Goal: Task Accomplishment & Management: Use online tool/utility

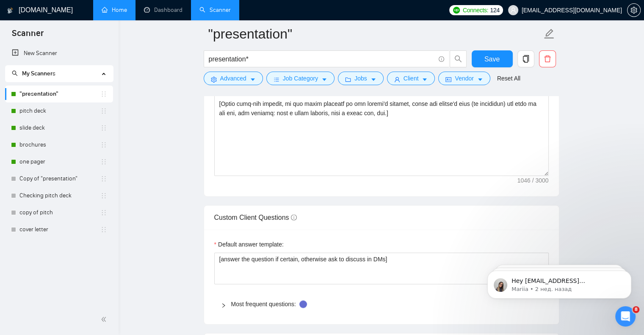
scroll to position [1035, 0]
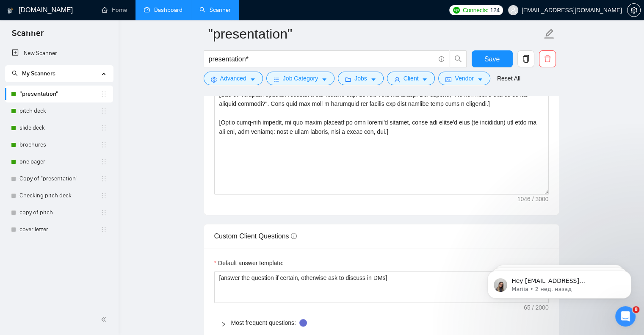
click at [172, 10] on link "Dashboard" at bounding box center [163, 9] width 39 height 7
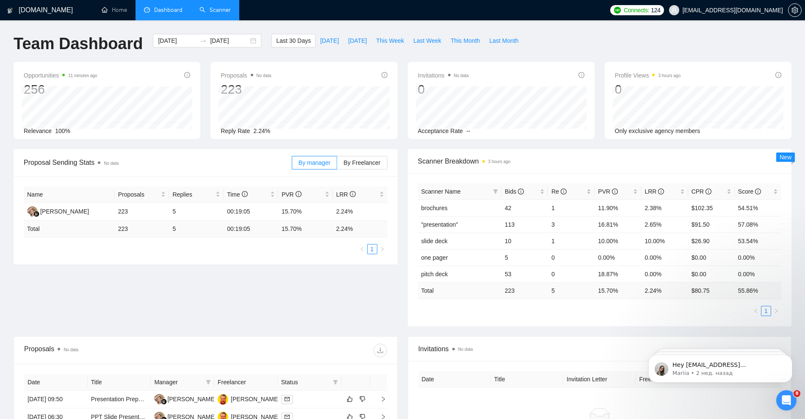
click at [221, 7] on link "Scanner" at bounding box center [214, 9] width 31 height 7
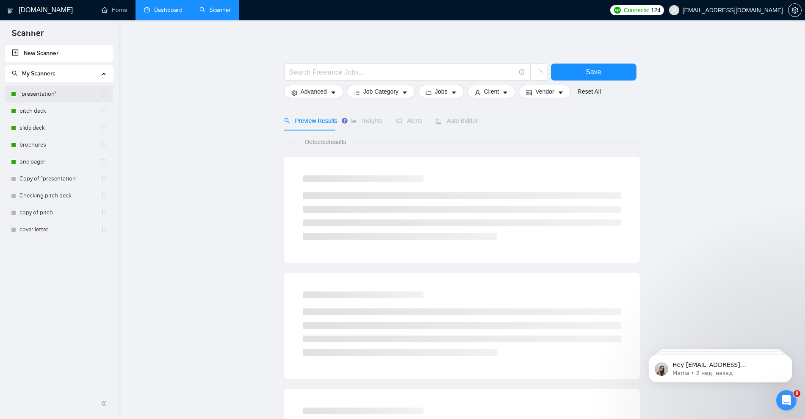
click at [41, 92] on link ""presentation"" at bounding box center [59, 94] width 81 height 17
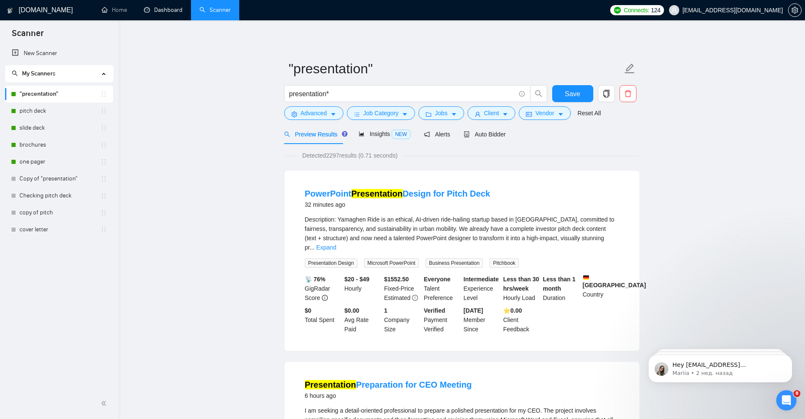
drag, startPoint x: 173, startPoint y: 13, endPoint x: 180, endPoint y: 33, distance: 21.3
click at [173, 13] on link "Dashboard" at bounding box center [163, 9] width 39 height 7
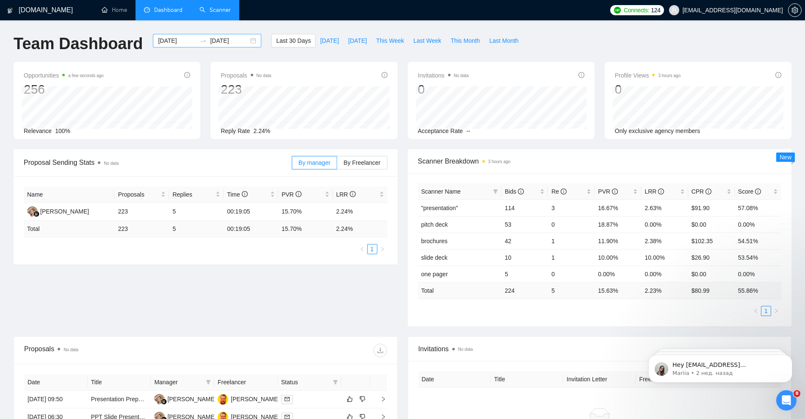
click at [249, 42] on div "[DATE] [DATE]" at bounding box center [207, 41] width 108 height 14
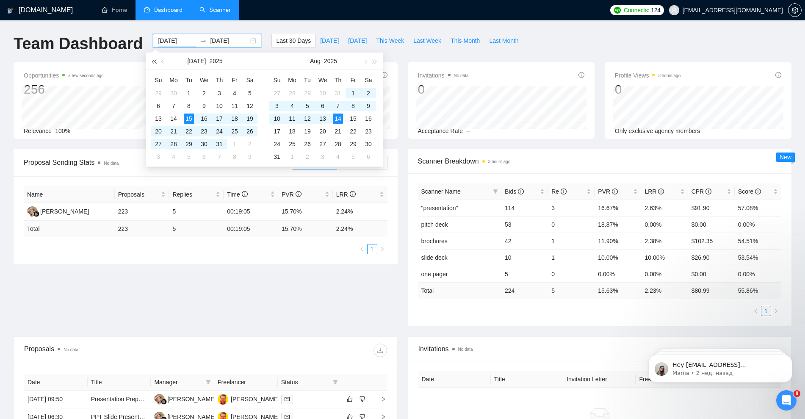
click at [155, 63] on button "button" at bounding box center [153, 61] width 9 height 17
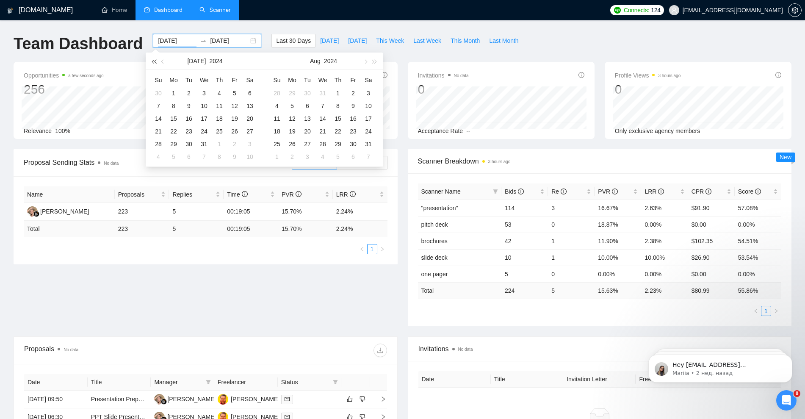
click at [155, 63] on button "button" at bounding box center [153, 61] width 9 height 17
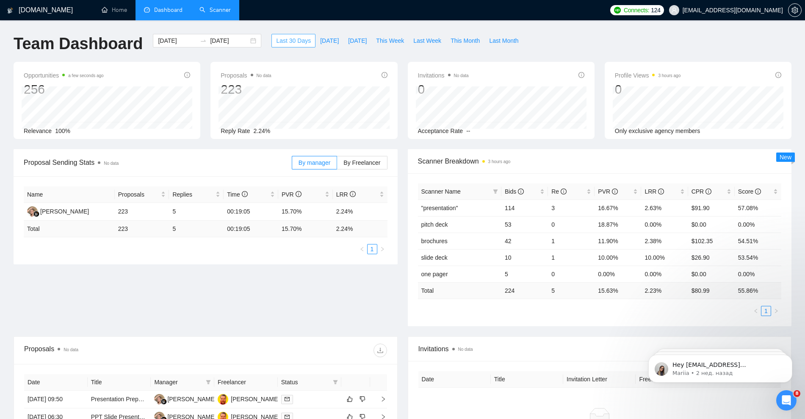
click at [296, 39] on span "Last 30 Days" at bounding box center [293, 40] width 35 height 9
click at [326, 45] on span "[DATE]" at bounding box center [329, 40] width 19 height 9
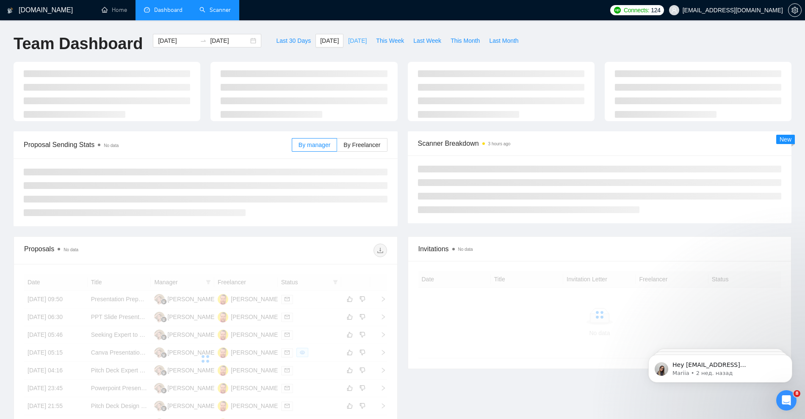
click at [355, 38] on span "[DATE]" at bounding box center [357, 40] width 19 height 9
type input "[DATE]"
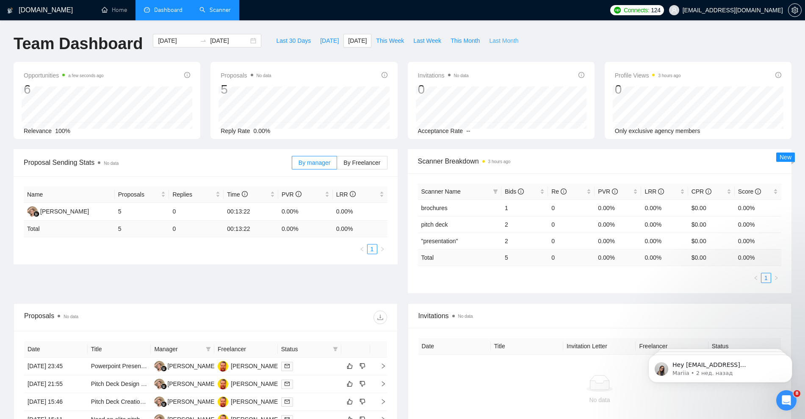
click at [505, 39] on span "Last Month" at bounding box center [503, 40] width 29 height 9
type input "[DATE]"
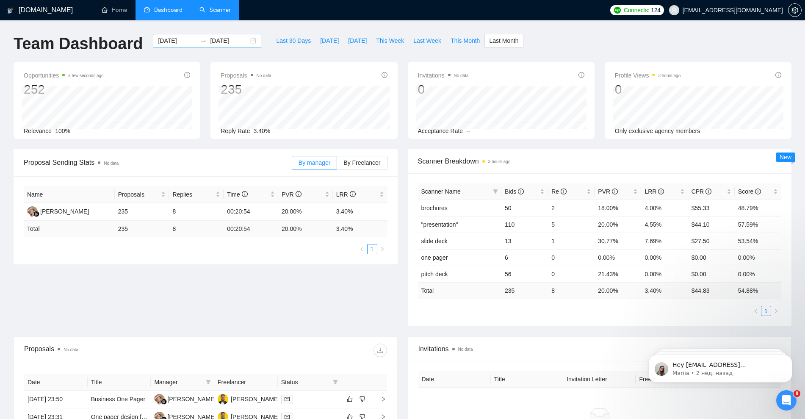
click at [246, 43] on div "[DATE] [DATE]" at bounding box center [207, 41] width 108 height 14
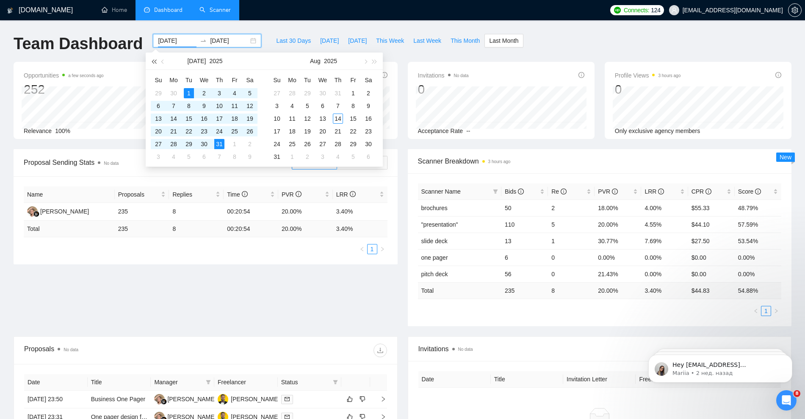
click at [155, 60] on span "button" at bounding box center [154, 61] width 4 height 4
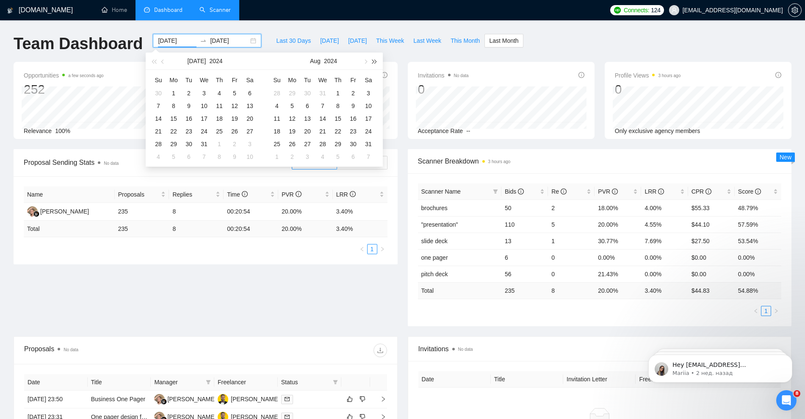
click at [373, 62] on span "button" at bounding box center [375, 61] width 4 height 4
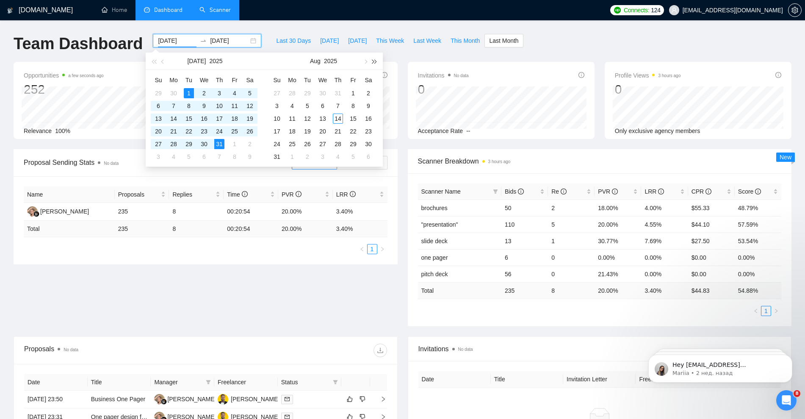
click at [373, 62] on span "button" at bounding box center [375, 61] width 4 height 4
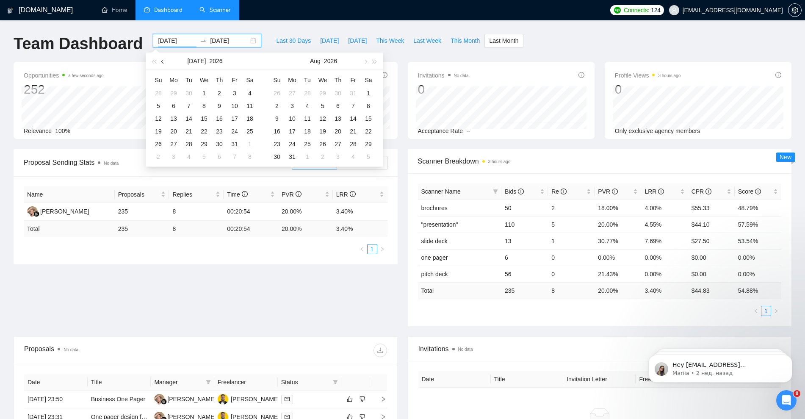
click at [165, 60] on button "button" at bounding box center [162, 61] width 9 height 17
click at [154, 62] on span "button" at bounding box center [154, 61] width 4 height 4
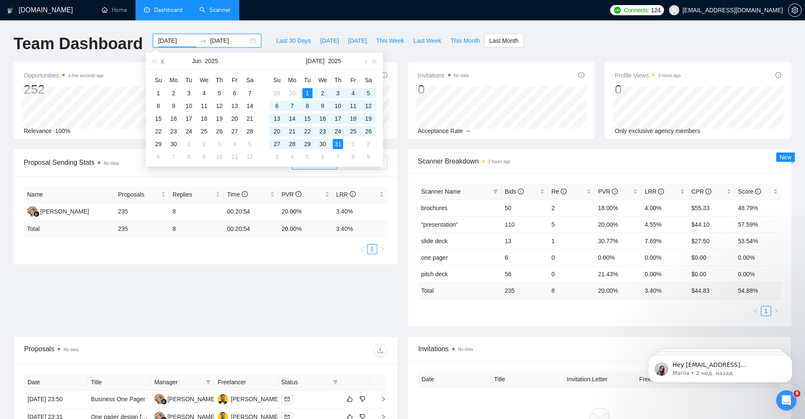
click at [163, 63] on span "button" at bounding box center [163, 61] width 4 height 4
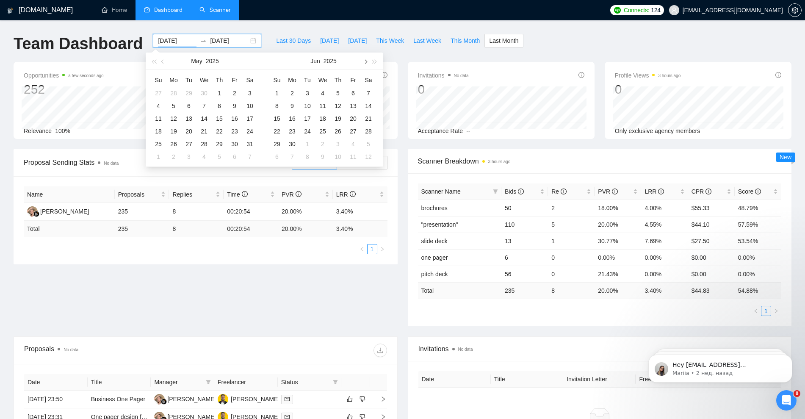
click at [365, 61] on span "button" at bounding box center [365, 61] width 4 height 4
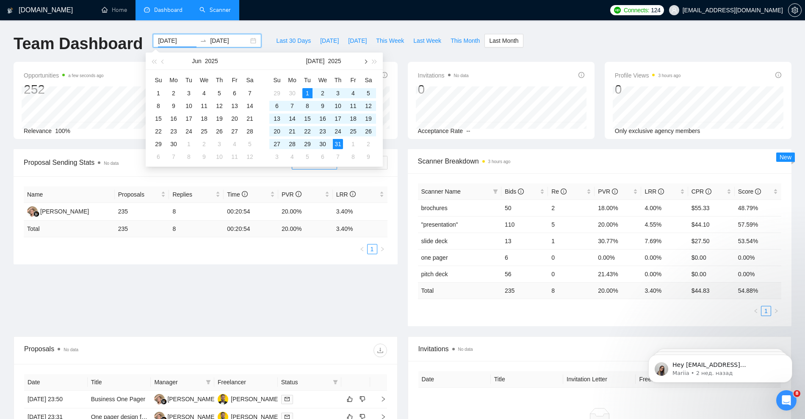
click at [365, 61] on span "button" at bounding box center [365, 61] width 4 height 4
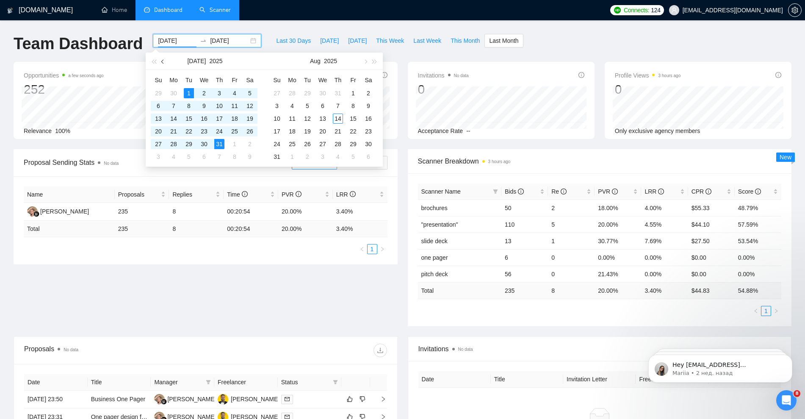
click at [164, 62] on span "button" at bounding box center [163, 61] width 4 height 4
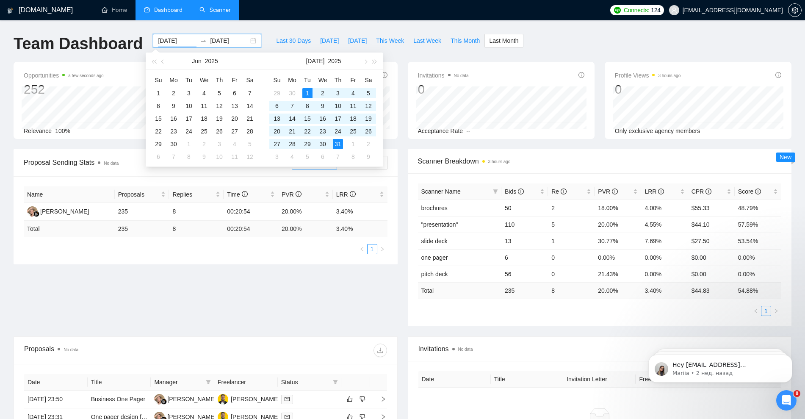
click at [263, 28] on div "[DOMAIN_NAME] Home Dashboard Scanner Connects: 124 [EMAIL_ADDRESS][DOMAIN_NAME]…" at bounding box center [402, 335] width 805 height 671
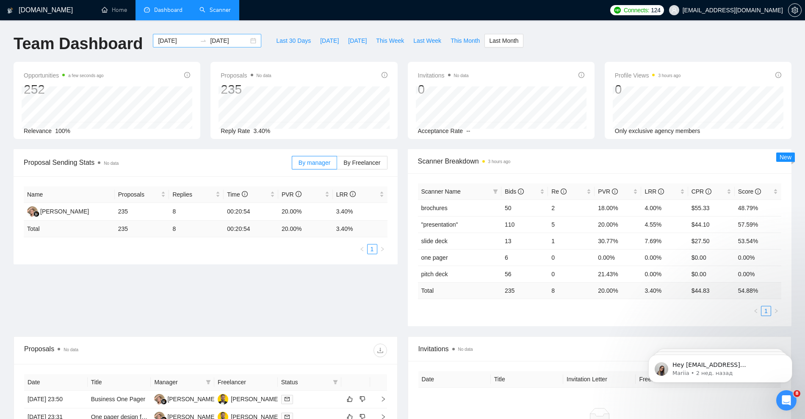
click at [249, 41] on div "[DATE] [DATE]" at bounding box center [207, 41] width 108 height 14
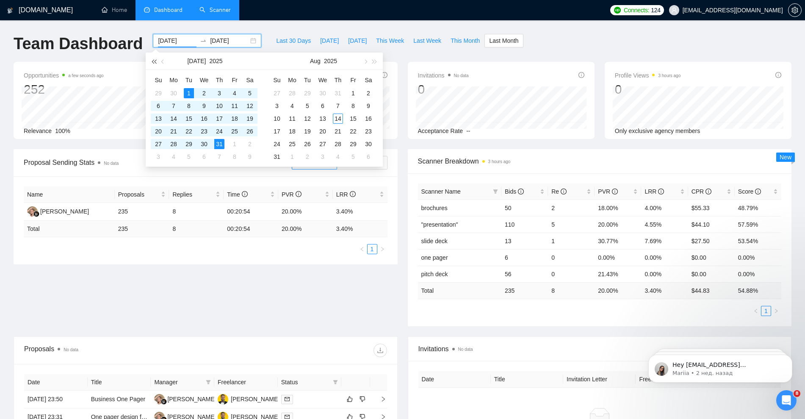
click at [153, 61] on span "button" at bounding box center [154, 61] width 4 height 4
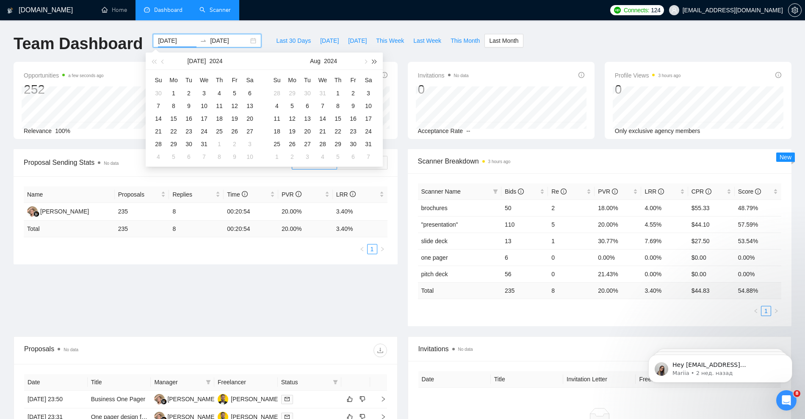
click at [374, 58] on button "button" at bounding box center [374, 61] width 9 height 17
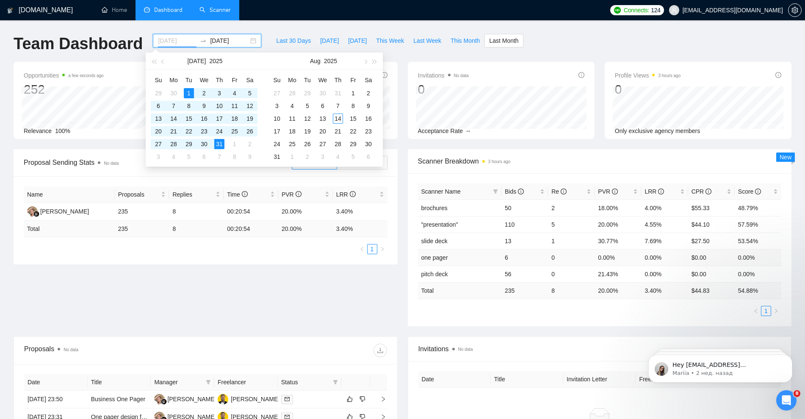
type input "[DATE]"
click at [644, 335] on icon "Открыть службу сообщений Intercom" at bounding box center [787, 400] width 14 height 14
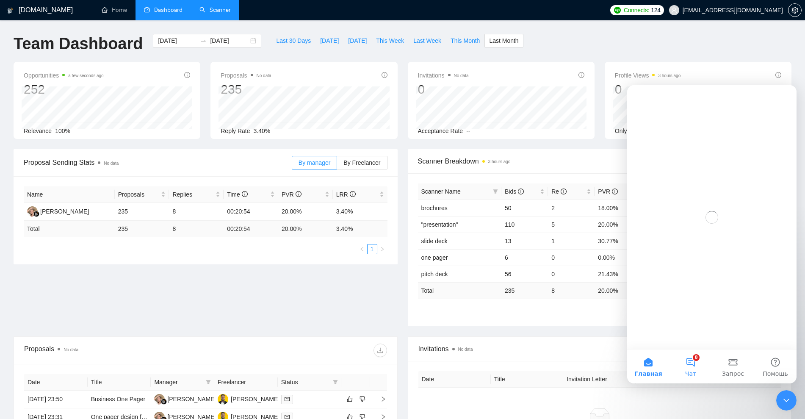
click at [644, 335] on button "8 Чат" at bounding box center [691, 366] width 42 height 34
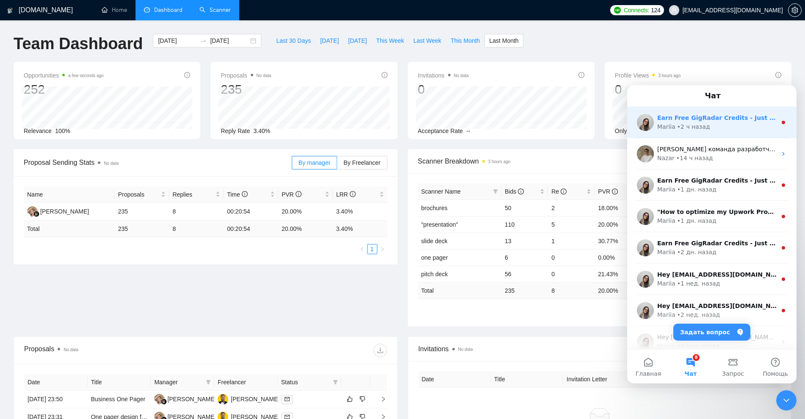
click at [644, 135] on div "Earn Free GigRadar Credits - Just by Sharing Your Story! 💬 Want more credits fo…" at bounding box center [711, 122] width 169 height 31
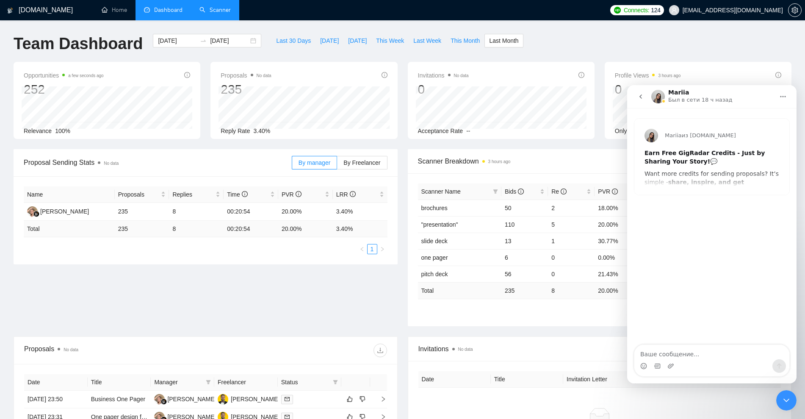
click at [644, 93] on button "go back" at bounding box center [641, 97] width 16 height 16
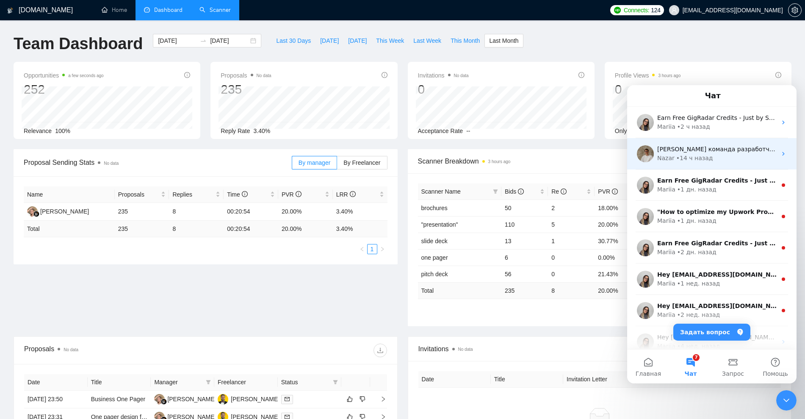
click at [644, 161] on div "• 14 ч назад" at bounding box center [694, 158] width 37 height 9
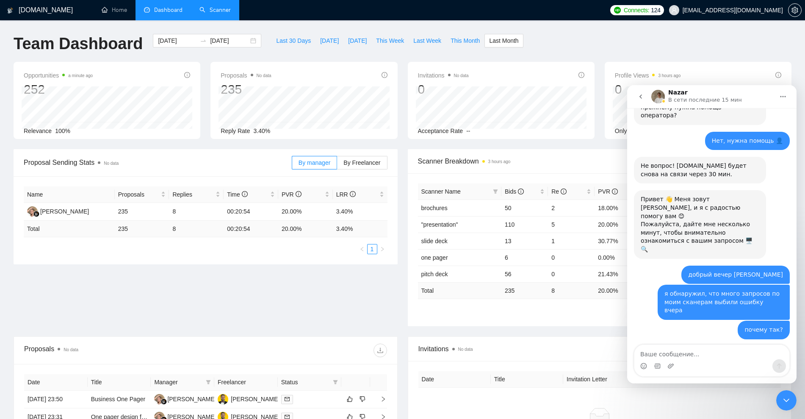
scroll to position [988, 0]
type textarea "добрый день, решили проблему или нет?"
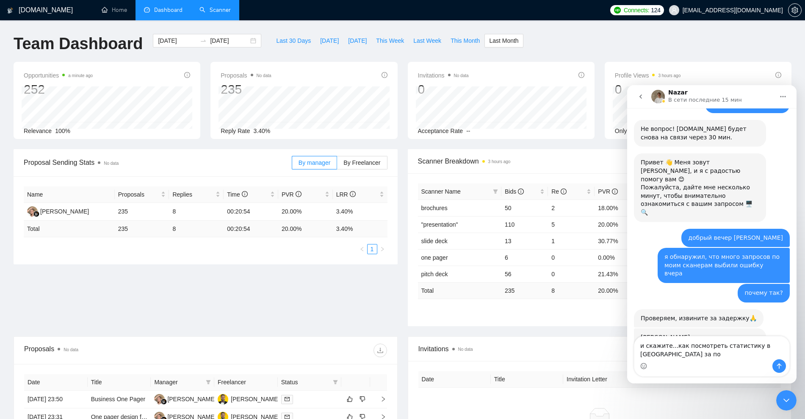
scroll to position [1044, 0]
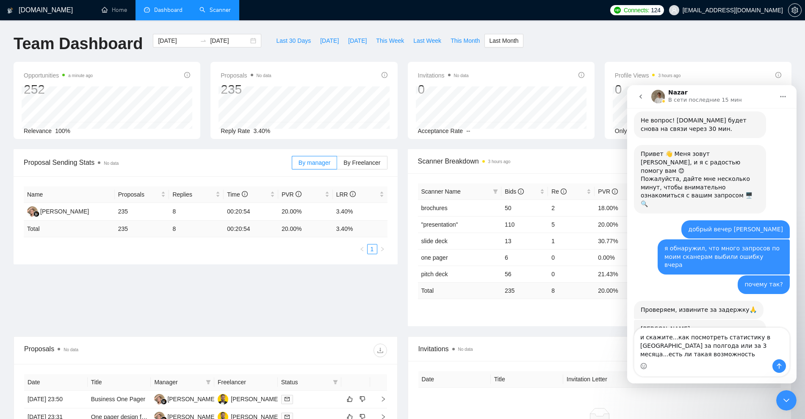
type textarea "и скажите...как посмотреть статистику в [GEOGRAPHIC_DATA] за полгода или за 3 м…"
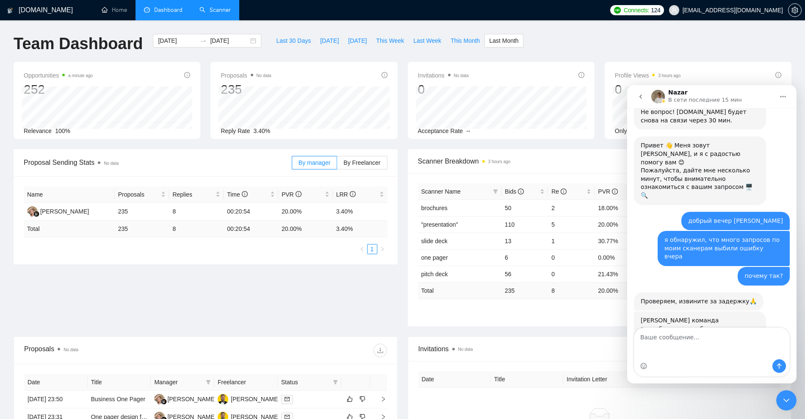
scroll to position [1071, 0]
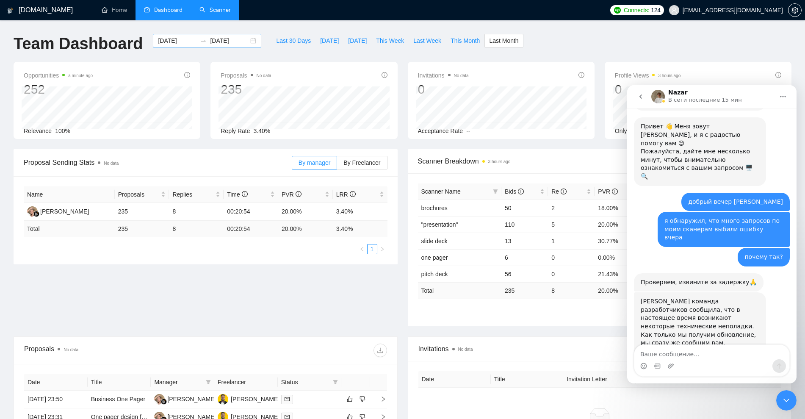
click at [247, 41] on div "[DATE] [DATE]" at bounding box center [207, 41] width 108 height 14
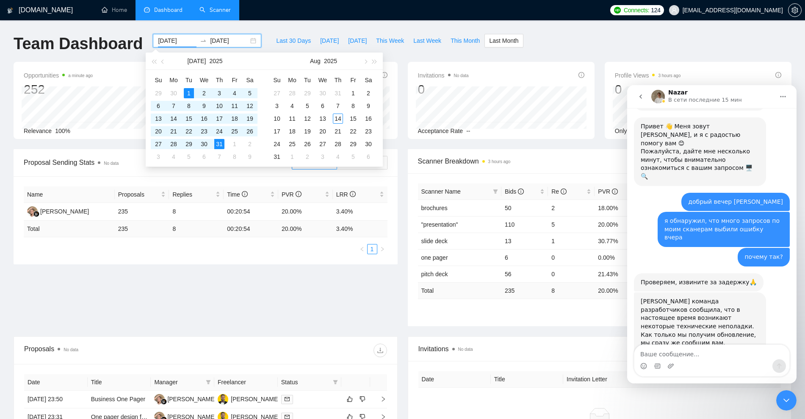
click at [571, 51] on div "Team Dashboard [DATE] [DATE] Last 30 Days [DATE] [DATE] This Week Last Week Thi…" at bounding box center [402, 48] width 788 height 28
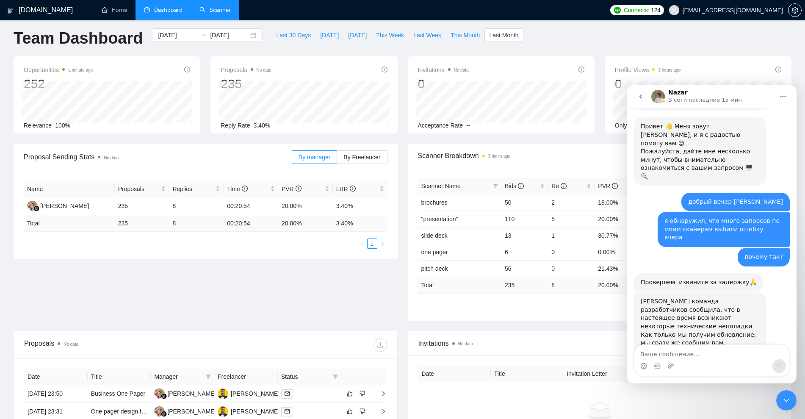
scroll to position [0, 0]
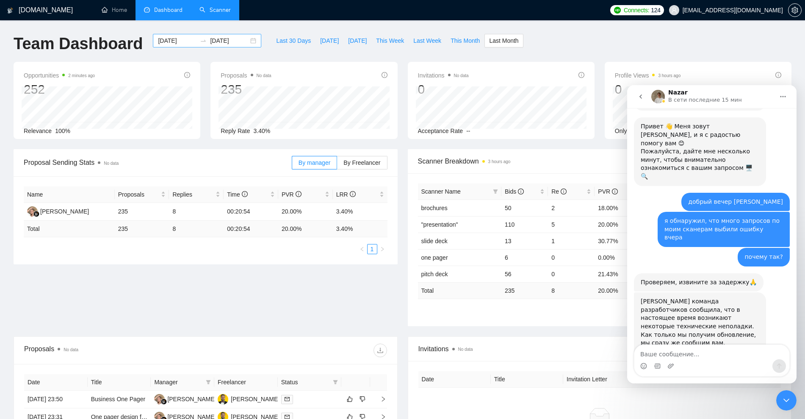
click at [250, 42] on div "[DATE] [DATE]" at bounding box center [207, 41] width 108 height 14
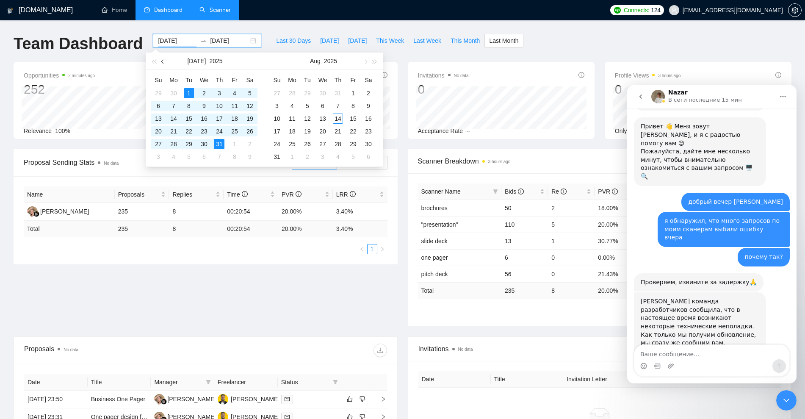
click at [162, 63] on button "button" at bounding box center [162, 61] width 9 height 17
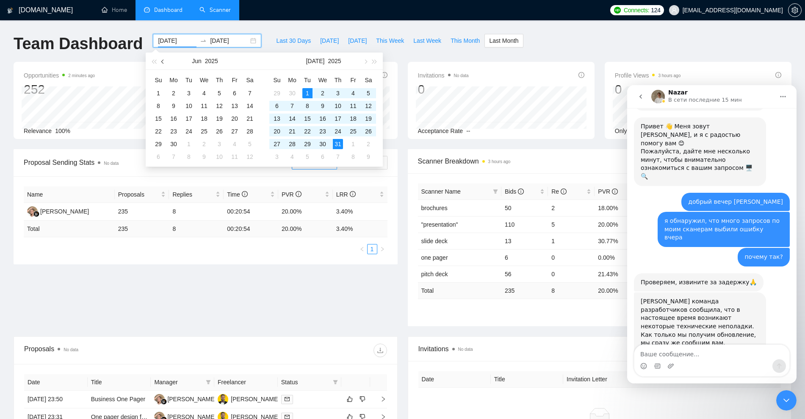
click at [162, 63] on span "button" at bounding box center [163, 61] width 4 height 4
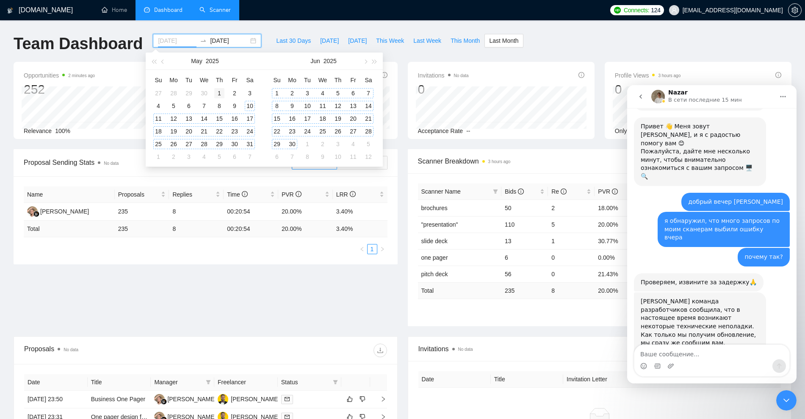
type input "[DATE]"
click at [219, 92] on div "1" at bounding box center [219, 93] width 10 height 10
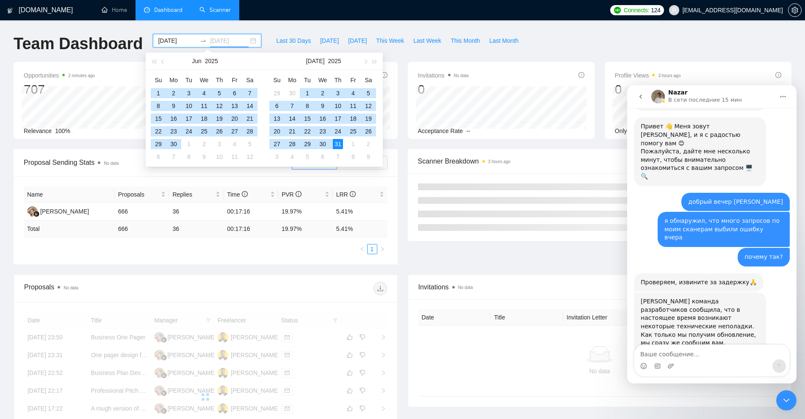
type input "[DATE]"
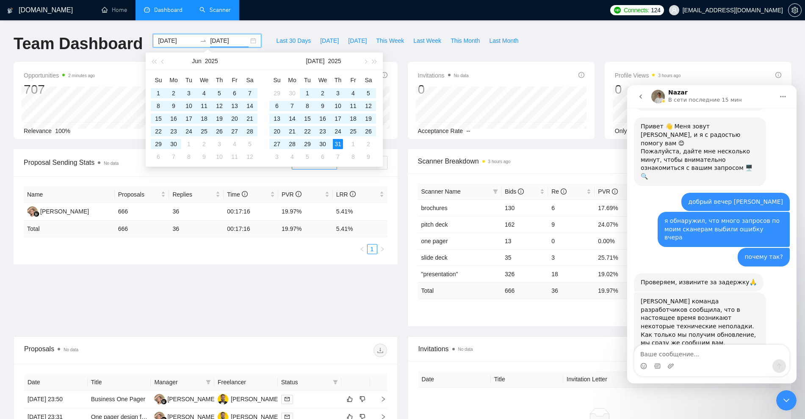
click at [644, 335] on div "Мессенджер Intercom" at bounding box center [711, 366] width 155 height 14
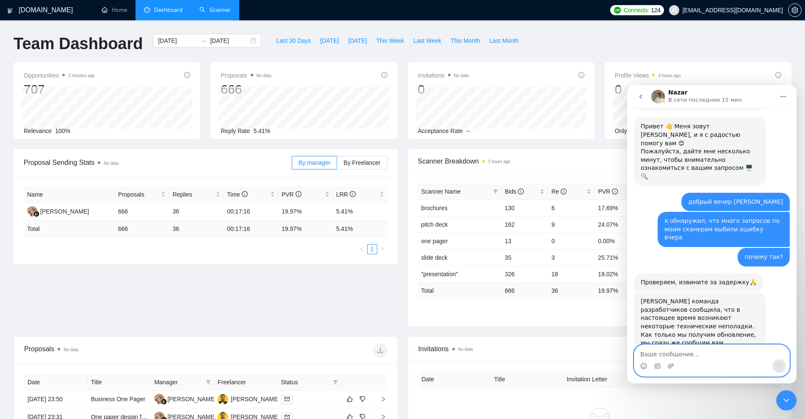
click at [644, 335] on textarea "Ваше сообщение..." at bounding box center [711, 352] width 155 height 14
type textarea "а нашел...как это сделать"
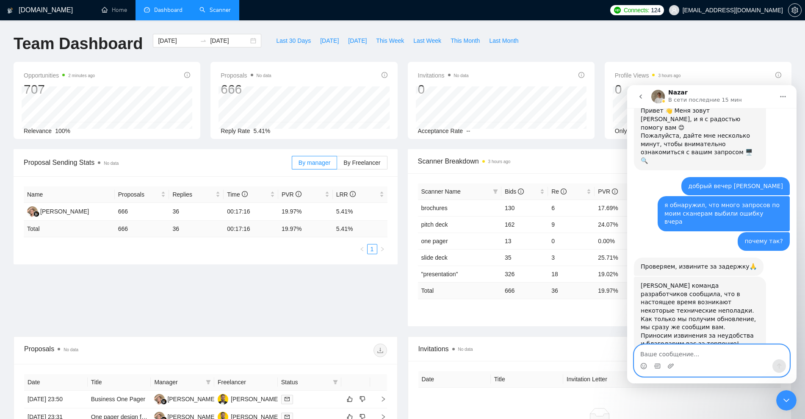
scroll to position [1091, 0]
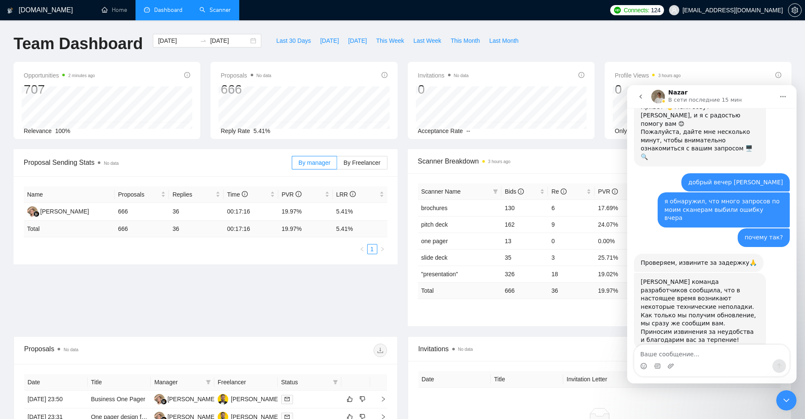
click at [644, 335] on icon "Закрыть службу сообщений Intercom" at bounding box center [786, 400] width 10 height 10
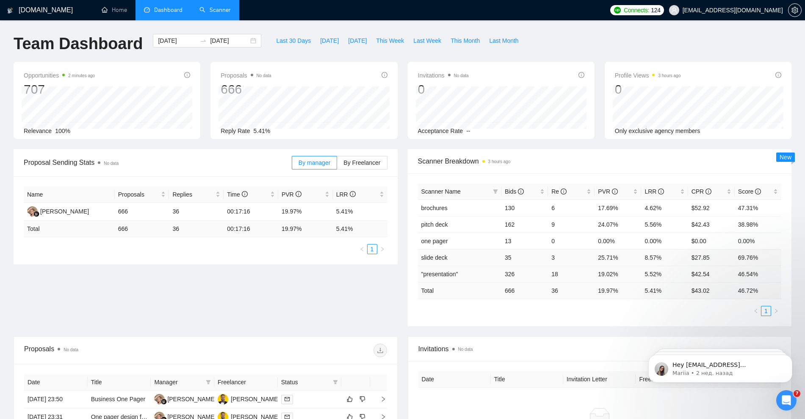
scroll to position [0, 0]
click at [246, 42] on div "[DATE] [DATE]" at bounding box center [207, 41] width 108 height 14
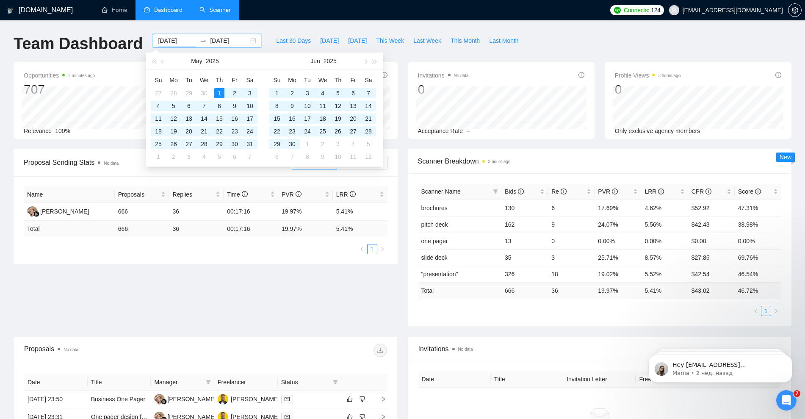
click at [246, 42] on div "[DATE] [DATE]" at bounding box center [207, 41] width 108 height 14
click at [355, 292] on div "Proposal Sending Stats No data By manager By Freelancer Name Proposals Replies …" at bounding box center [402, 242] width 788 height 187
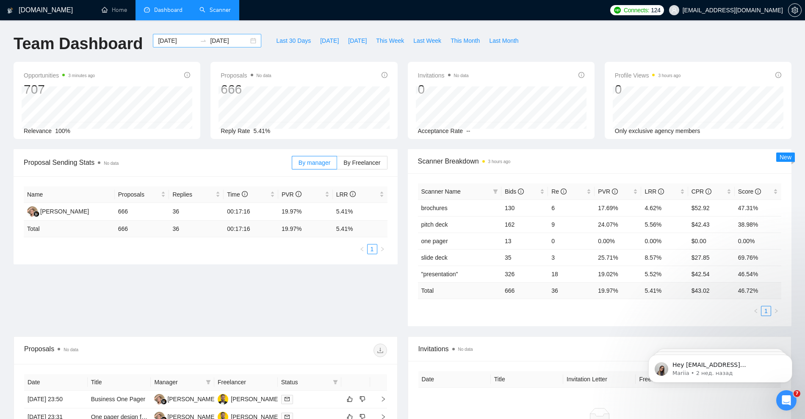
click at [245, 43] on div "[DATE] [DATE]" at bounding box center [207, 41] width 108 height 14
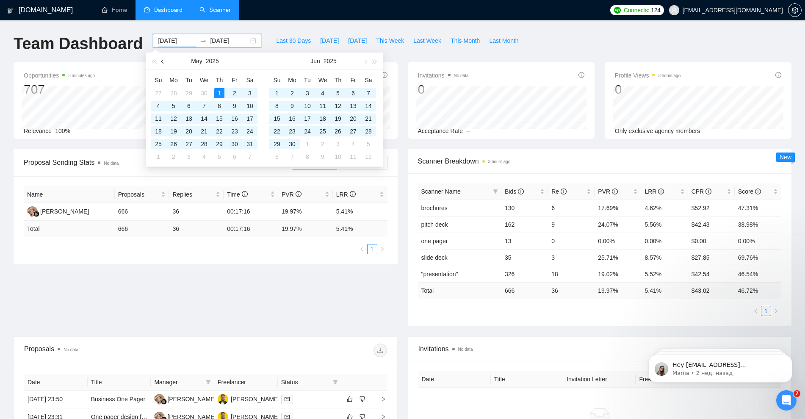
click at [163, 64] on button "button" at bounding box center [162, 61] width 9 height 17
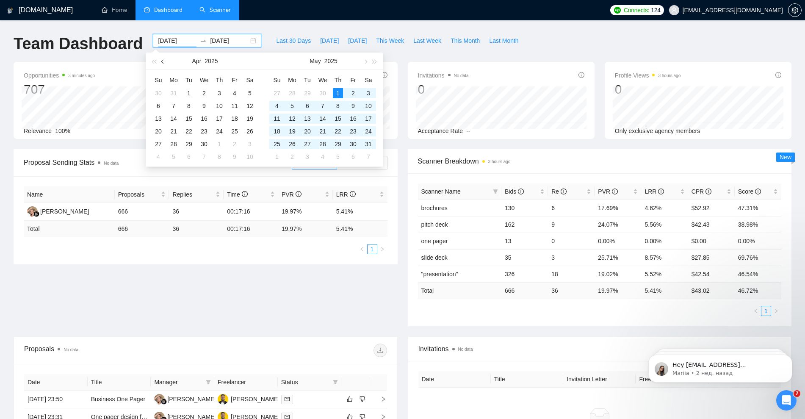
click at [163, 64] on button "button" at bounding box center [162, 61] width 9 height 17
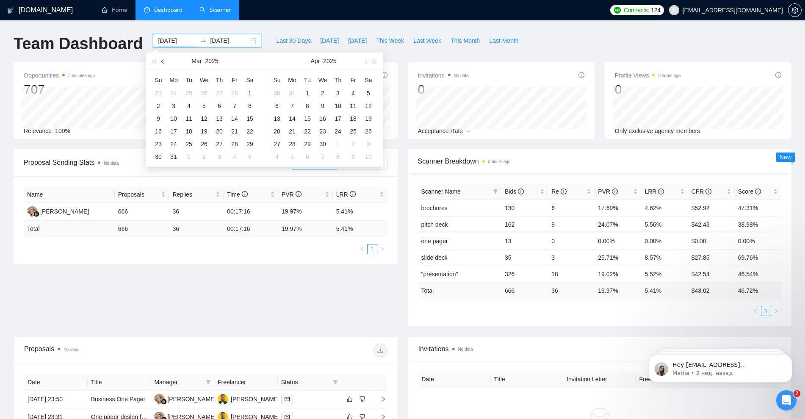
click at [163, 64] on button "button" at bounding box center [162, 61] width 9 height 17
type input "[DATE]"
click at [200, 92] on div "1" at bounding box center [204, 93] width 10 height 10
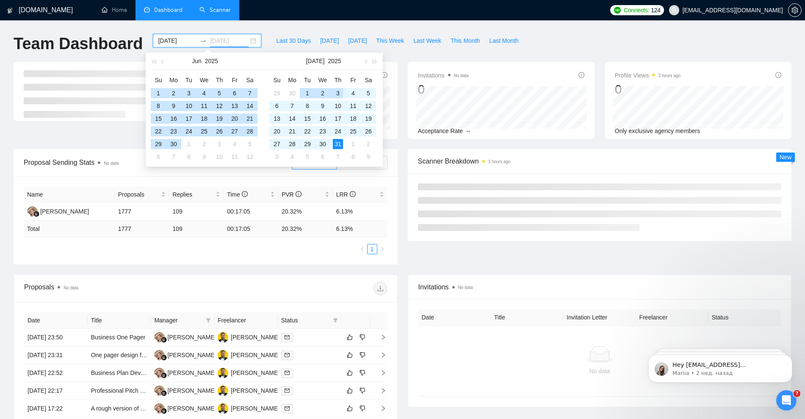
type input "[DATE]"
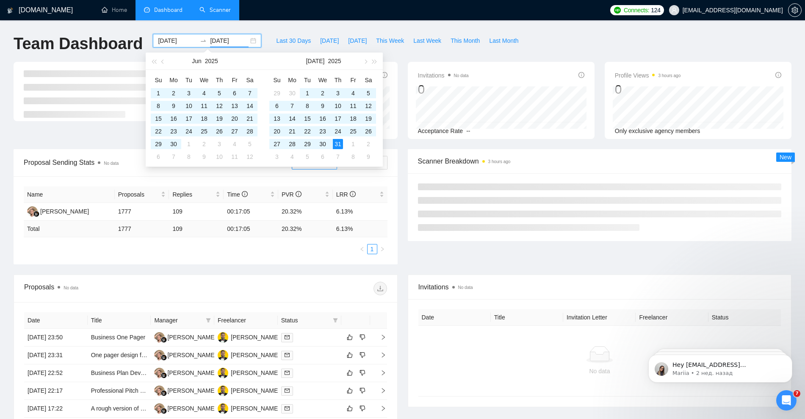
click at [454, 27] on div "[DOMAIN_NAME] Home Dashboard Scanner Connects: 124 [EMAIL_ADDRESS][DOMAIN_NAME]…" at bounding box center [402, 304] width 805 height 609
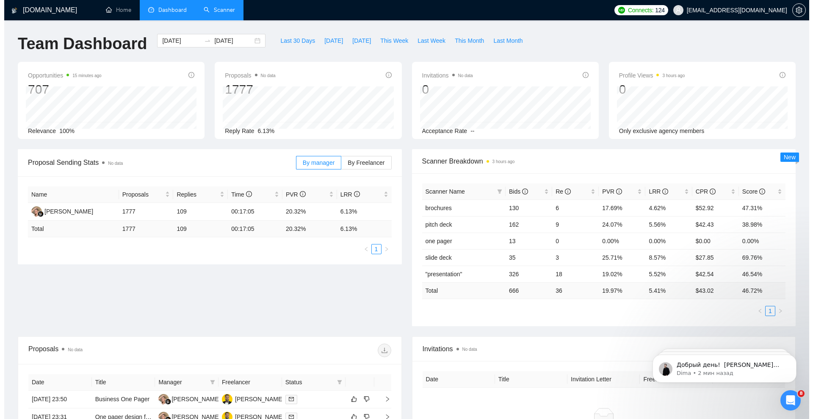
scroll to position [1249, 0]
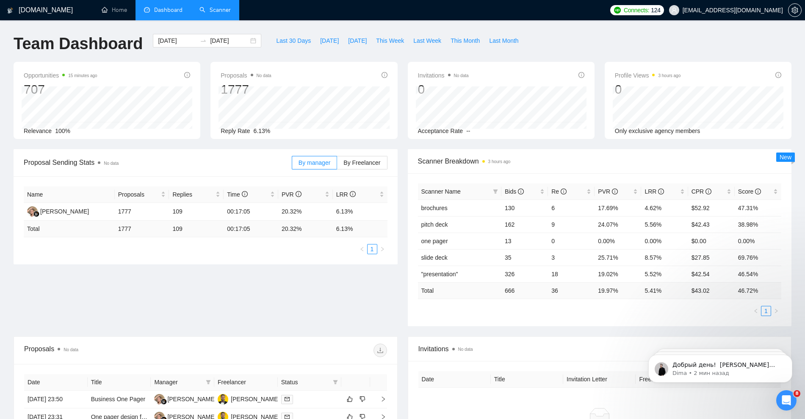
click at [228, 10] on link "Scanner" at bounding box center [214, 9] width 31 height 7
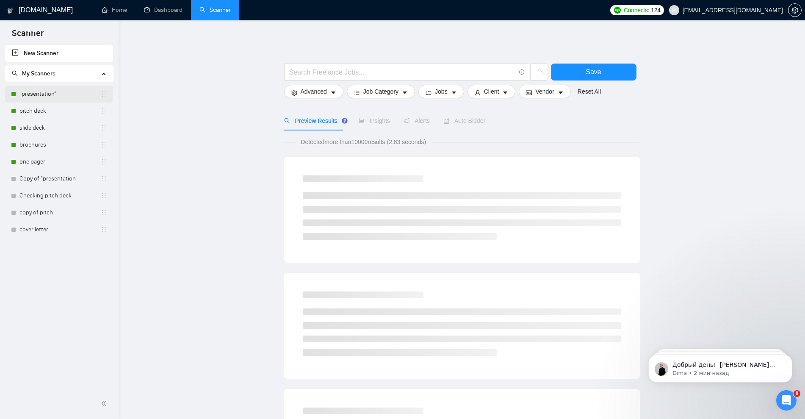
click at [50, 94] on link ""presentation"" at bounding box center [59, 94] width 81 height 17
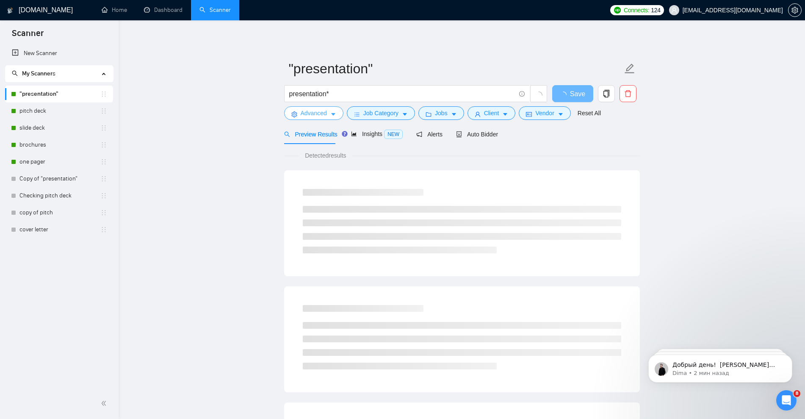
click at [335, 111] on icon "caret-down" at bounding box center [333, 114] width 6 height 6
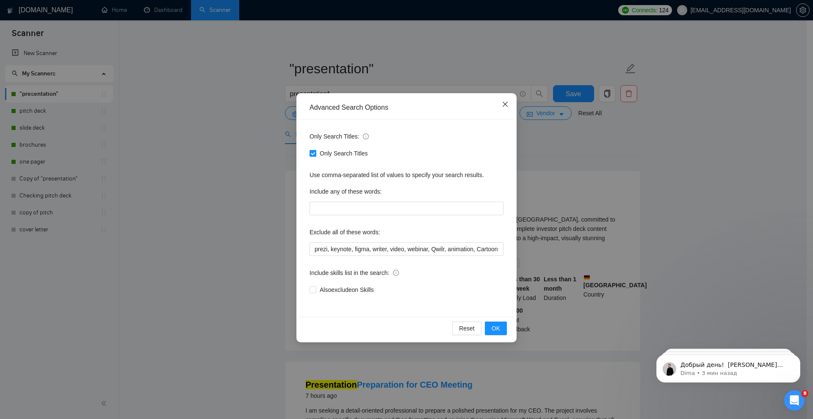
click at [506, 105] on icon "close" at bounding box center [505, 104] width 7 height 7
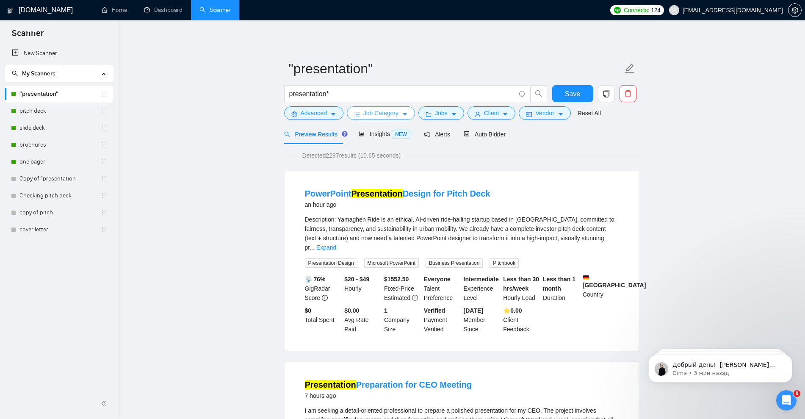
click at [385, 111] on span "Job Category" at bounding box center [380, 112] width 35 height 9
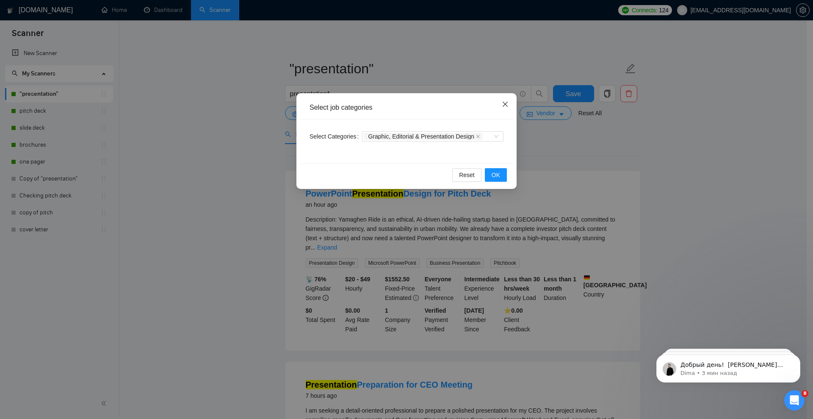
click at [507, 100] on span "Close" at bounding box center [505, 104] width 23 height 23
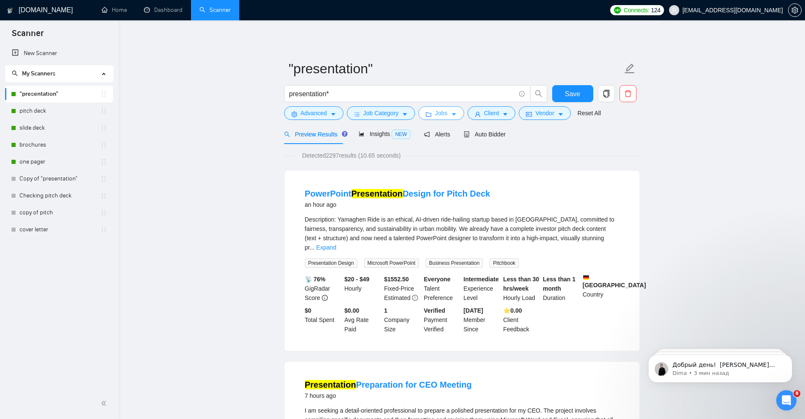
click at [451, 113] on icon "caret-down" at bounding box center [454, 114] width 6 height 6
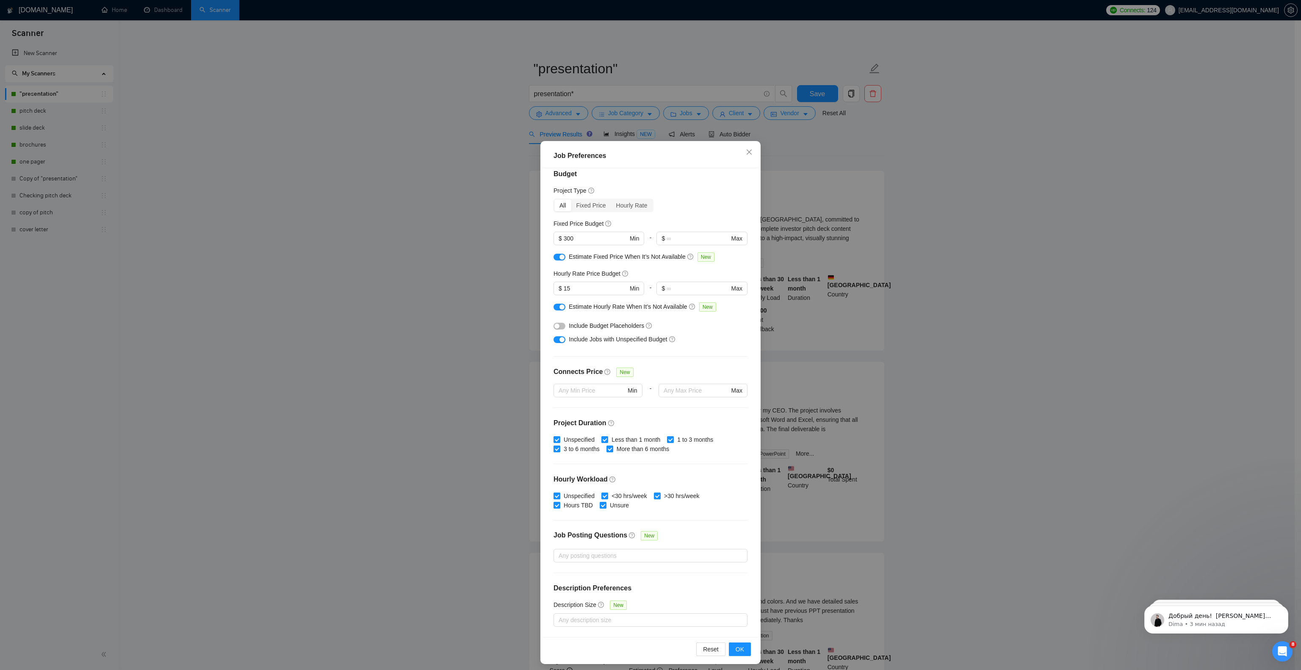
scroll to position [1265, 0]
click at [644, 153] on icon "close" at bounding box center [749, 151] width 5 height 5
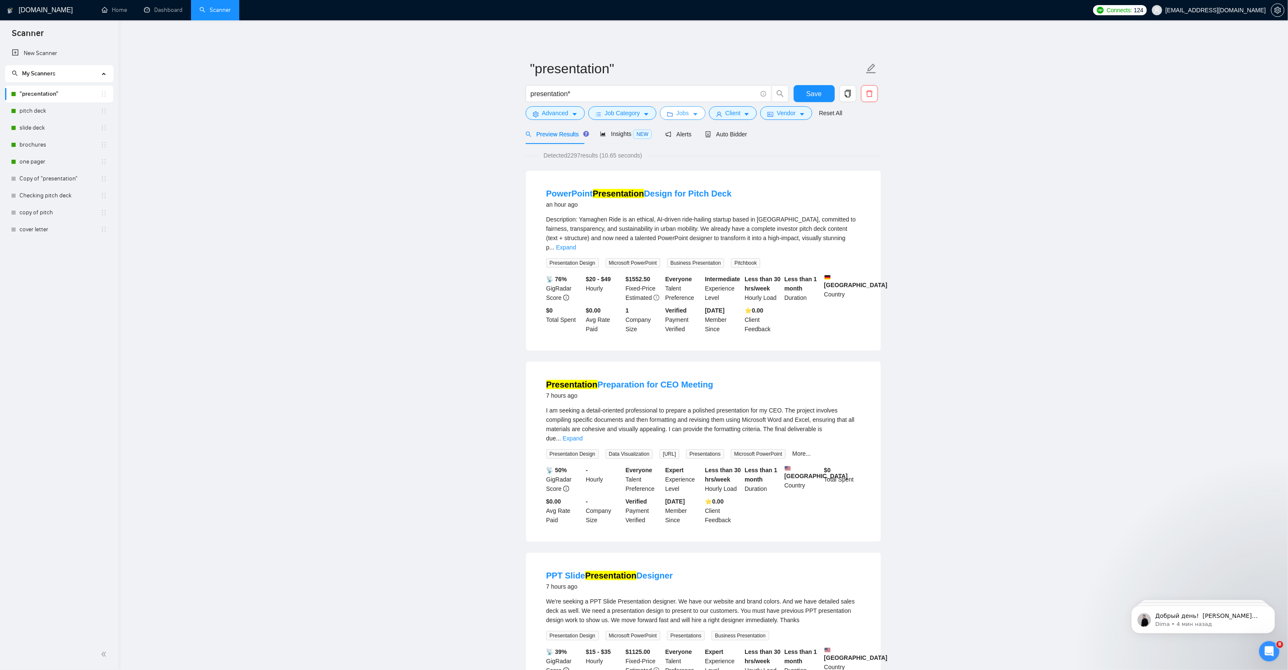
click at [644, 111] on span "caret-down" at bounding box center [695, 114] width 6 height 6
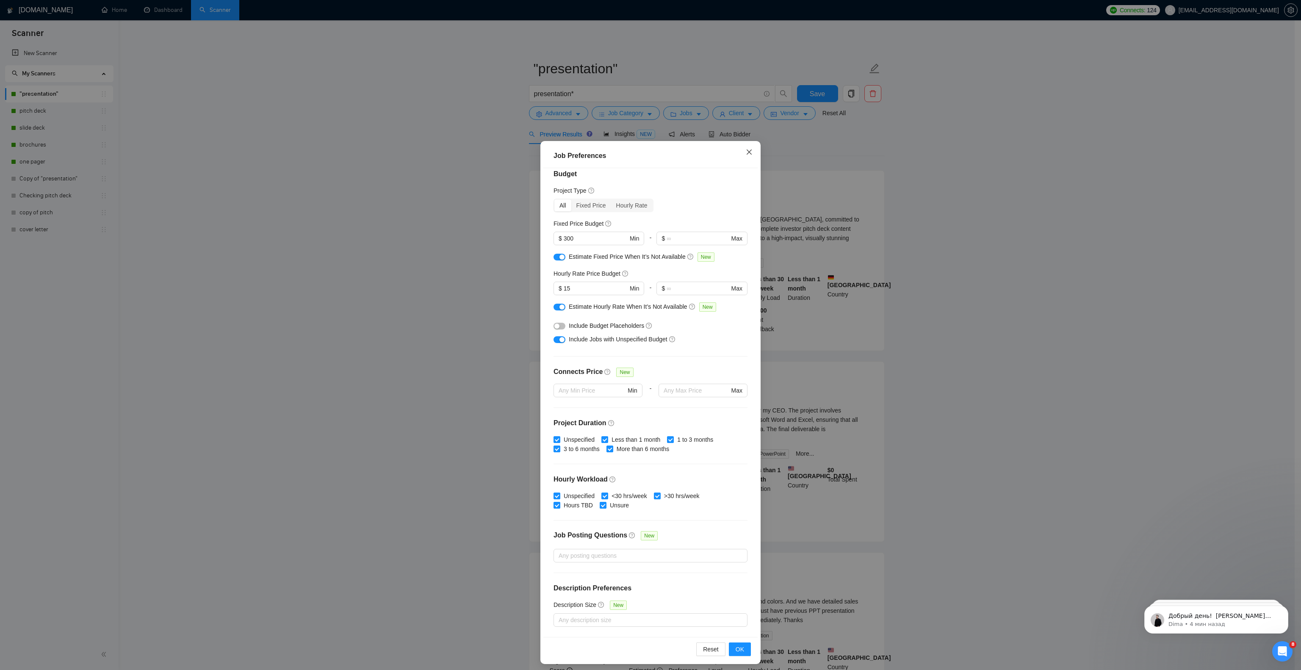
click at [644, 147] on span "Close" at bounding box center [749, 152] width 23 height 23
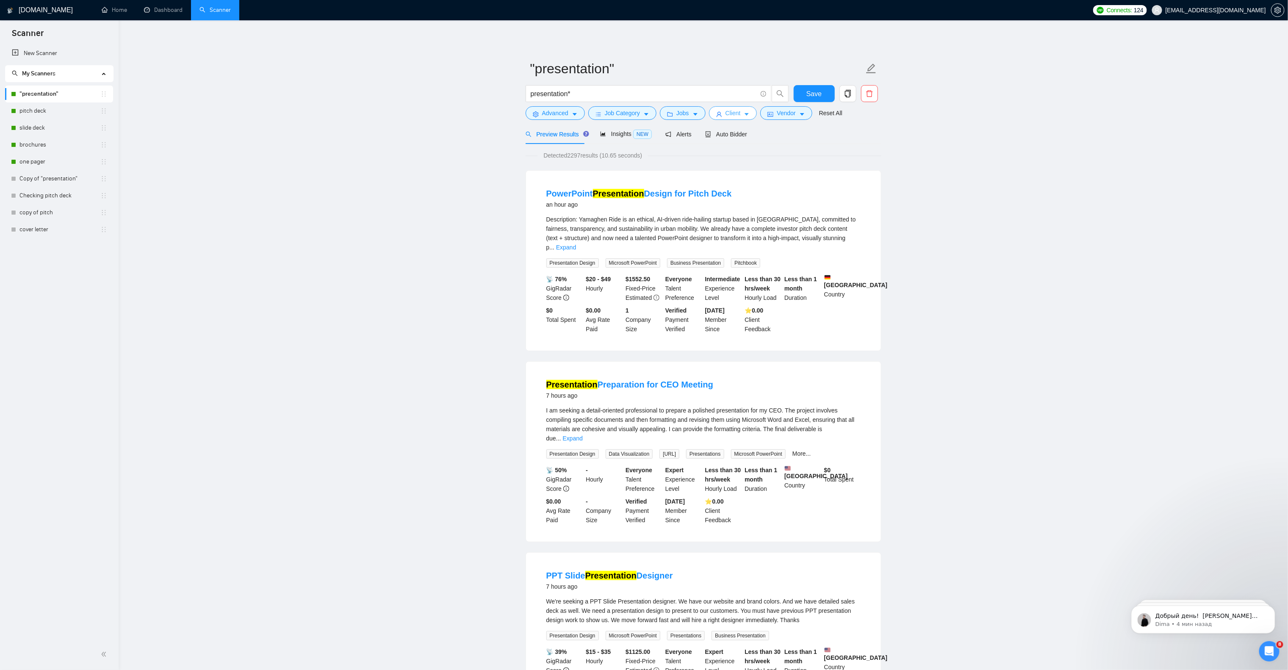
click at [644, 115] on span "Client" at bounding box center [732, 112] width 15 height 9
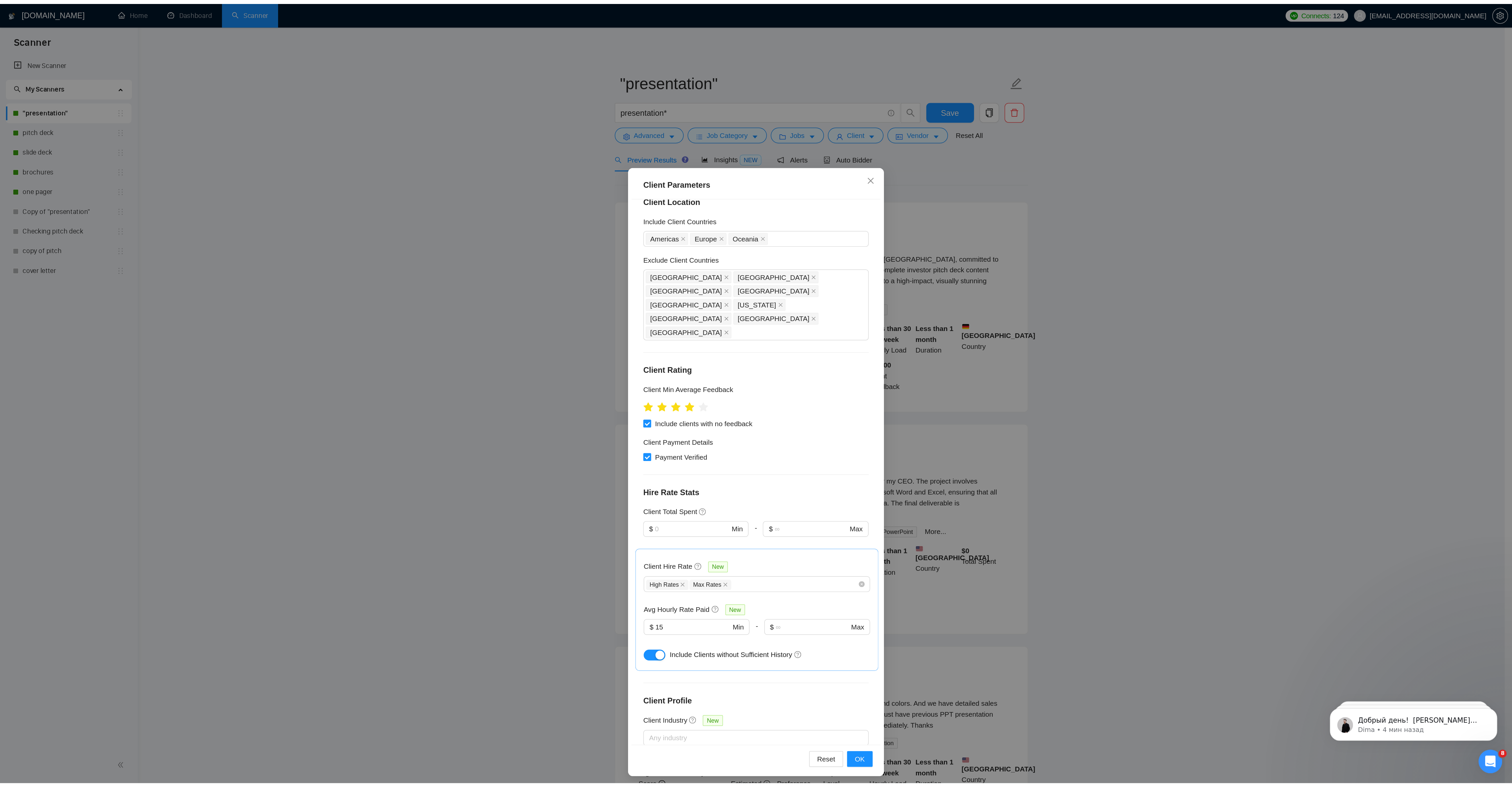
scroll to position [0, 0]
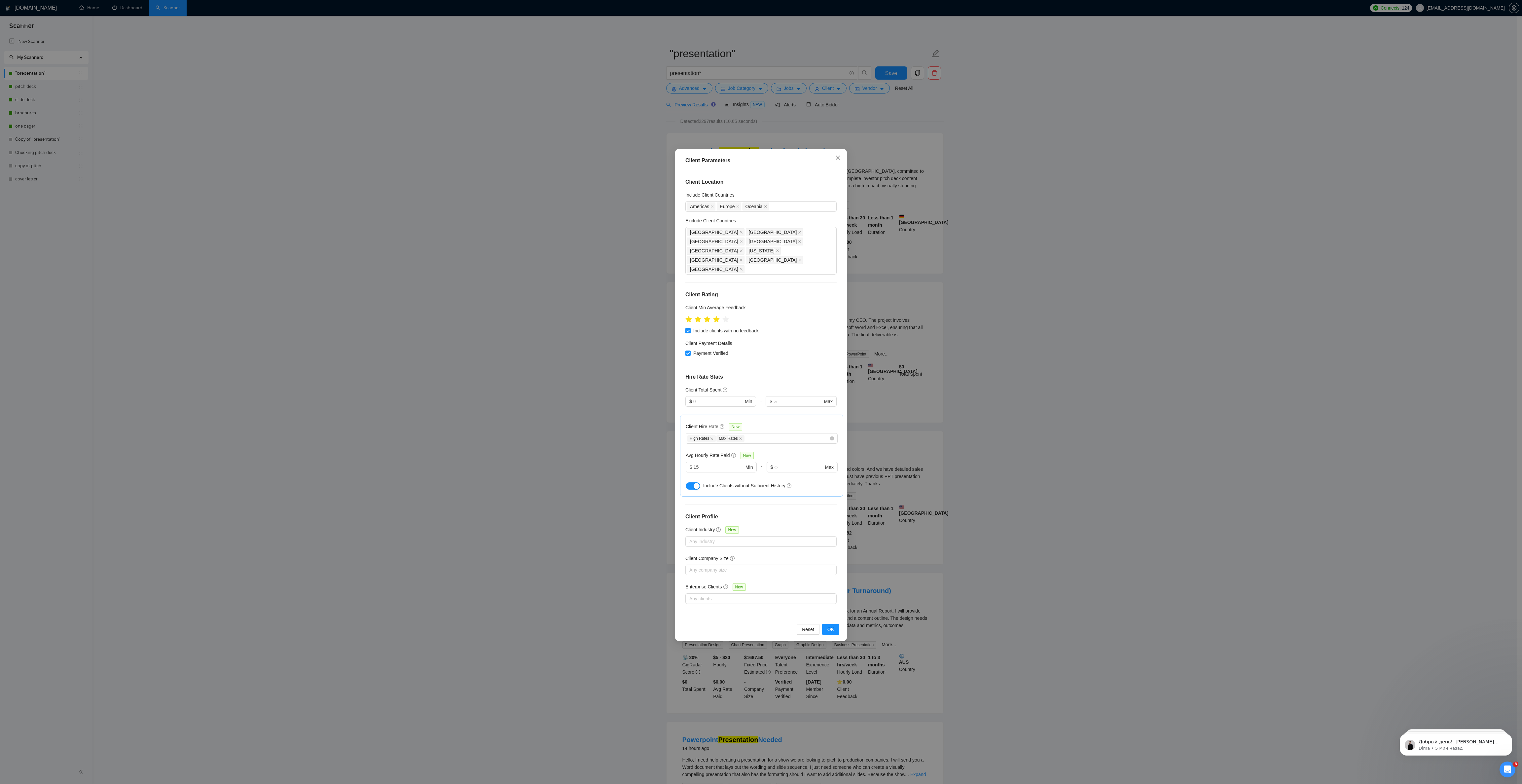
click at [502, 158] on icon "close" at bounding box center [838, 158] width 5 height 5
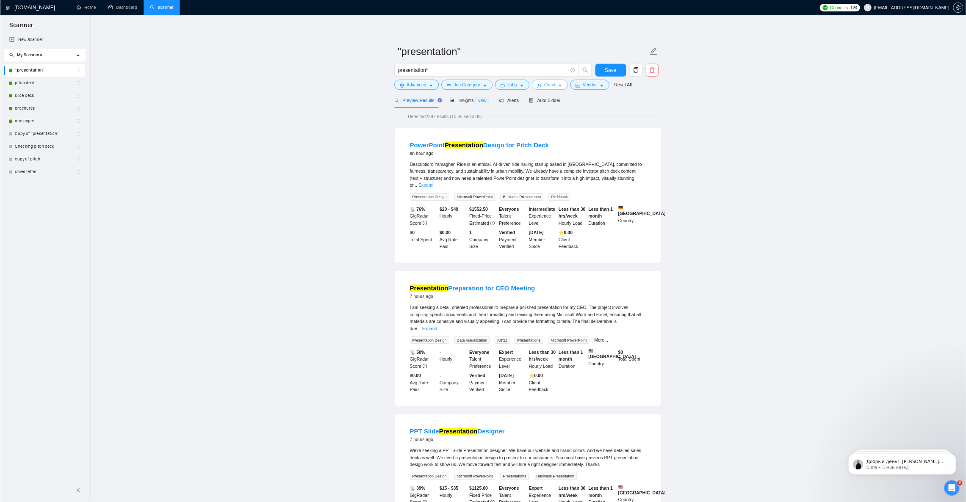
scroll to position [1256, 0]
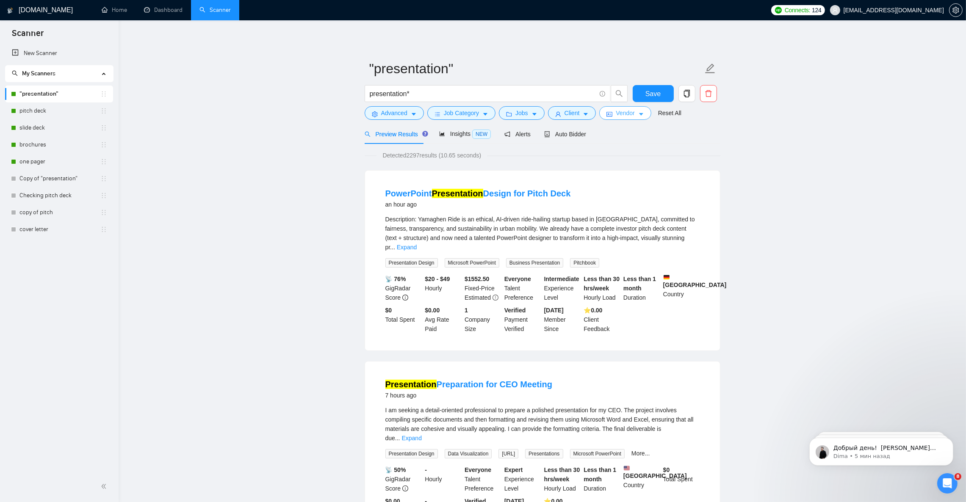
click at [639, 114] on icon "caret-down" at bounding box center [641, 114] width 4 height 3
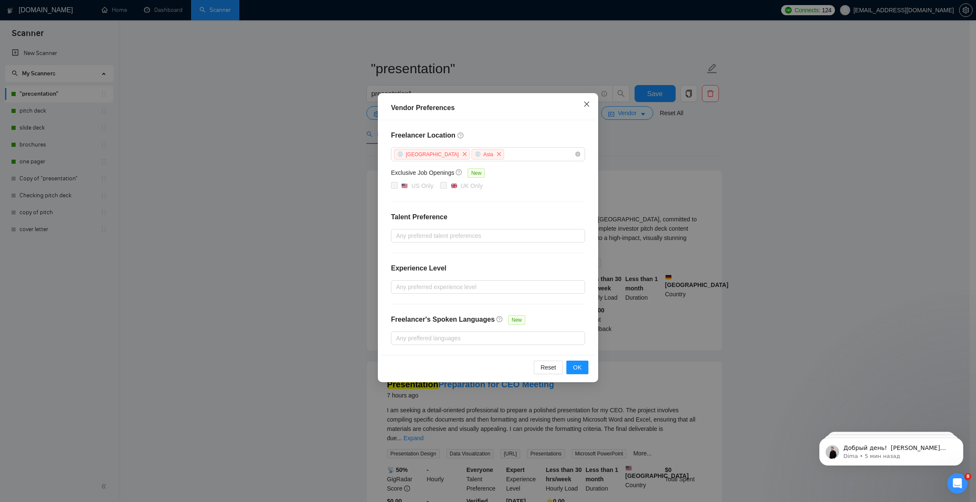
click at [584, 103] on icon "close" at bounding box center [586, 104] width 7 height 7
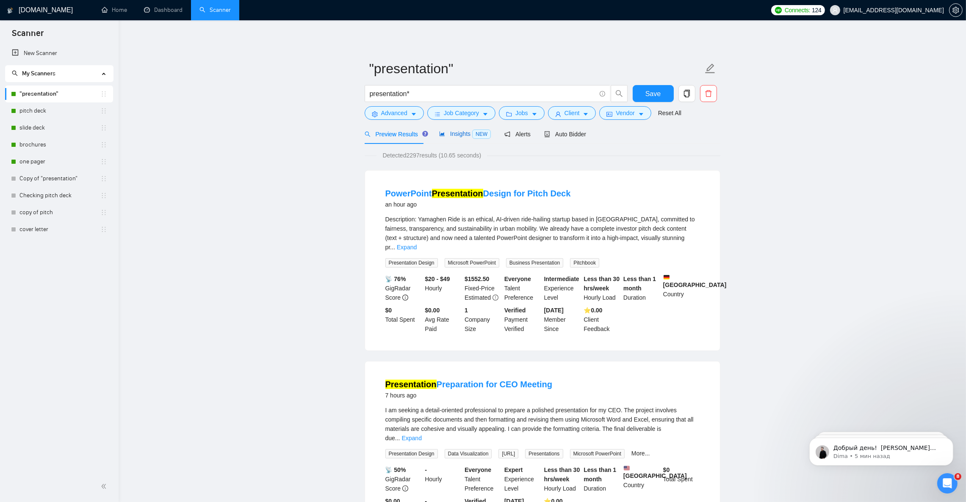
click at [455, 131] on span "Insights NEW" at bounding box center [465, 133] width 52 height 7
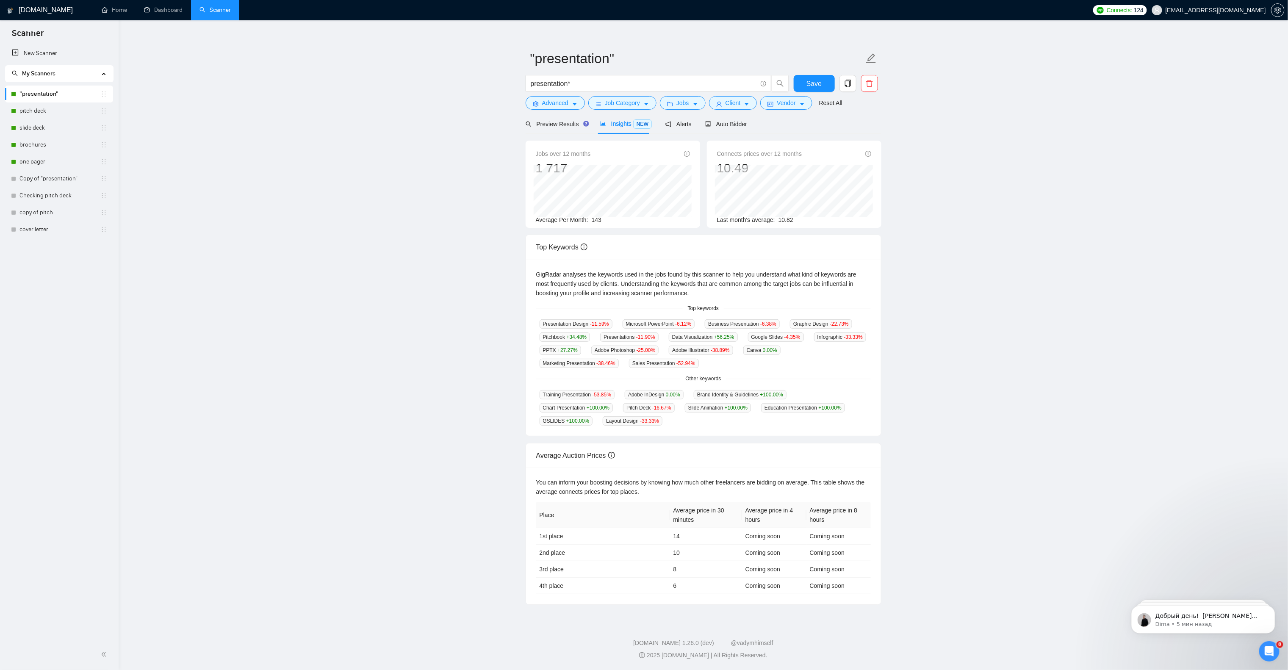
scroll to position [1265, 0]
click at [644, 121] on span "Alerts" at bounding box center [678, 124] width 26 height 7
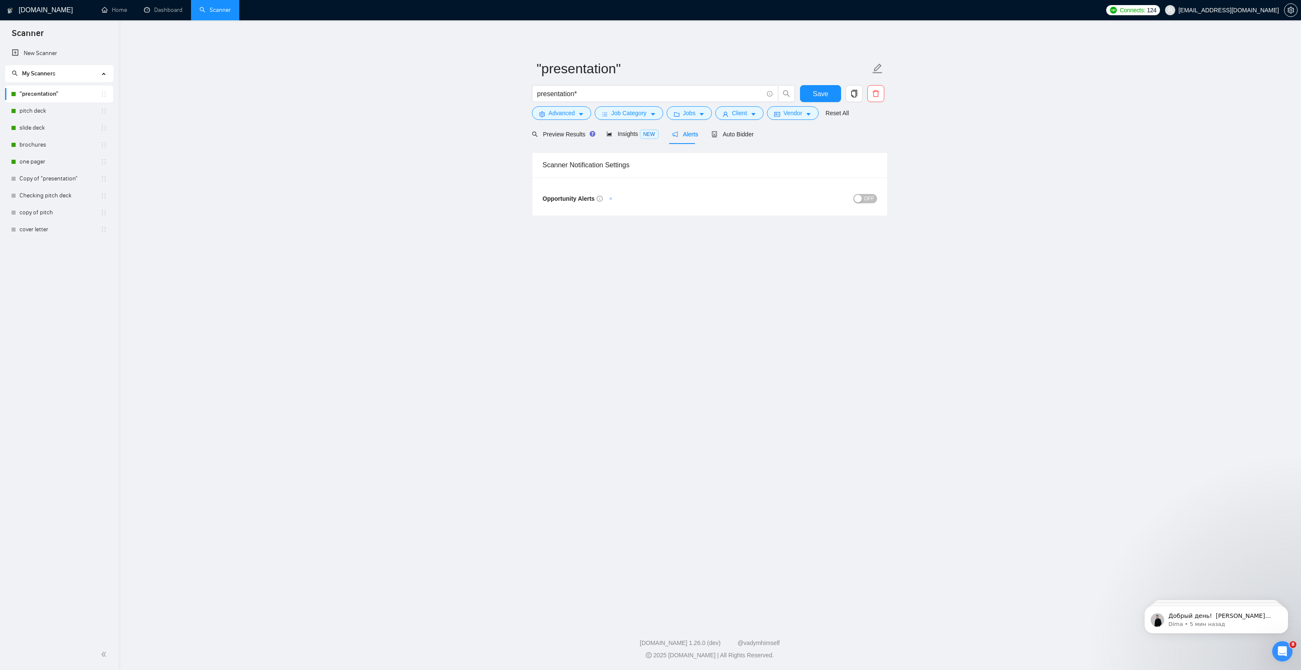
click at [644, 202] on span "OFF" at bounding box center [869, 198] width 10 height 9
click at [644, 196] on span "ON" at bounding box center [863, 198] width 8 height 9
click at [644, 136] on span "Auto Bidder" at bounding box center [732, 134] width 42 height 7
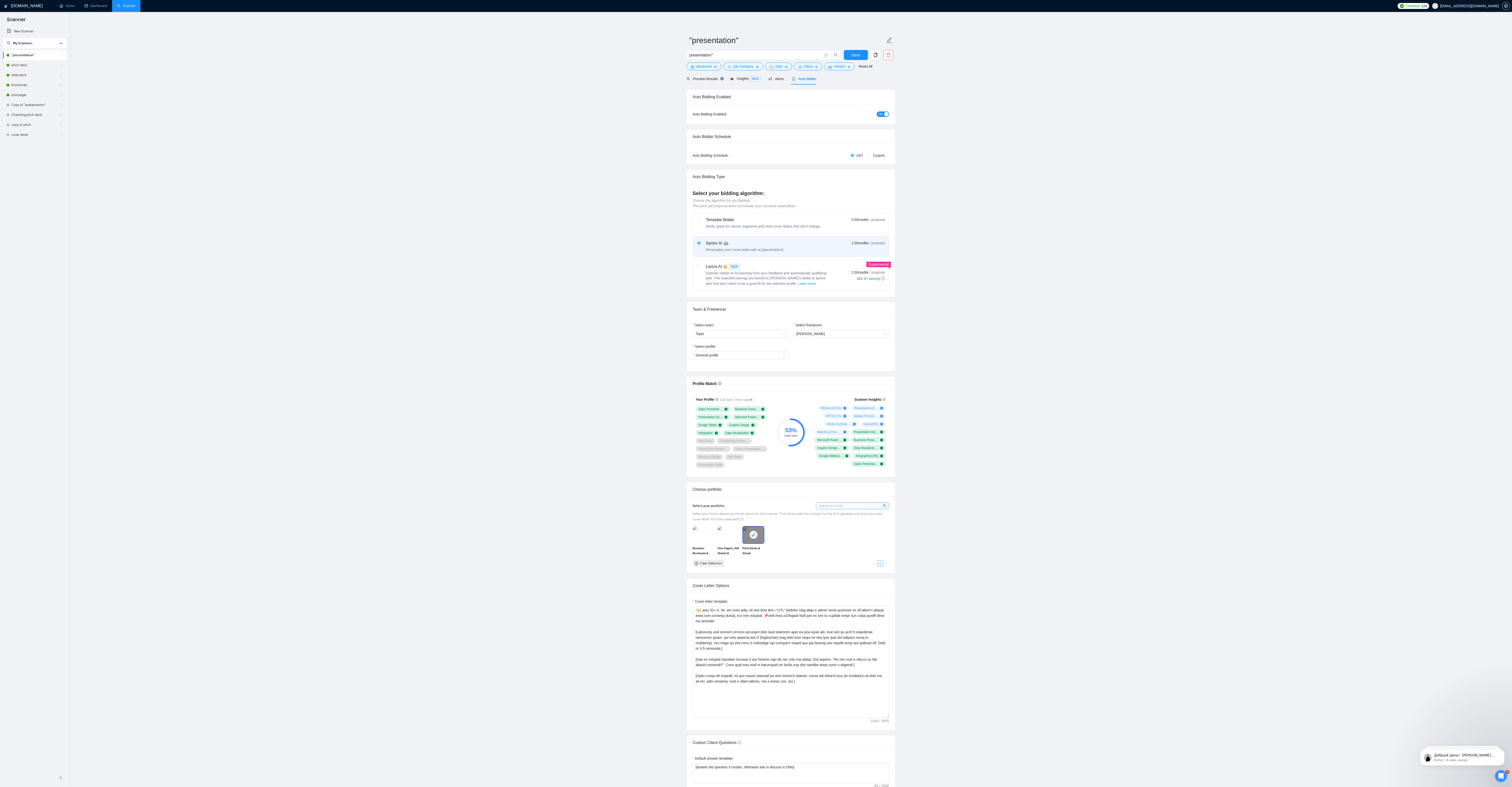
click at [378, 193] on main ""presentation" presentation* Save Advanced Job Category Jobs Client Vendor Rese…" at bounding box center [791, 715] width 1426 height 1391
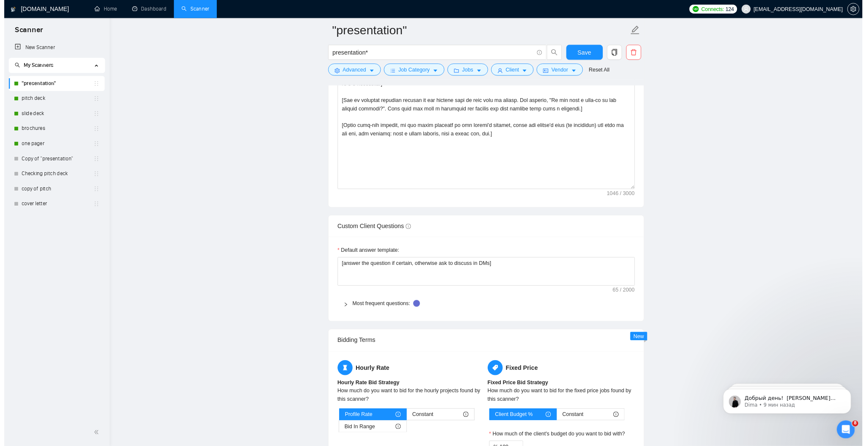
scroll to position [1249, 0]
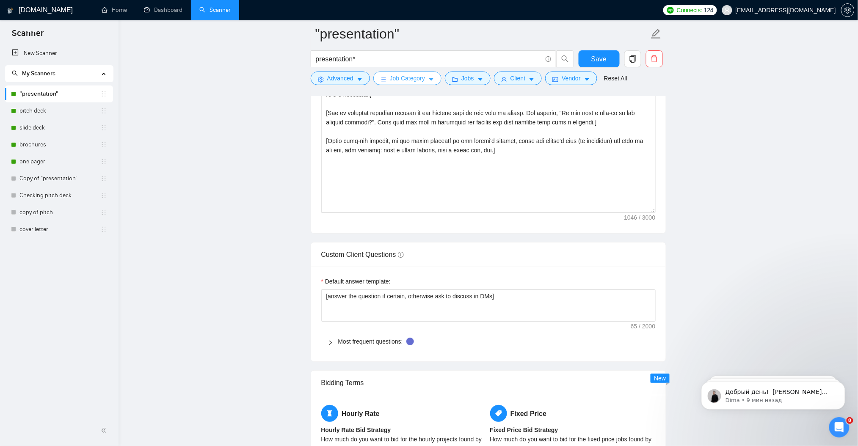
click at [426, 79] on button "Job Category" at bounding box center [408, 79] width 68 height 14
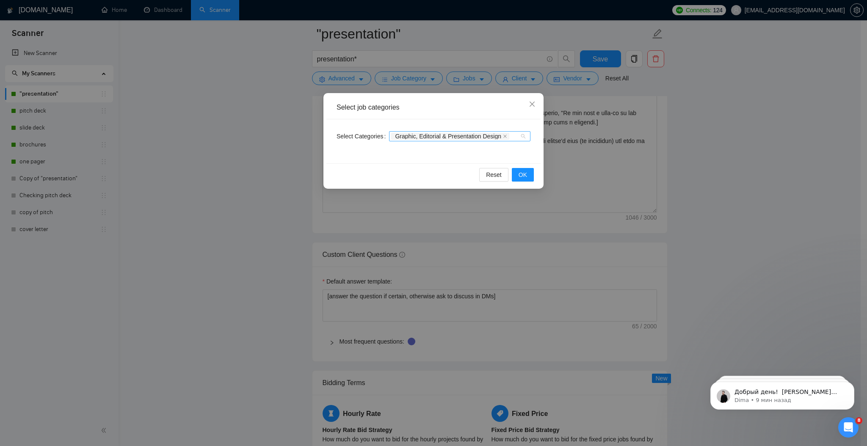
click at [523, 138] on div "Graphic, Editorial & Presentation Design" at bounding box center [459, 136] width 141 height 10
click at [523, 139] on div "Graphic, Editorial & Presentation Design" at bounding box center [459, 136] width 141 height 10
click at [525, 135] on div "Graphic, Editorial & Presentation Design" at bounding box center [459, 136] width 141 height 10
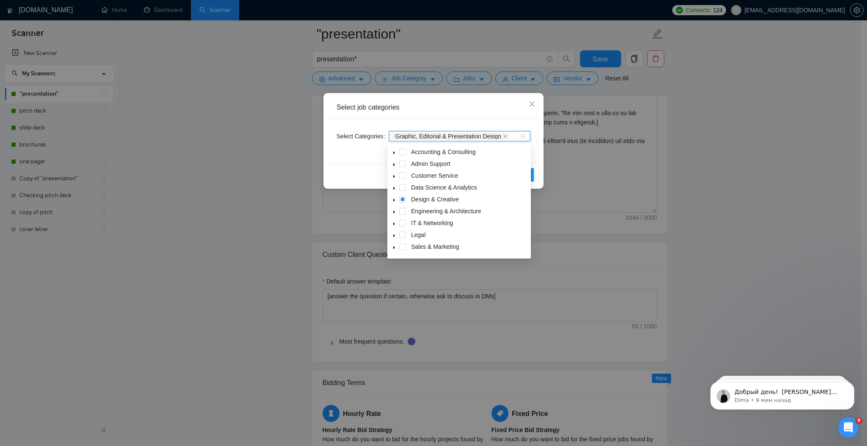
click at [393, 201] on icon "caret-down" at bounding box center [394, 200] width 2 height 3
drag, startPoint x: 526, startPoint y: 155, endPoint x: 532, endPoint y: 244, distance: 90.0
click at [393, 214] on icon "caret-down" at bounding box center [394, 214] width 2 height 3
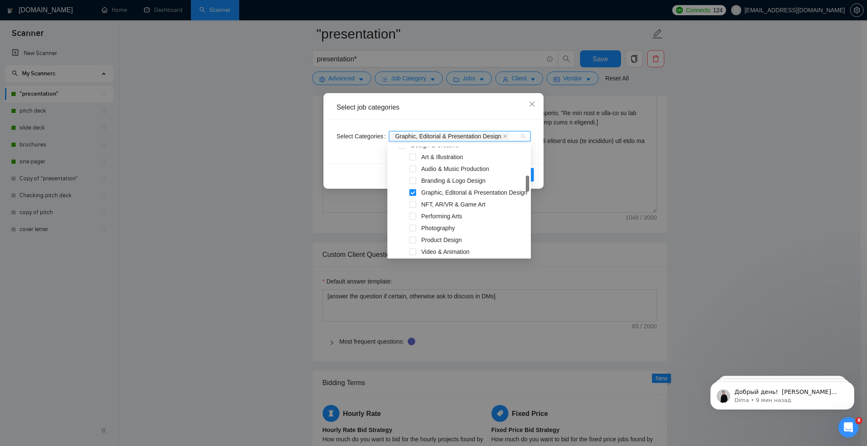
scroll to position [56, 0]
drag, startPoint x: 526, startPoint y: 247, endPoint x: 539, endPoint y: 184, distance: 64.4
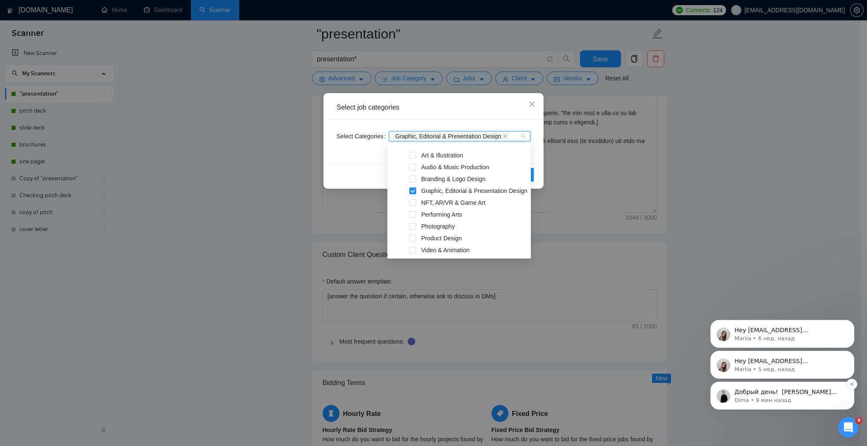
click at [644, 335] on p "Добрый день! ​ [PERSON_NAME] была решена на строне Апворка - мы сверили все пар…" at bounding box center [789, 392] width 109 height 8
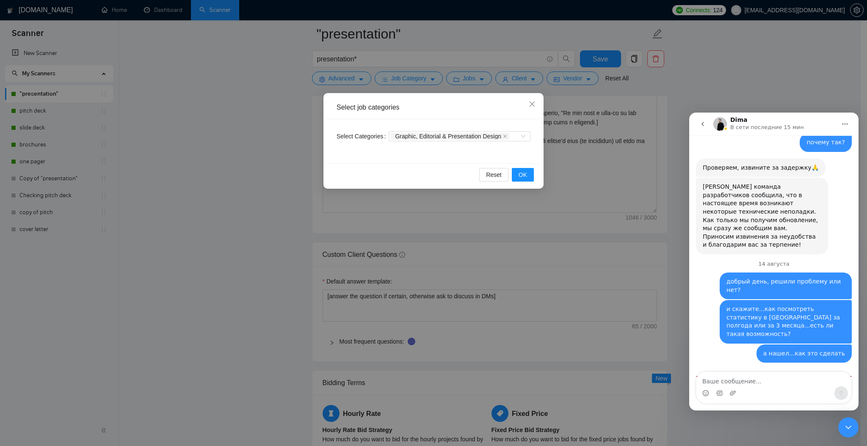
scroll to position [1263, 0]
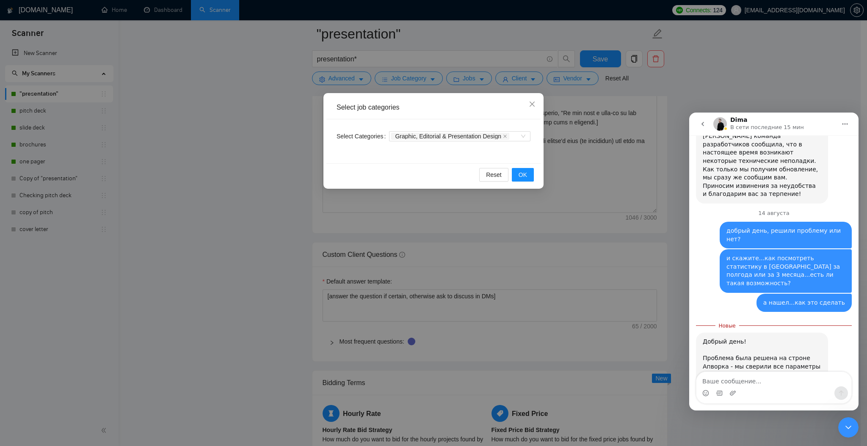
click at [644, 335] on textarea "Ваше сообщение..." at bounding box center [774, 379] width 155 height 14
type textarea "спасибо"
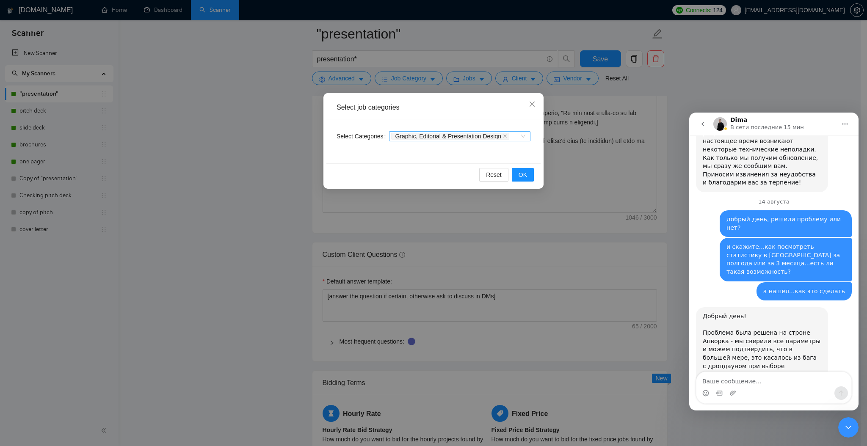
click at [524, 138] on div "Graphic, Editorial & Presentation Design" at bounding box center [459, 136] width 141 height 10
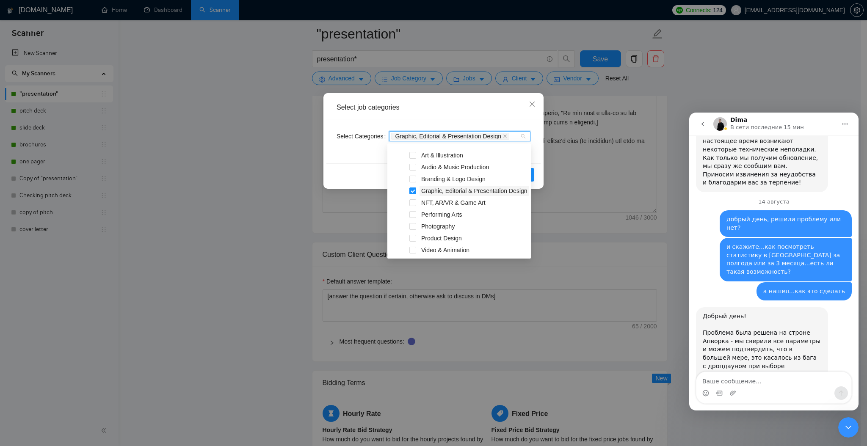
click at [436, 191] on span "Graphic, Editorial & Presentation Design" at bounding box center [474, 191] width 106 height 7
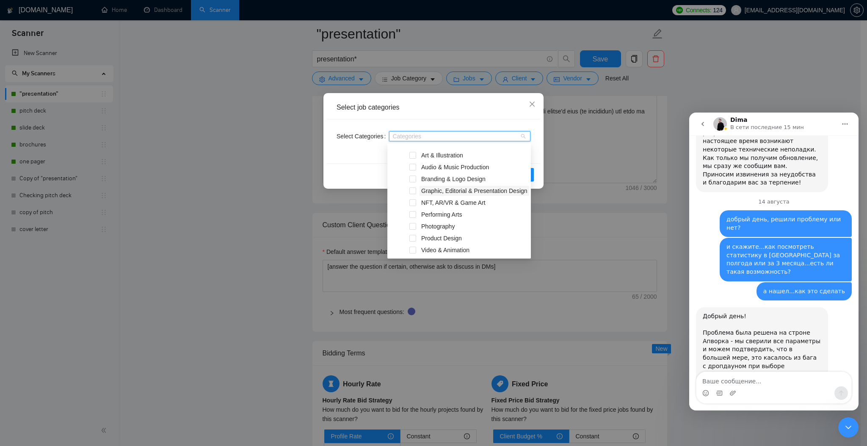
click at [436, 191] on span "Graphic, Editorial & Presentation Design" at bounding box center [474, 191] width 106 height 7
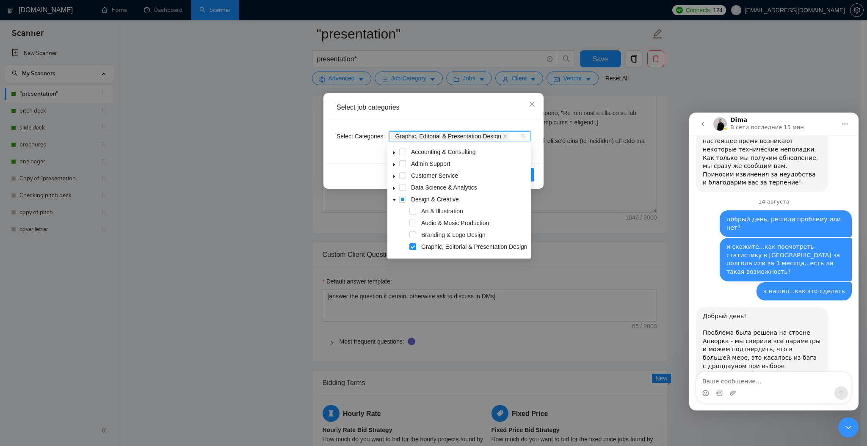
scroll to position [56, 0]
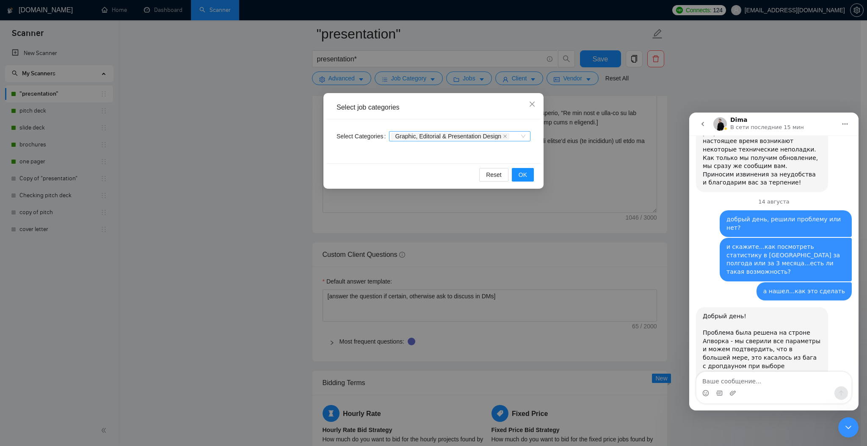
click at [522, 137] on div "Graphic, Editorial & Presentation Design" at bounding box center [459, 136] width 141 height 10
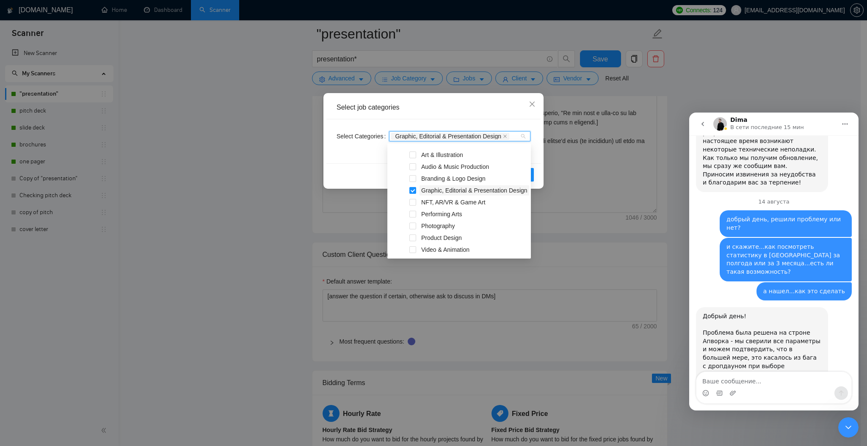
click at [427, 190] on span "Graphic, Editorial & Presentation Design" at bounding box center [474, 190] width 106 height 7
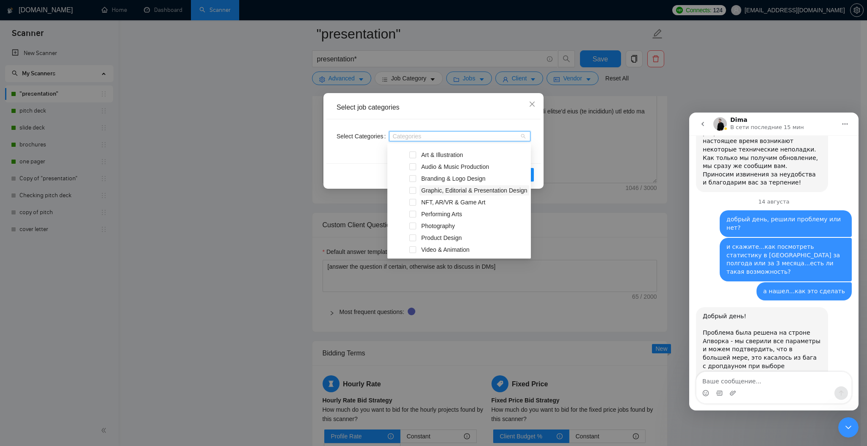
click at [427, 190] on span "Graphic, Editorial & Presentation Design" at bounding box center [474, 190] width 106 height 7
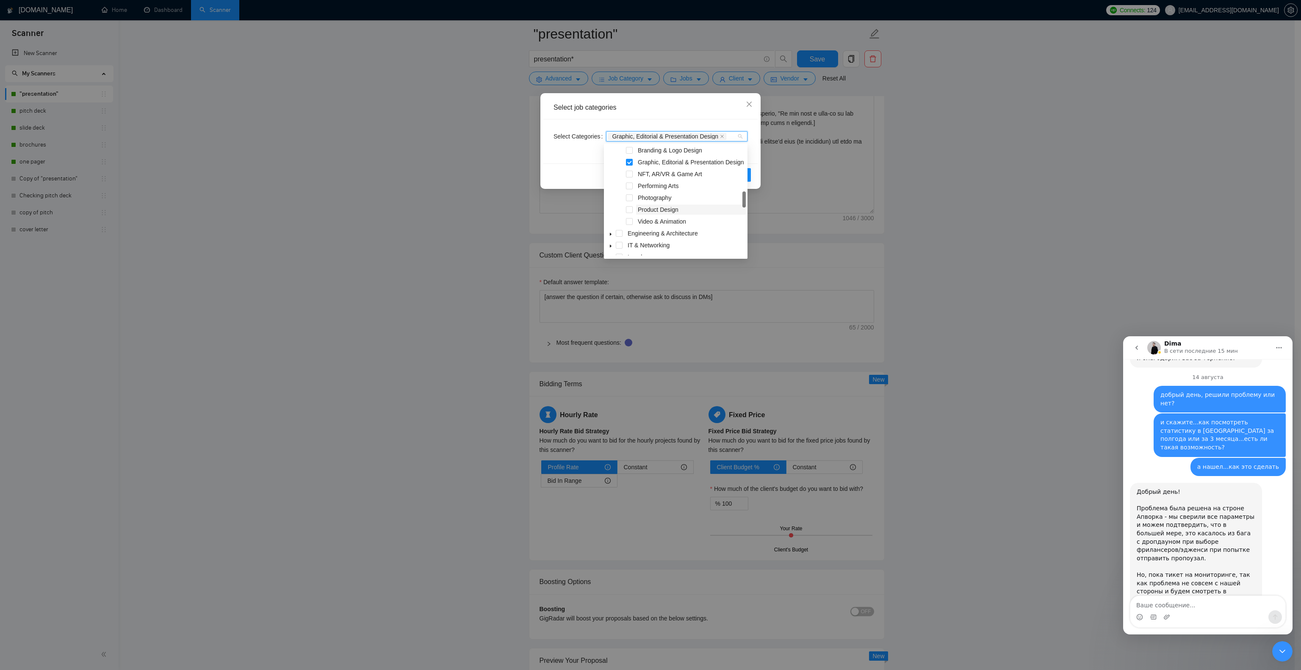
scroll to position [0, 0]
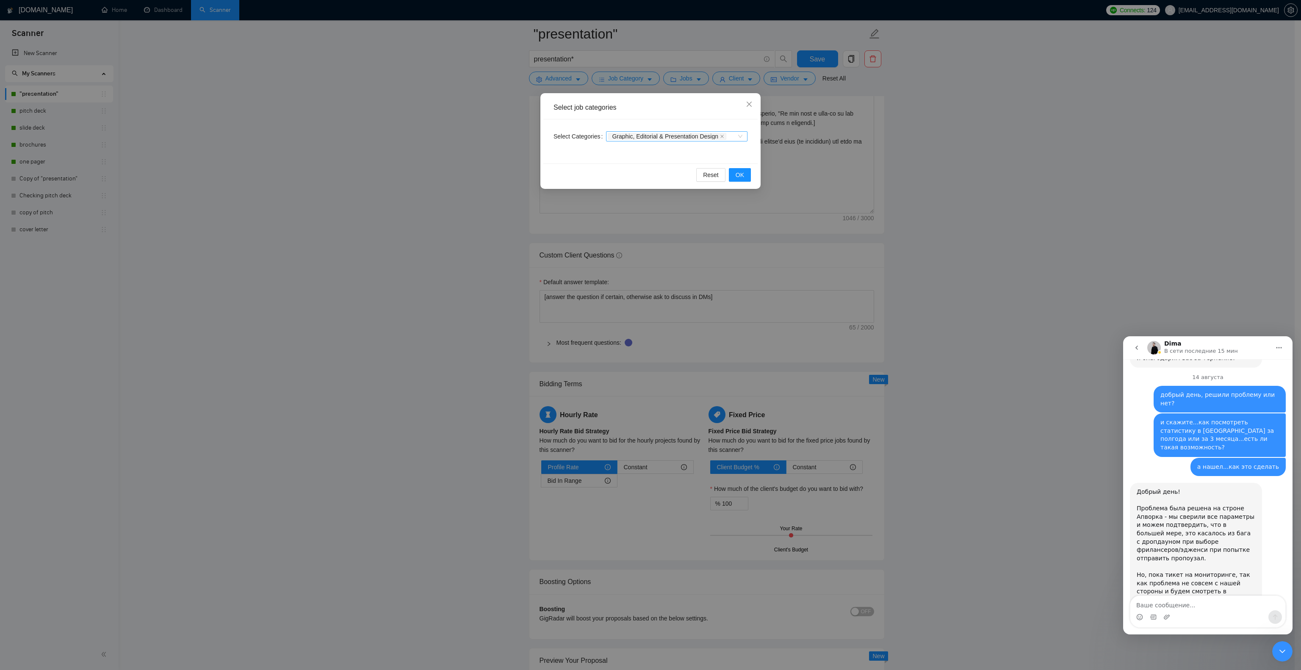
click at [644, 133] on div "Graphic, Editorial & Presentation Design" at bounding box center [676, 136] width 141 height 10
click at [644, 138] on div "Graphic, Editorial & Presentation Design" at bounding box center [676, 136] width 141 height 10
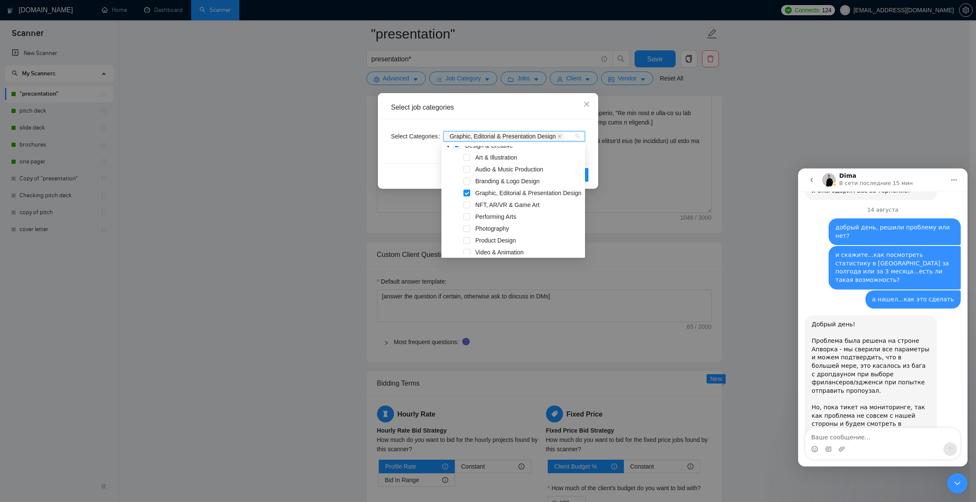
scroll to position [1340, 0]
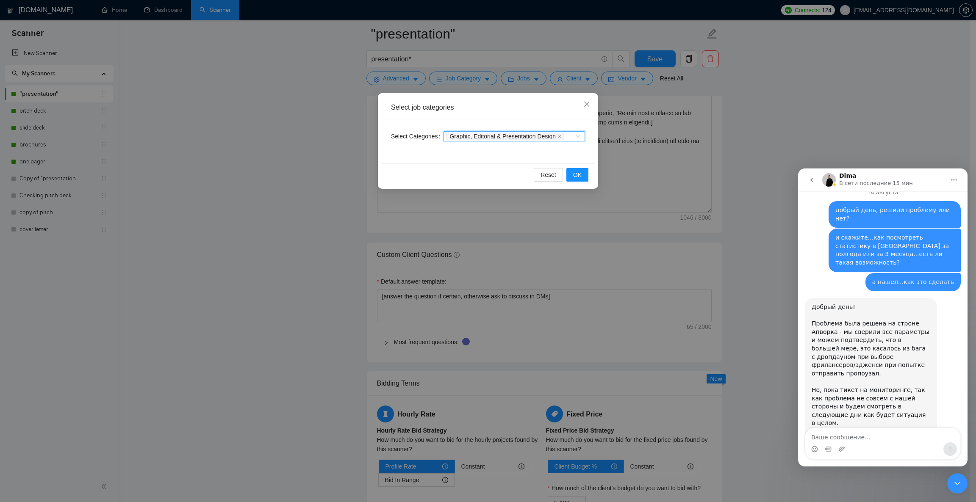
click at [576, 134] on div "Graphic, Editorial & Presentation Design" at bounding box center [513, 136] width 141 height 10
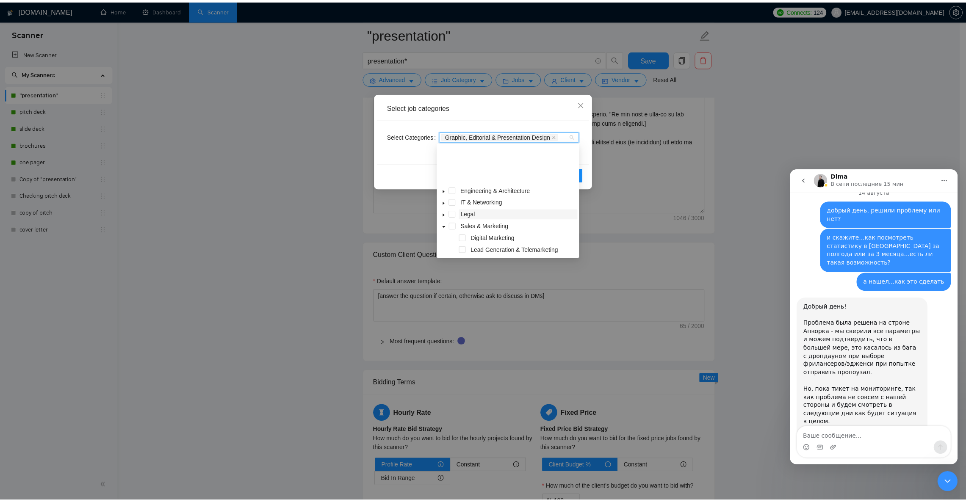
scroll to position [176, 0]
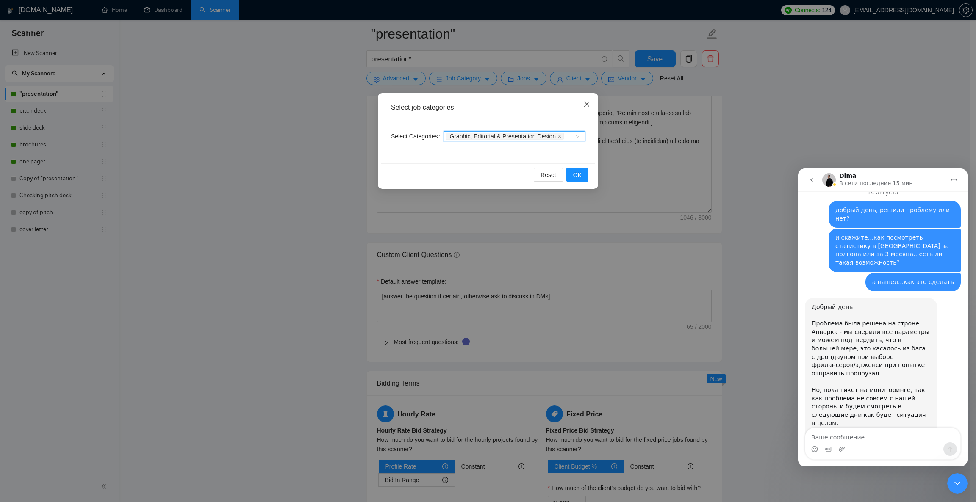
click at [587, 104] on icon "close" at bounding box center [586, 104] width 5 height 5
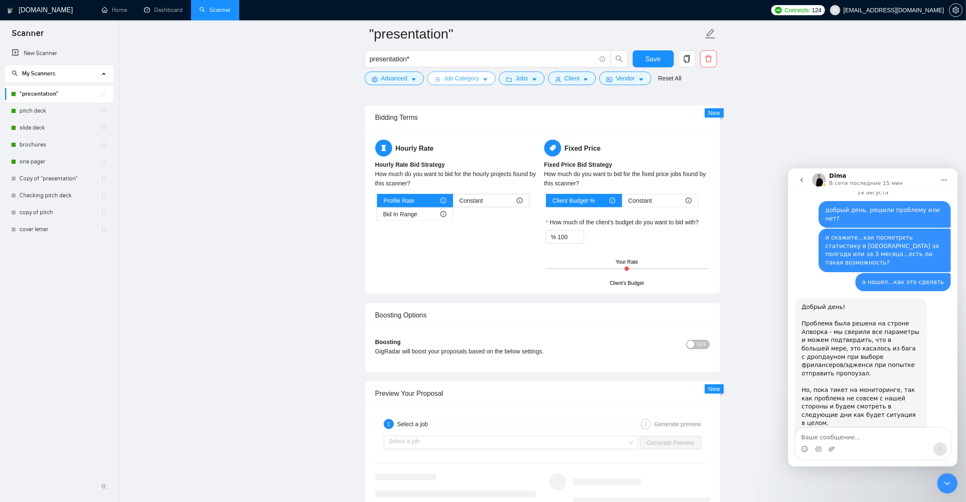
scroll to position [1270, 0]
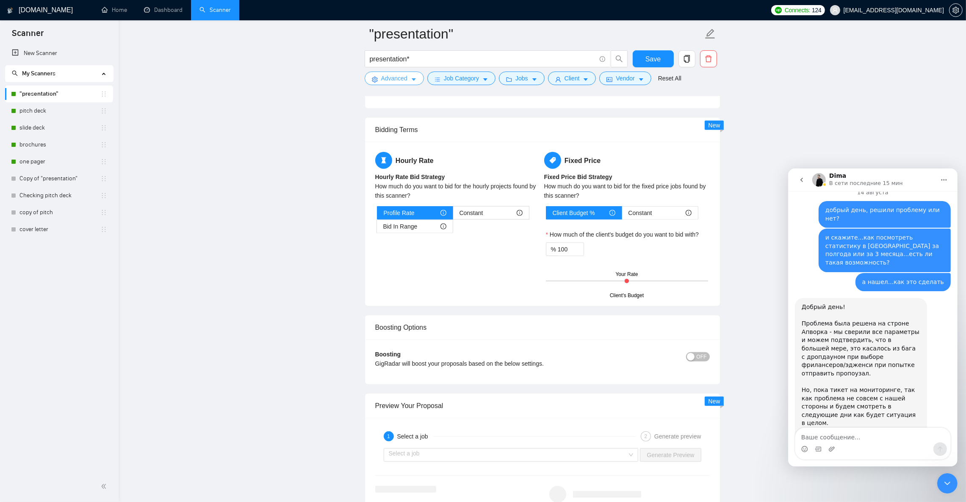
click at [411, 76] on button "Advanced" at bounding box center [394, 79] width 59 height 14
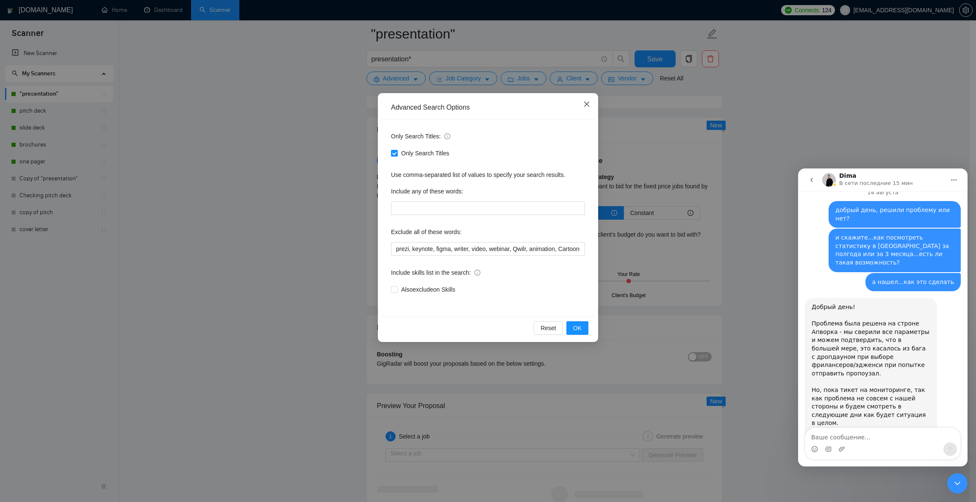
click at [583, 103] on icon "close" at bounding box center [586, 104] width 7 height 7
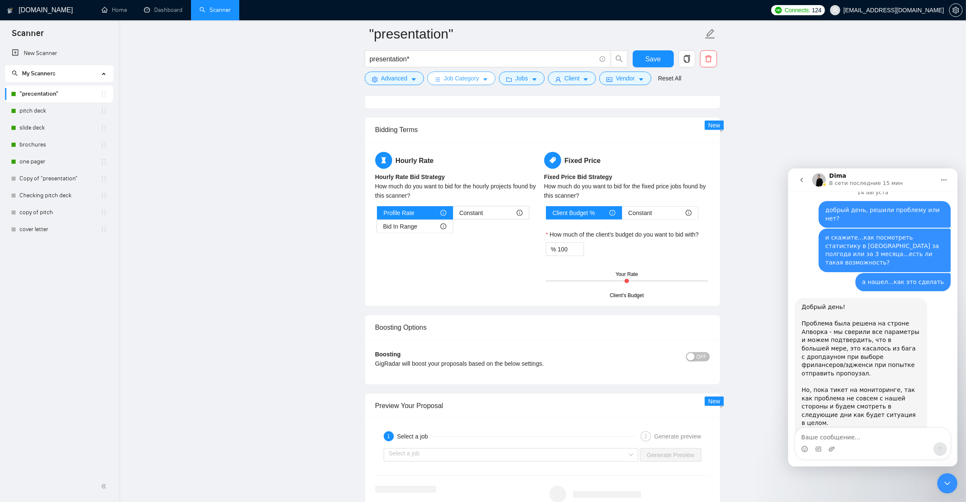
click at [479, 76] on button "Job Category" at bounding box center [461, 79] width 68 height 14
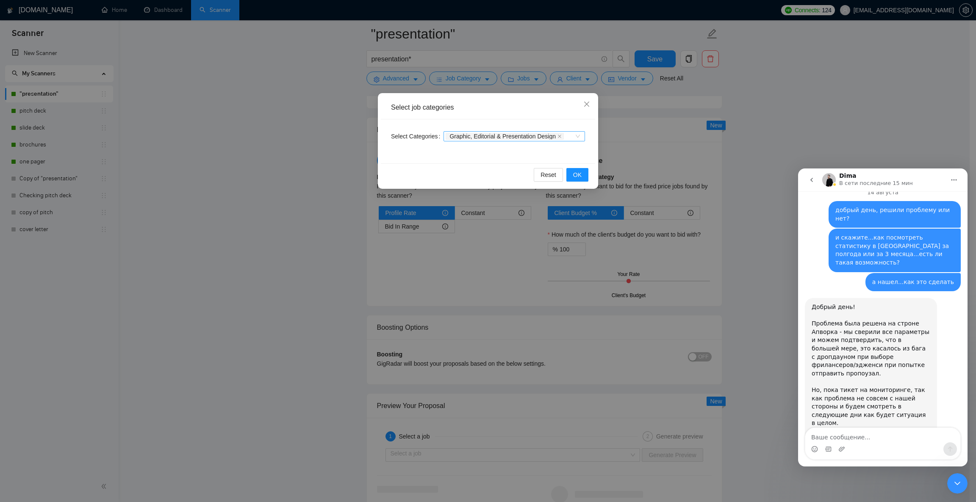
click at [576, 136] on div "Graphic, Editorial & Presentation Design" at bounding box center [513, 136] width 141 height 10
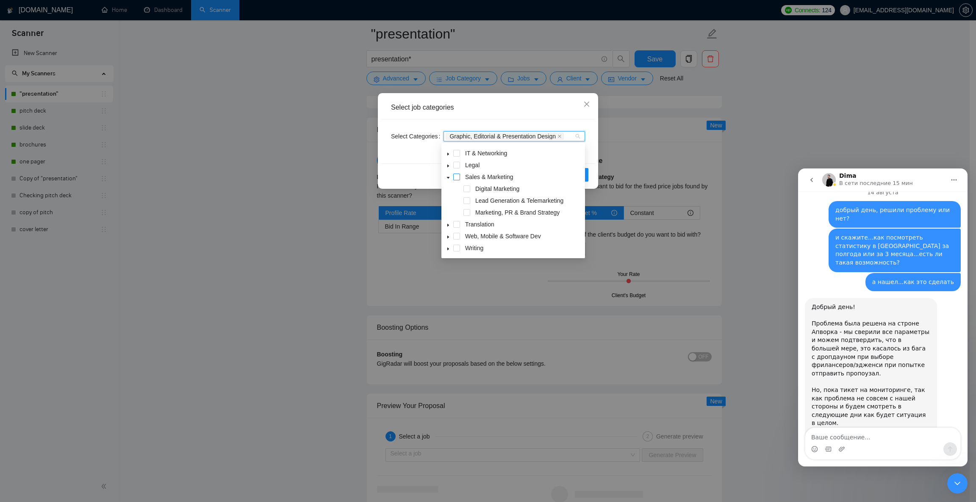
click at [457, 177] on span at bounding box center [456, 177] width 7 height 7
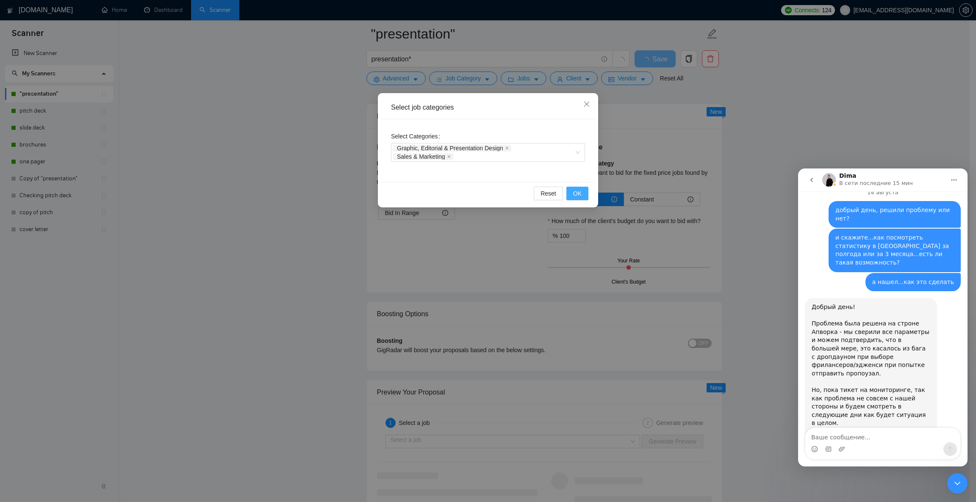
click at [583, 189] on button "OK" at bounding box center [577, 194] width 22 height 14
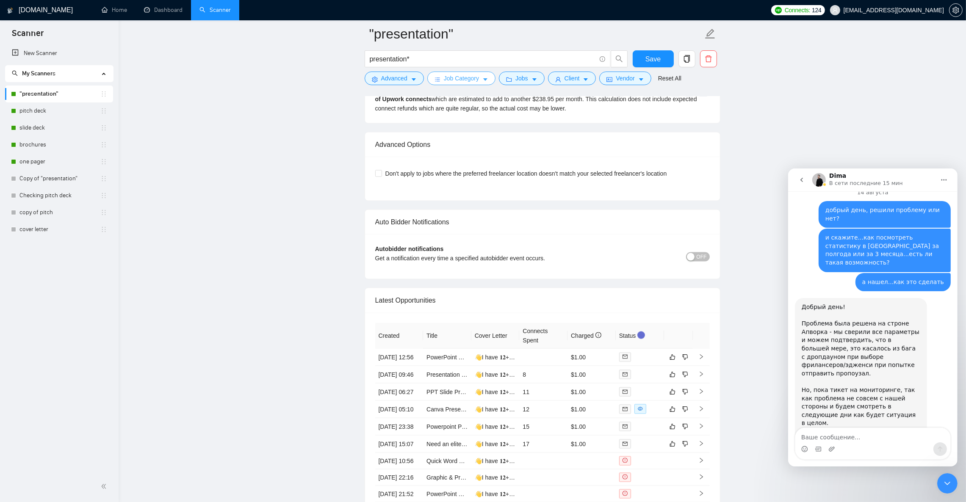
scroll to position [1651, 0]
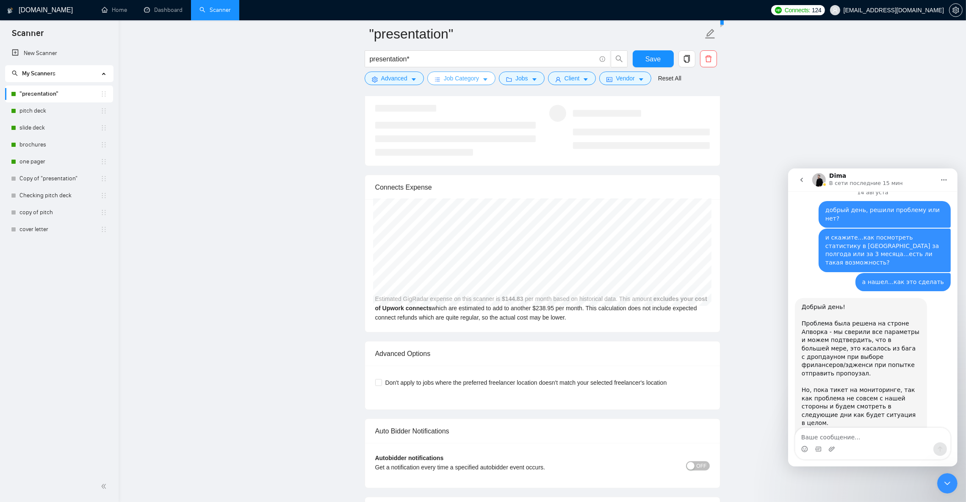
click at [483, 80] on icon "caret-down" at bounding box center [485, 80] width 6 height 6
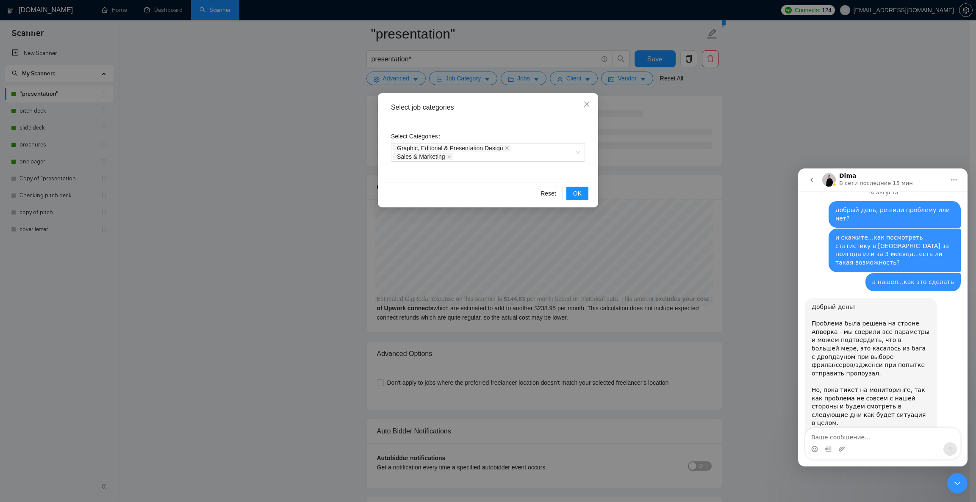
click at [451, 155] on icon "close" at bounding box center [448, 156] width 3 height 3
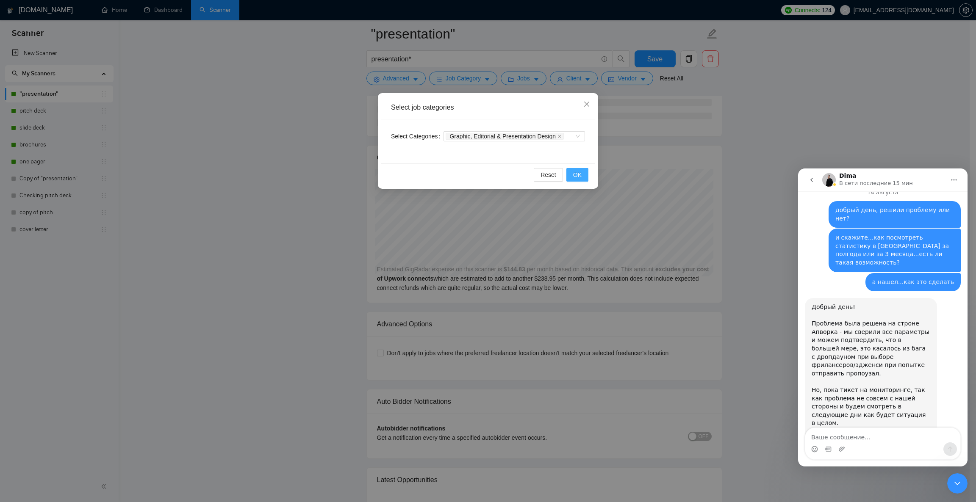
click at [579, 177] on span "OK" at bounding box center [577, 174] width 8 height 9
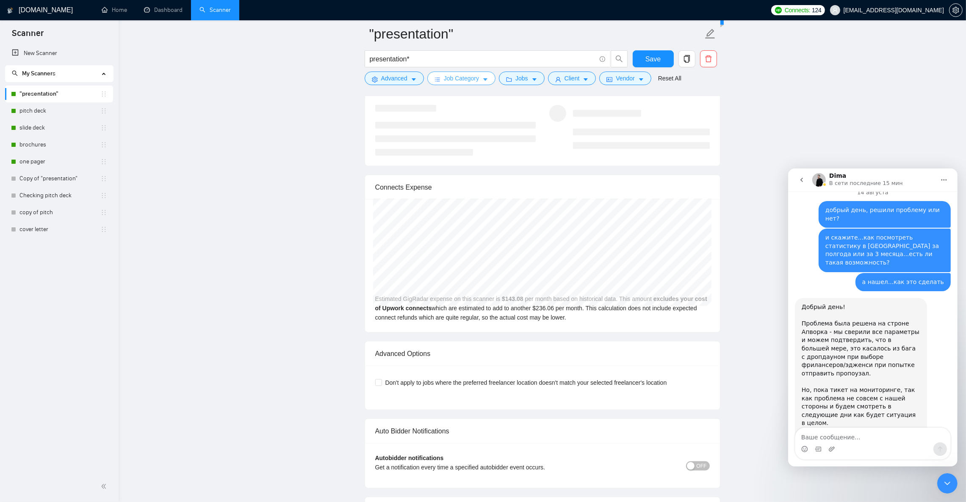
click at [484, 81] on icon "caret-down" at bounding box center [485, 80] width 4 height 3
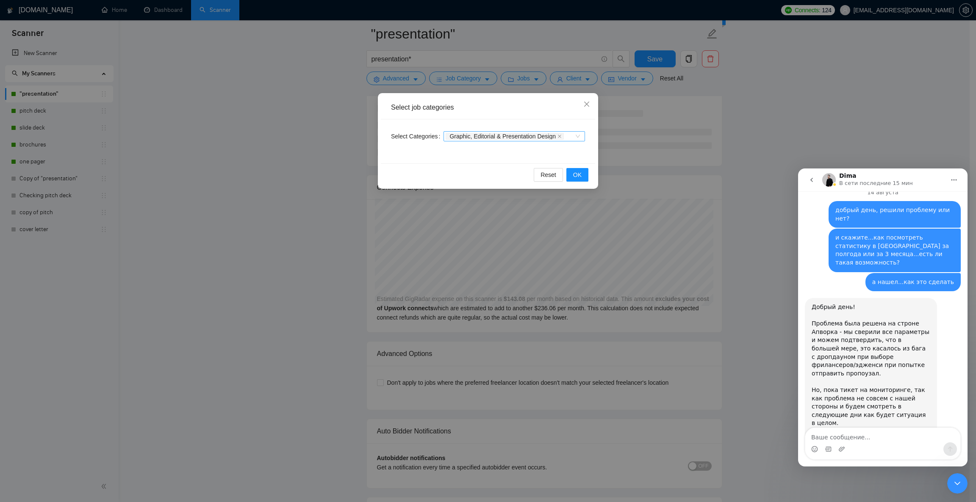
click at [576, 135] on div "Graphic, Editorial & Presentation Design" at bounding box center [513, 136] width 141 height 10
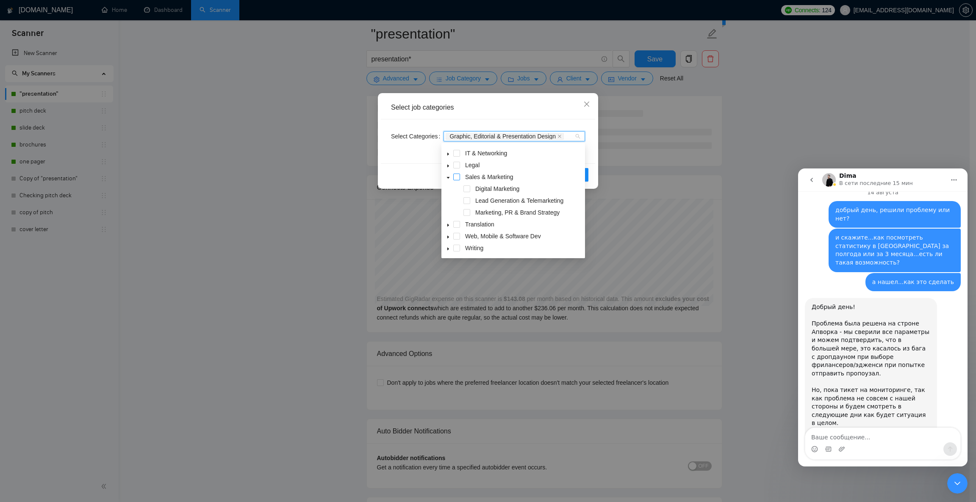
click at [455, 179] on span at bounding box center [456, 177] width 7 height 7
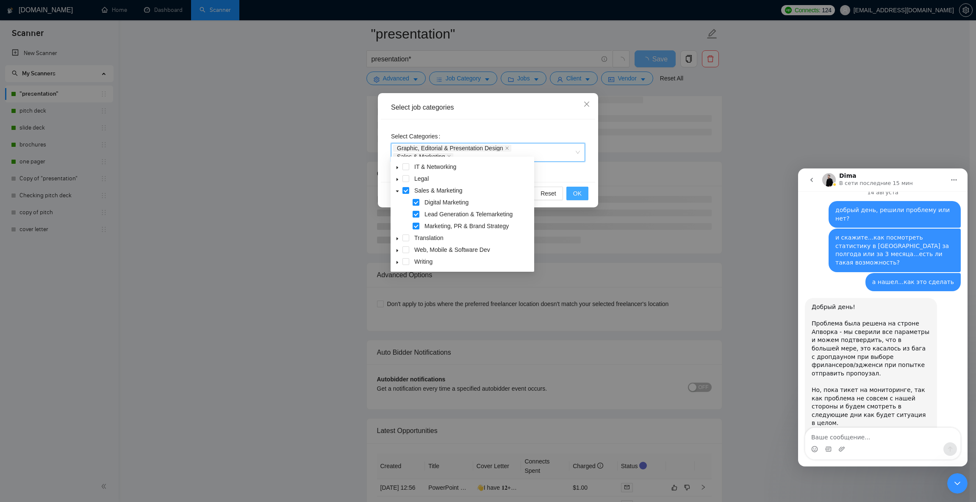
click at [578, 189] on span "OK" at bounding box center [577, 193] width 8 height 9
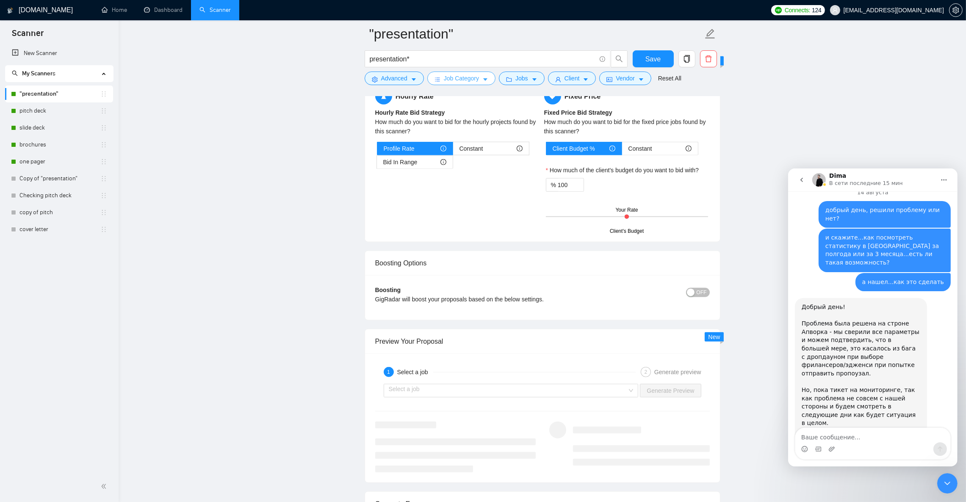
scroll to position [1334, 0]
click at [484, 78] on icon "caret-down" at bounding box center [485, 80] width 6 height 6
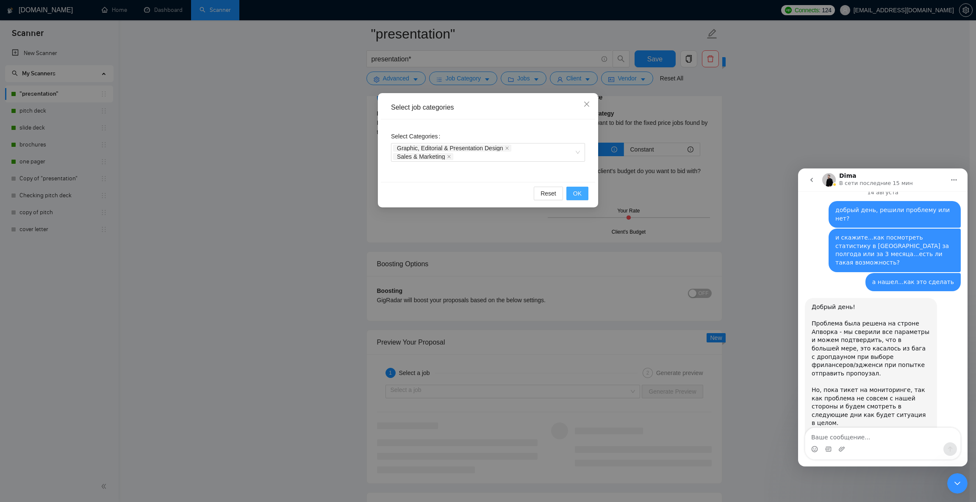
drag, startPoint x: 567, startPoint y: 149, endPoint x: 568, endPoint y: 181, distance: 31.8
click at [451, 155] on icon "close" at bounding box center [449, 157] width 4 height 4
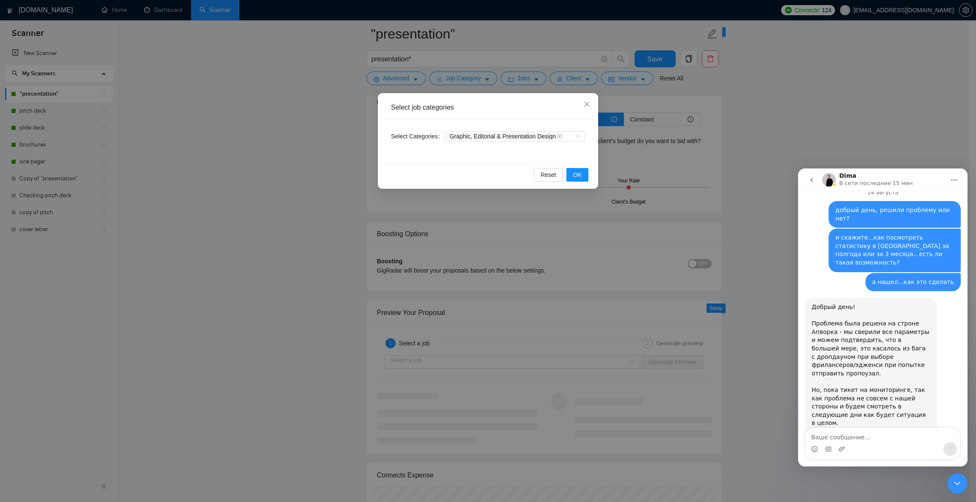
click at [573, 167] on div "Reset OK" at bounding box center [488, 174] width 214 height 22
click at [575, 173] on span "OK" at bounding box center [577, 174] width 8 height 9
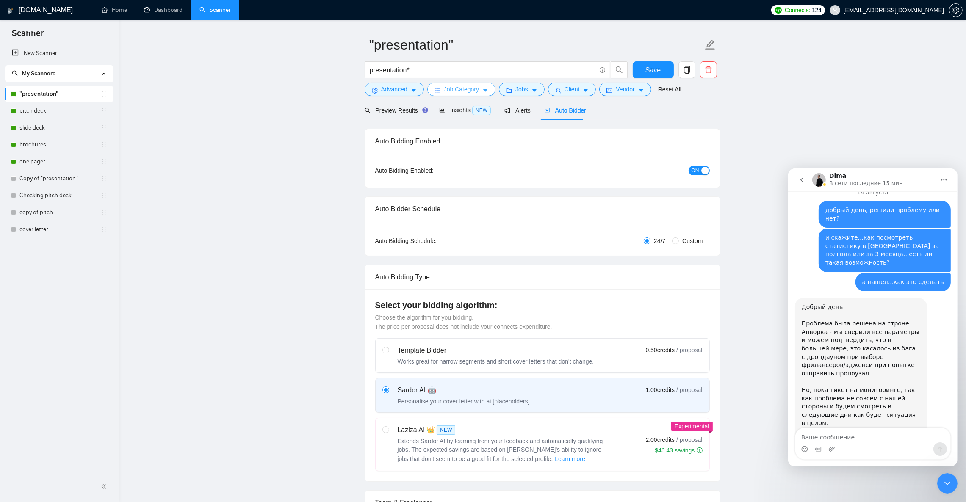
scroll to position [0, 0]
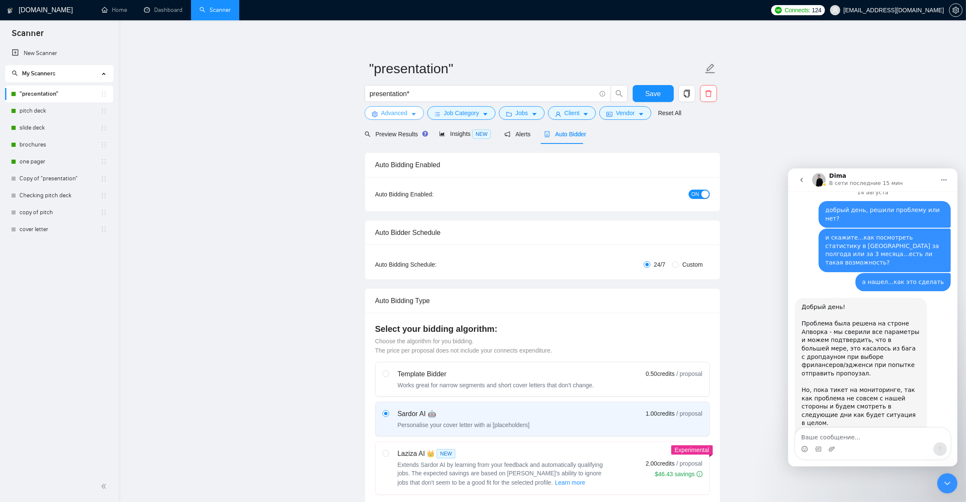
click at [411, 113] on icon "caret-down" at bounding box center [414, 114] width 6 height 6
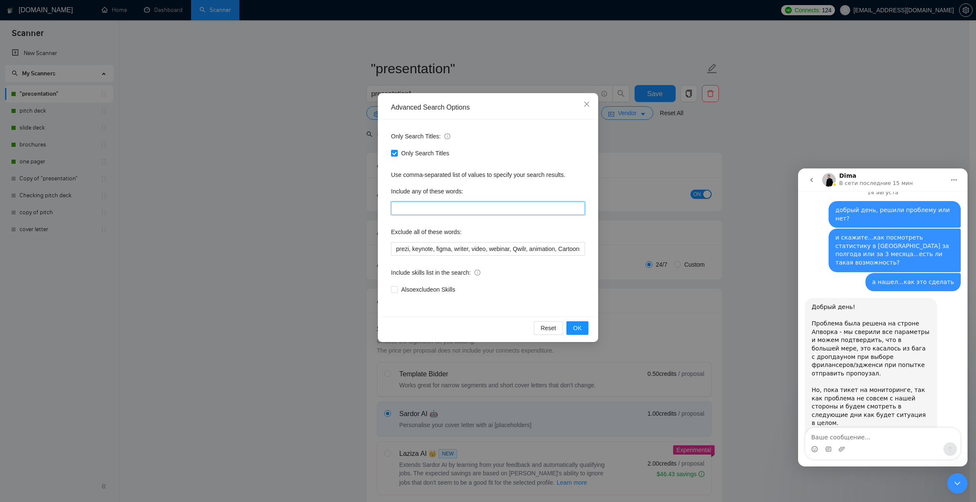
click at [409, 207] on input "text" at bounding box center [488, 209] width 194 height 14
paste input "deck, pitch, investor, corporate, sales"
type input "deck, pitch, investor, corporate, sales"
drag, startPoint x: 496, startPoint y: 210, endPoint x: 507, endPoint y: 210, distance: 11.0
click at [507, 210] on input "deck, pitch, investor, corporate, sales" at bounding box center [488, 209] width 194 height 14
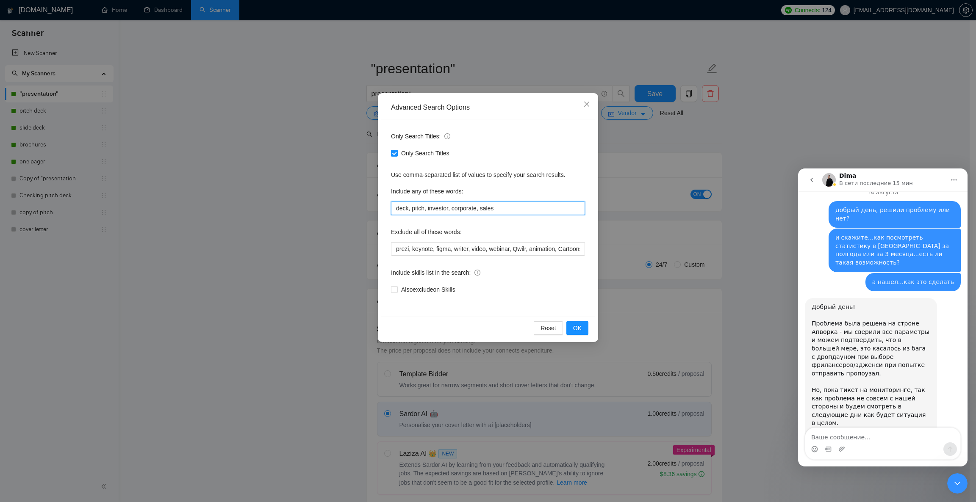
click at [512, 208] on input "deck, pitch, investor, corporate, sales" at bounding box center [488, 209] width 194 height 14
type input "deck, pitch, investor, corporate, sales"
click at [576, 332] on span "OK" at bounding box center [577, 328] width 8 height 9
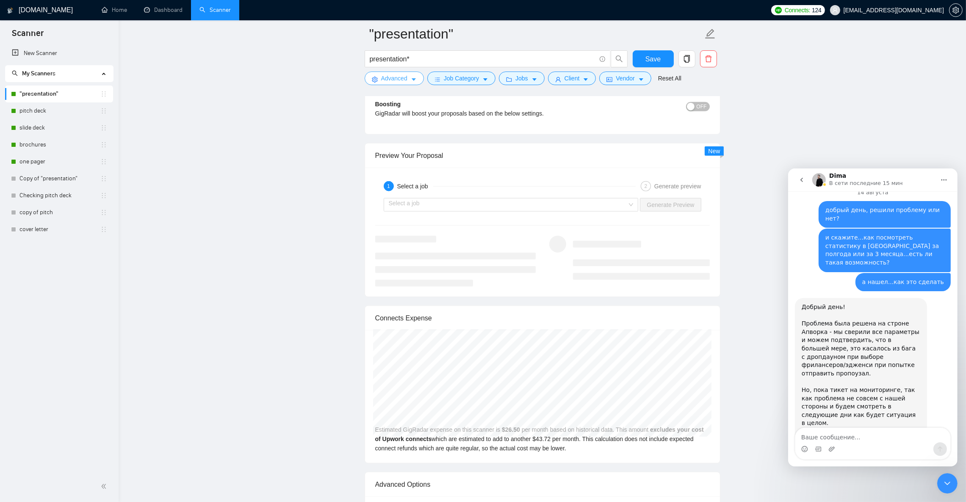
scroll to position [1524, 0]
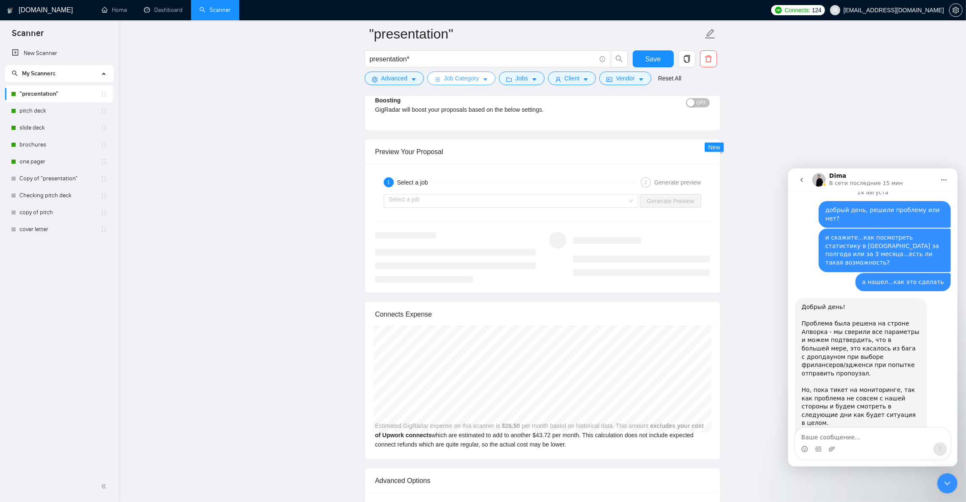
click at [485, 80] on icon "caret-down" at bounding box center [485, 80] width 4 height 3
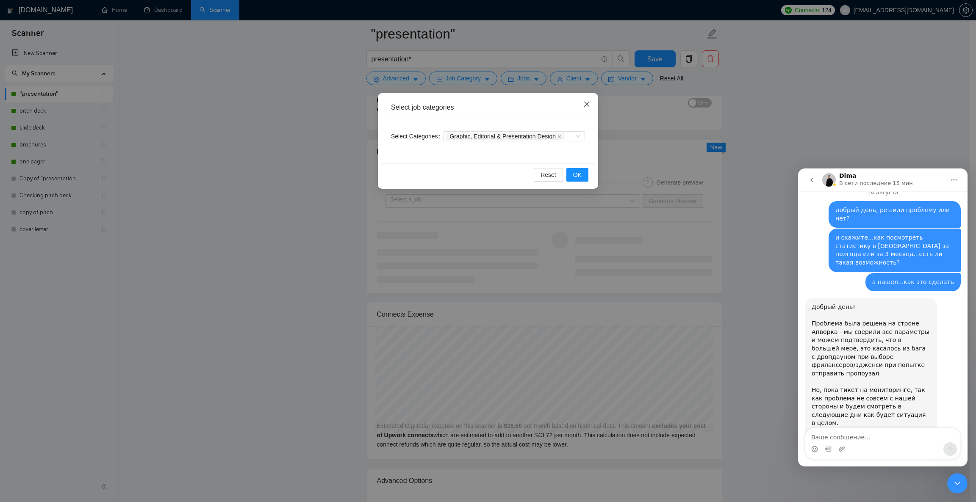
click at [585, 104] on icon "close" at bounding box center [586, 104] width 7 height 7
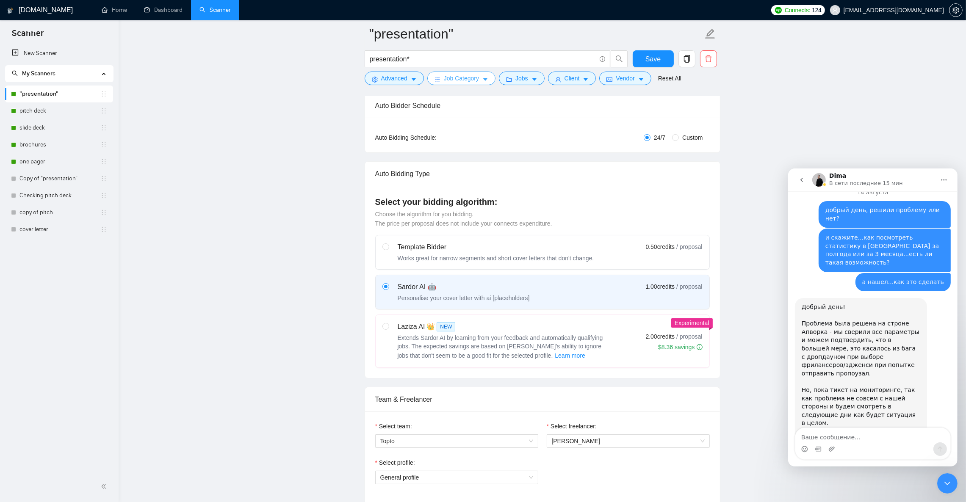
scroll to position [127, 0]
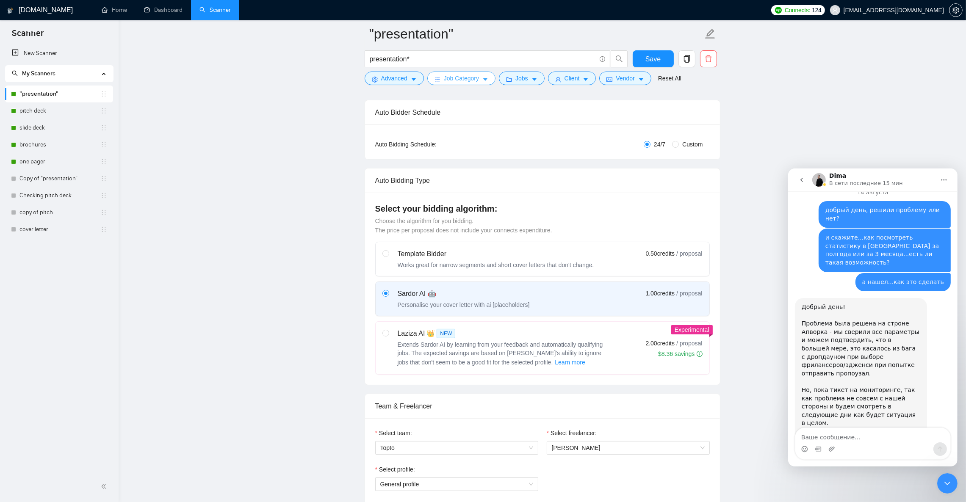
click at [484, 78] on icon "caret-down" at bounding box center [485, 80] width 6 height 6
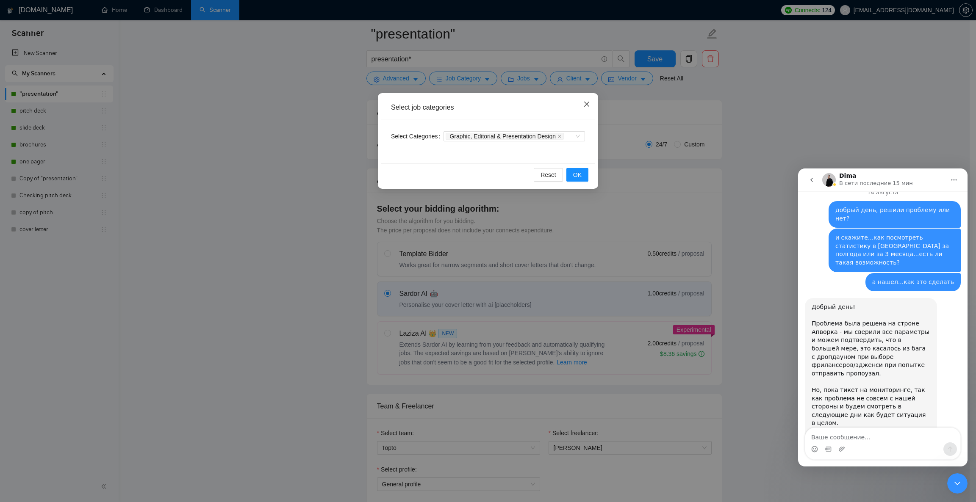
click at [580, 104] on span "Close" at bounding box center [586, 104] width 23 height 23
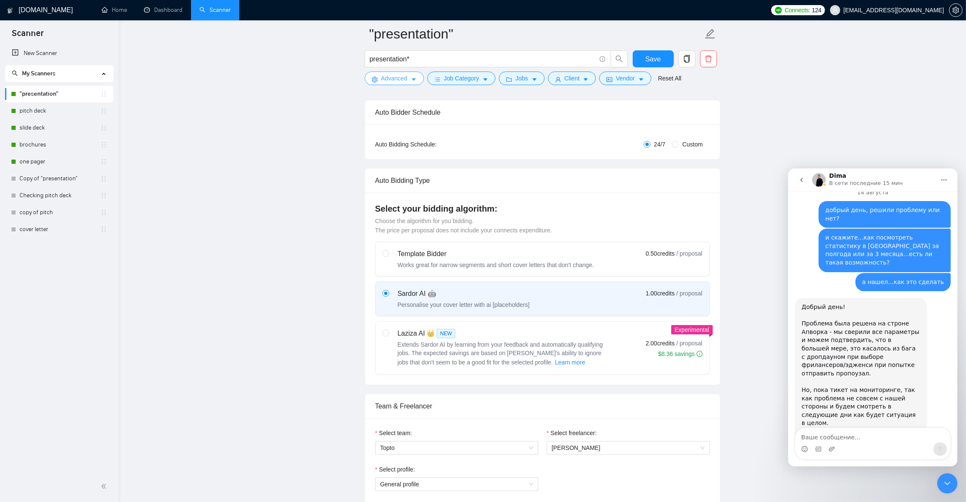
click at [416, 79] on button "Advanced" at bounding box center [394, 79] width 59 height 14
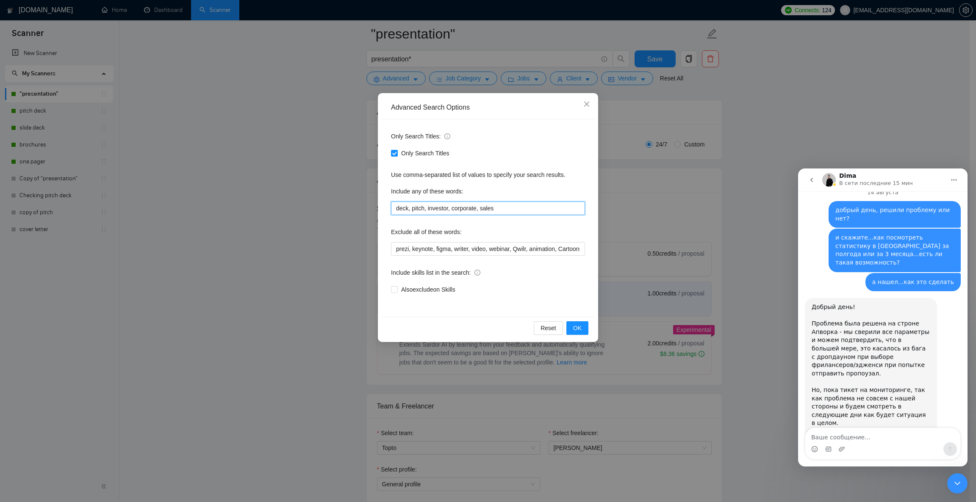
drag, startPoint x: 502, startPoint y: 207, endPoint x: 364, endPoint y: 203, distance: 138.1
click at [364, 203] on div "Advanced Search Options Only Search Titles: Only Search Titles Use comma-separa…" at bounding box center [488, 251] width 976 height 502
click at [578, 332] on span "OK" at bounding box center [577, 328] width 8 height 9
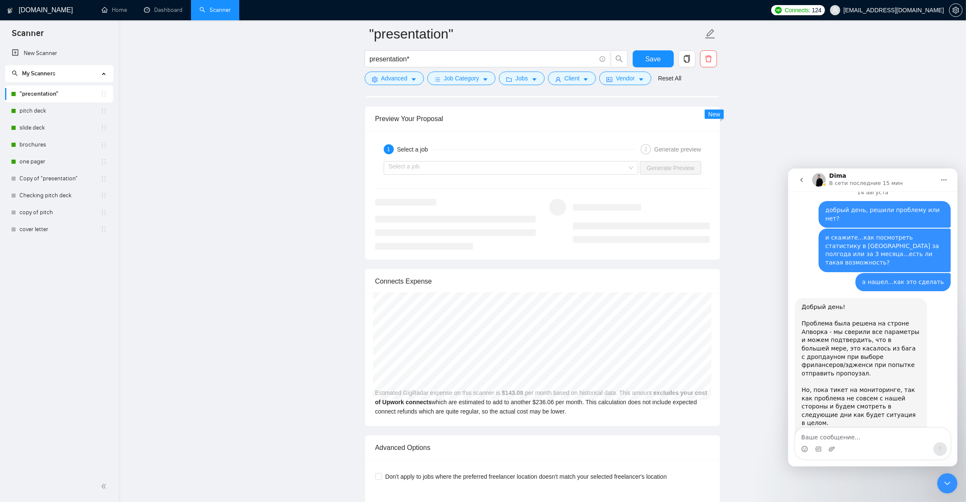
scroll to position [1588, 0]
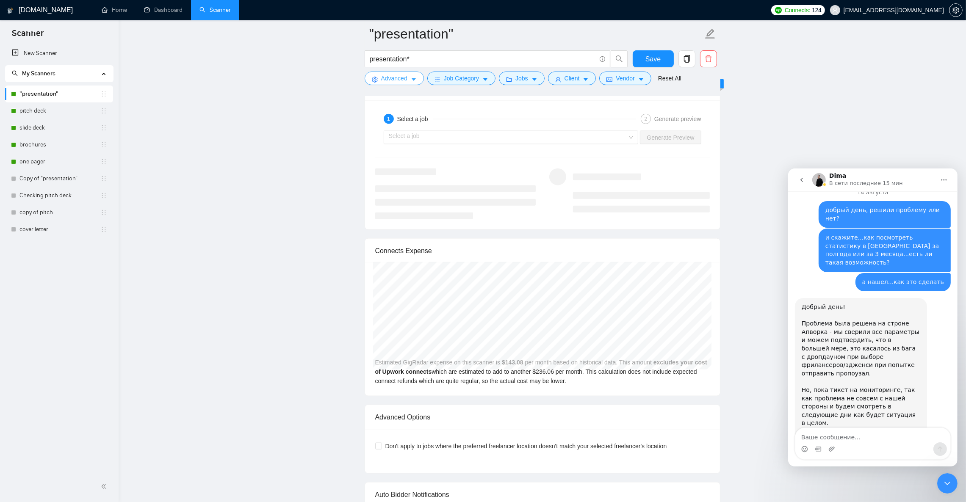
click at [417, 79] on button "Advanced" at bounding box center [394, 79] width 59 height 14
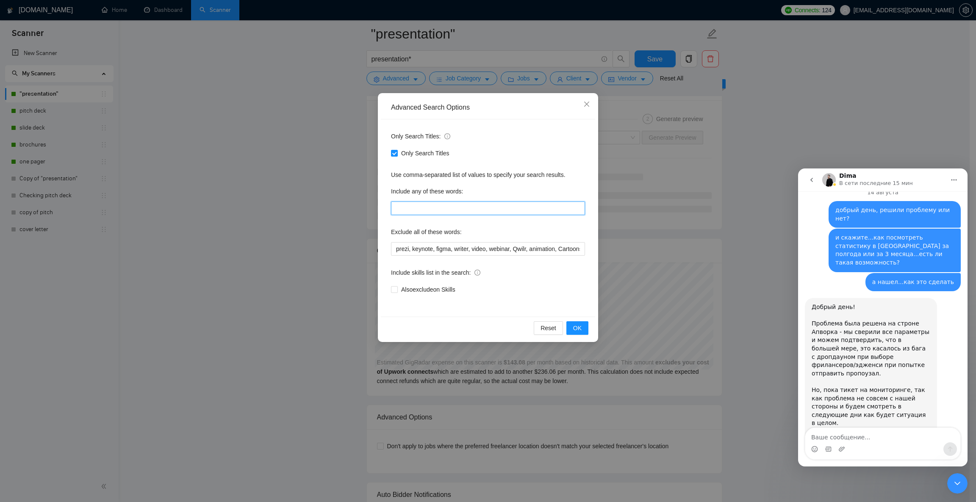
click at [436, 203] on input "text" at bounding box center [488, 209] width 194 height 14
paste input "deck, pitch, investor, corporate, sales, report."
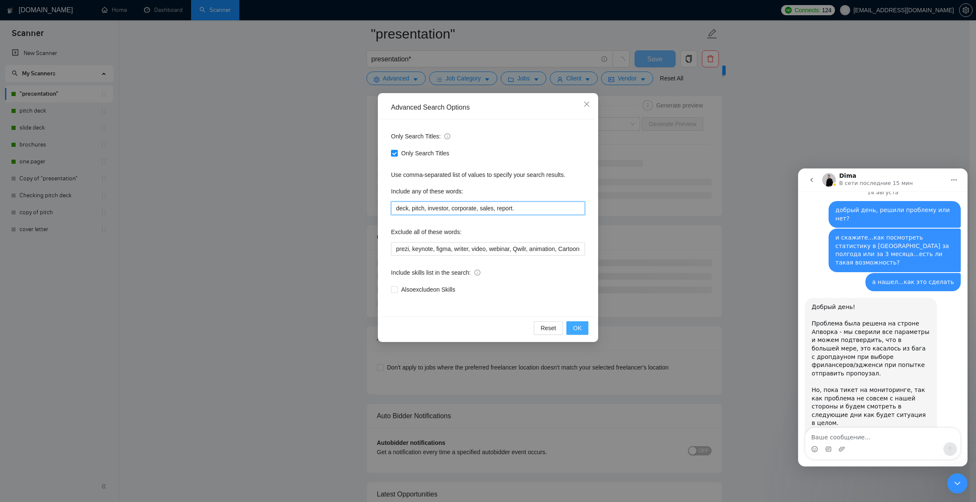
type input "deck, pitch, investor, corporate, sales, report."
click at [579, 330] on span "OK" at bounding box center [577, 328] width 8 height 9
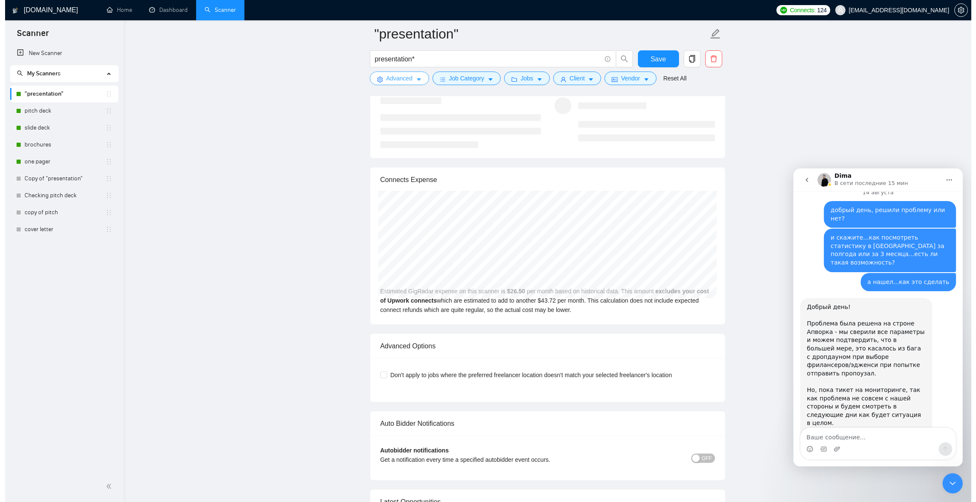
scroll to position [1651, 0]
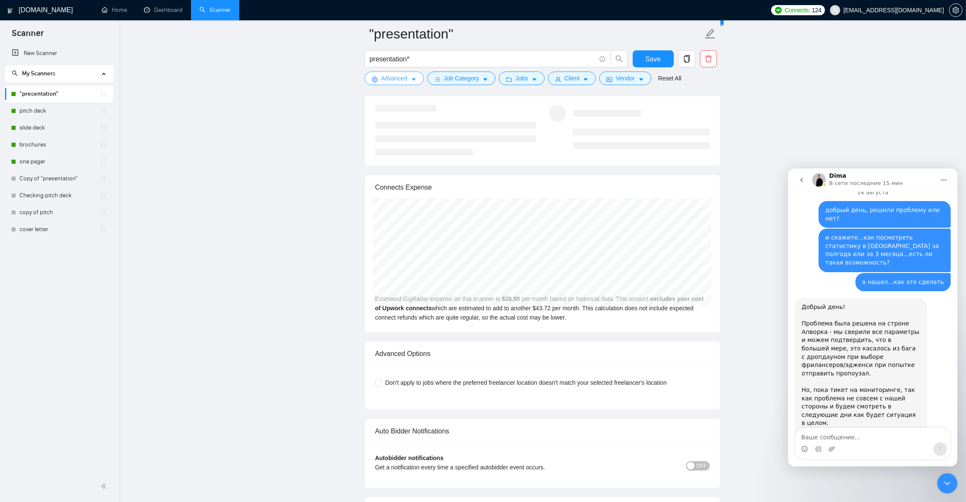
click at [410, 81] on button "Advanced" at bounding box center [394, 79] width 59 height 14
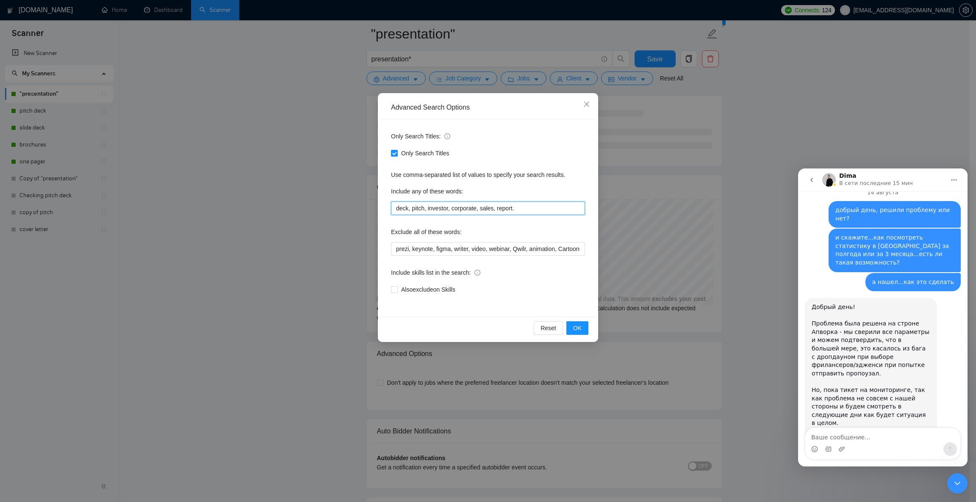
drag, startPoint x: 520, startPoint y: 207, endPoint x: 349, endPoint y: 206, distance: 170.7
click at [350, 206] on div "Advanced Search Options Only Search Titles: Only Search Titles Use comma-separa…" at bounding box center [488, 251] width 976 height 502
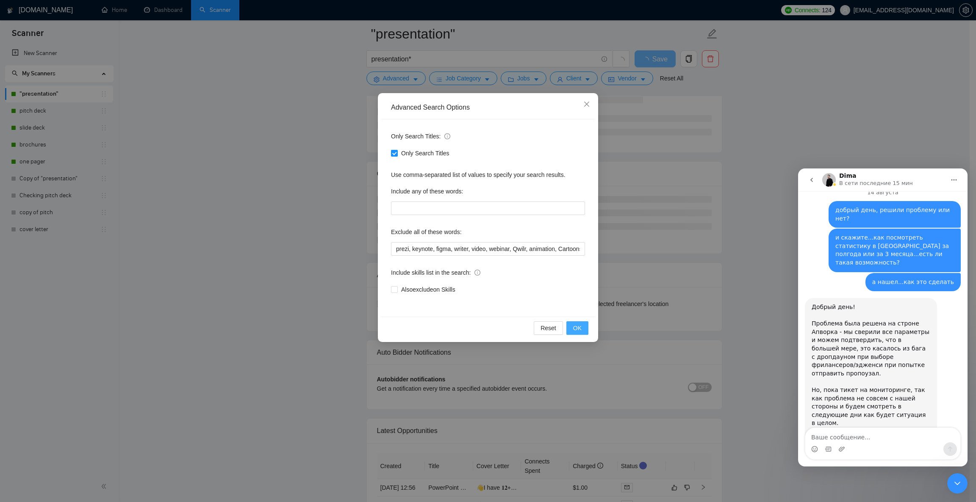
click at [576, 332] on span "OK" at bounding box center [577, 328] width 8 height 9
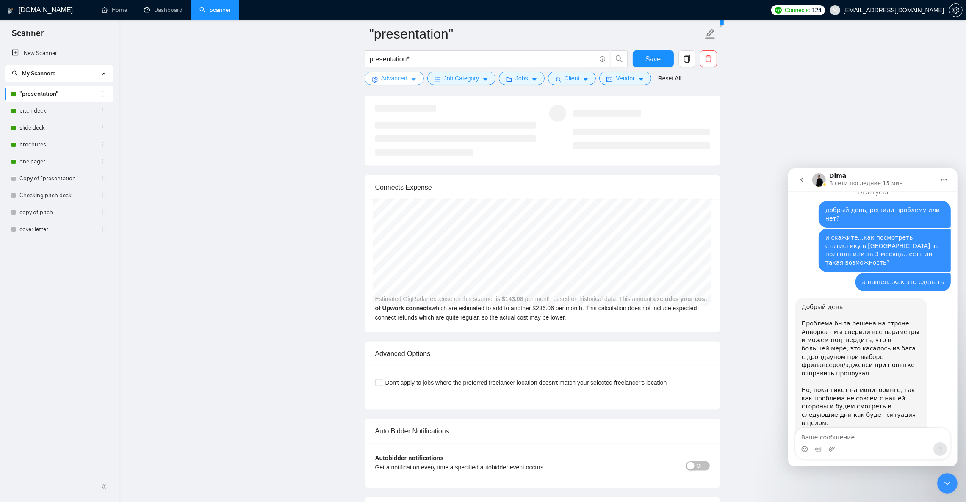
click at [415, 77] on icon "caret-down" at bounding box center [414, 80] width 6 height 6
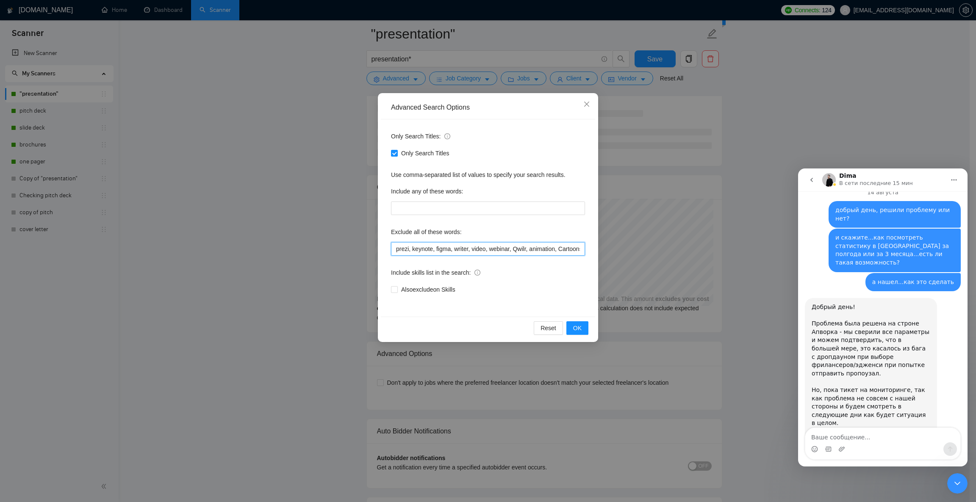
scroll to position [0, 30]
drag, startPoint x: 537, startPoint y: 249, endPoint x: 603, endPoint y: 248, distance: 66.5
click at [603, 248] on div "Advanced Search Options Only Search Titles: Only Search Titles Use comma-separa…" at bounding box center [488, 251] width 976 height 502
click at [561, 251] on input "prezi, keynote, figma, writer, video, webinar, Qwilr, animation, Cartoons, [DOM…" at bounding box center [488, 249] width 194 height 14
click at [578, 246] on input "prezi, keynote, figma, writer, video, webinar, Qwilr, animation, Cartoons, [DOM…" at bounding box center [488, 249] width 194 height 14
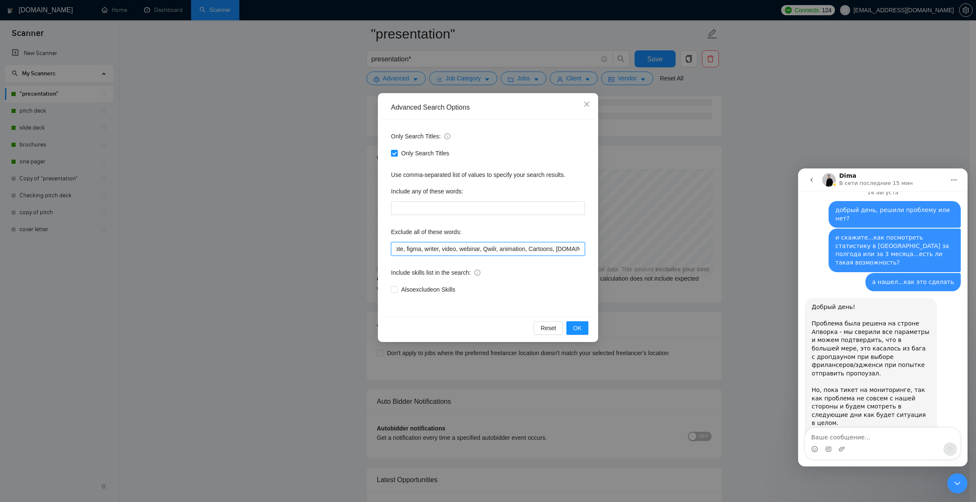
scroll to position [0, 33]
paste input "student, homework, assignment, thesis, dissertation, academic, wedding, birthda…"
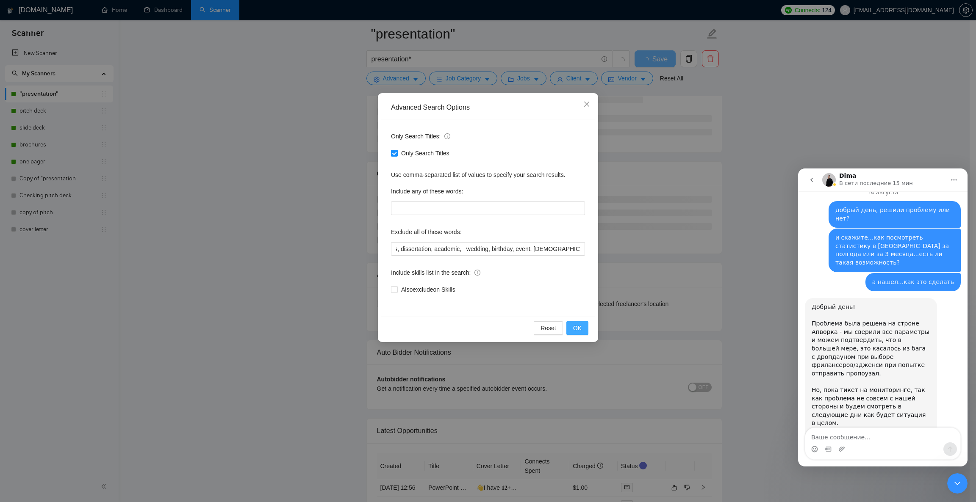
click at [580, 332] on span "OK" at bounding box center [577, 328] width 8 height 9
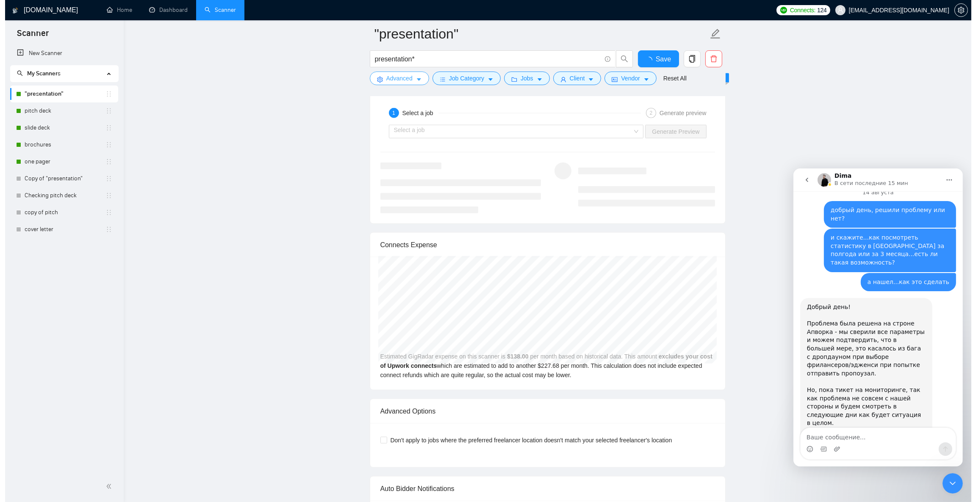
scroll to position [1588, 0]
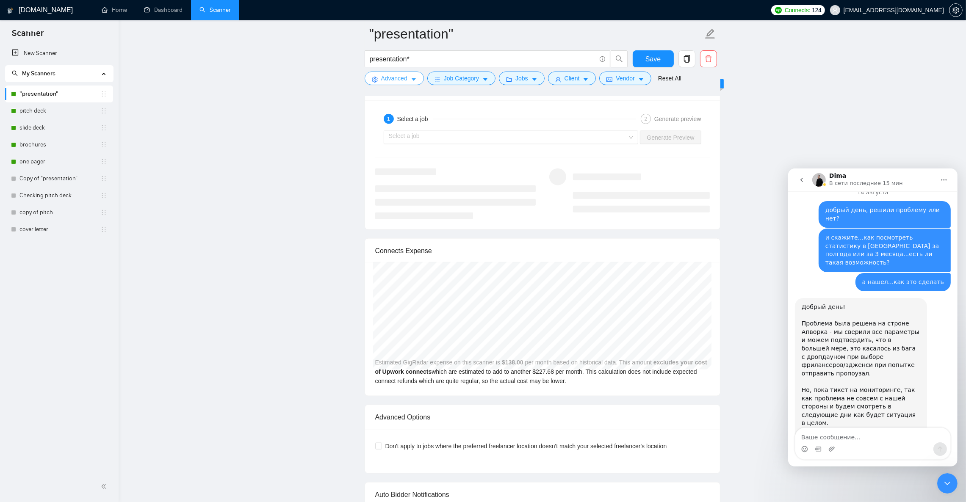
click at [417, 77] on button "Advanced" at bounding box center [394, 79] width 59 height 14
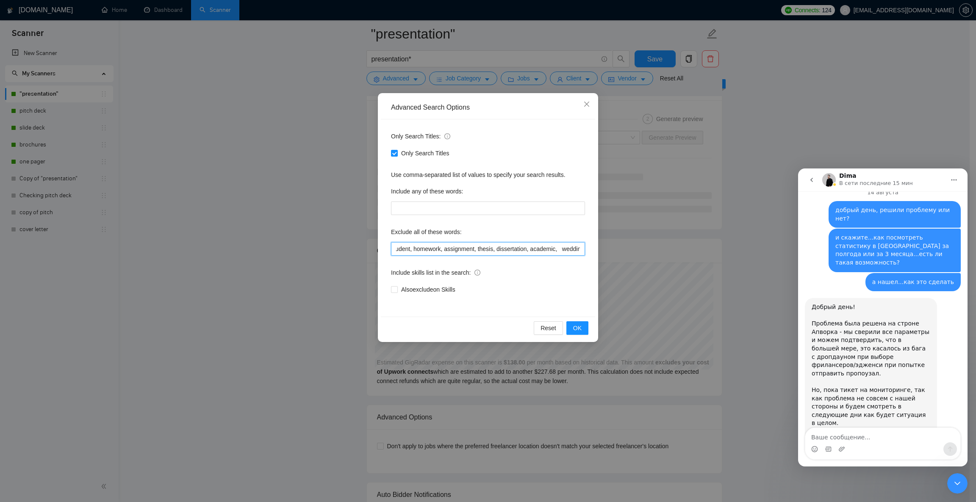
scroll to position [0, 341]
drag, startPoint x: 561, startPoint y: 250, endPoint x: 587, endPoint y: 250, distance: 26.3
click at [587, 250] on div "Only Search Titles: Only Search Titles Use comma-separated list of values to sp…" at bounding box center [488, 217] width 214 height 197
click at [425, 245] on input "prezi, keynote, figma, writer, video, webinar, Qwilr, animation, Cartoons, [DOM…" at bounding box center [488, 249] width 194 height 14
click at [424, 250] on input "prezi, keynote, figma, writer, video, webinar, Qwilr, animation, Cartoons, [DOM…" at bounding box center [488, 249] width 194 height 14
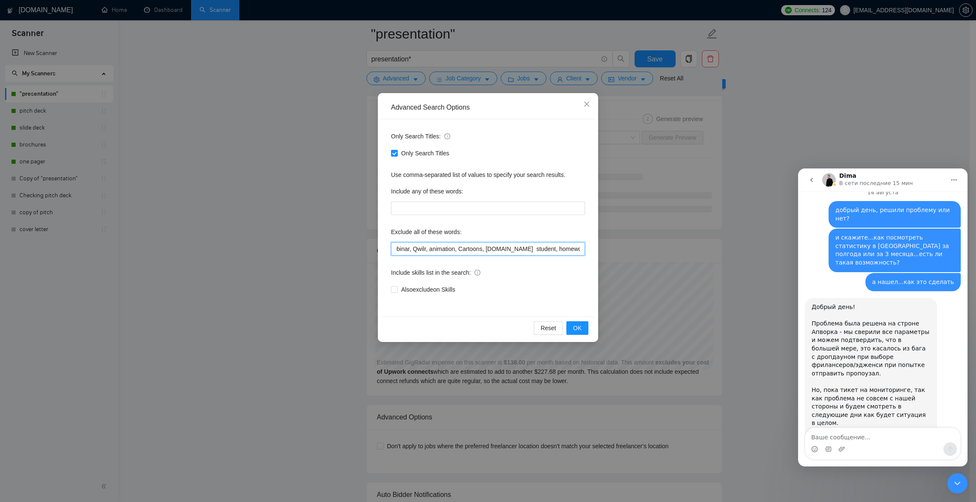
scroll to position [0, 68]
drag, startPoint x: 492, startPoint y: 250, endPoint x: 487, endPoint y: 246, distance: 6.3
click at [487, 246] on input "prezi, keynote, figma, writer, video, webinar, Qwilr, animation, Cartoons, [DOM…" at bounding box center [488, 249] width 194 height 14
click at [555, 246] on input "prezi, keynote, figma, writer, video, webinar, Qwilr, animation, Cartoons, [DOM…" at bounding box center [488, 249] width 194 height 14
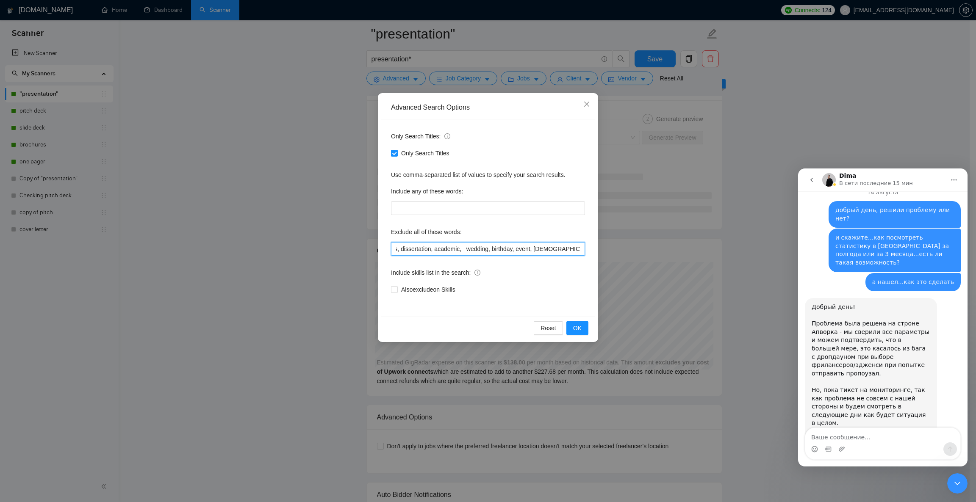
drag, startPoint x: 543, startPoint y: 249, endPoint x: 631, endPoint y: 246, distance: 87.7
click at [631, 246] on div "Advanced Search Options Only Search Titles: Only Search Titles Use comma-separa…" at bounding box center [488, 251] width 976 height 502
paste input "school, webinar, training, lecture, course, tutorial, wedding, birthday, event,…"
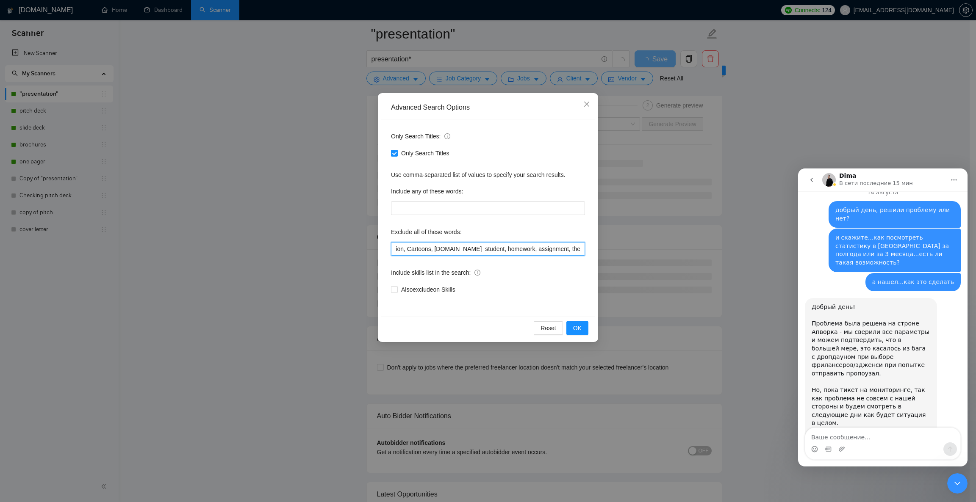
scroll to position [0, 0]
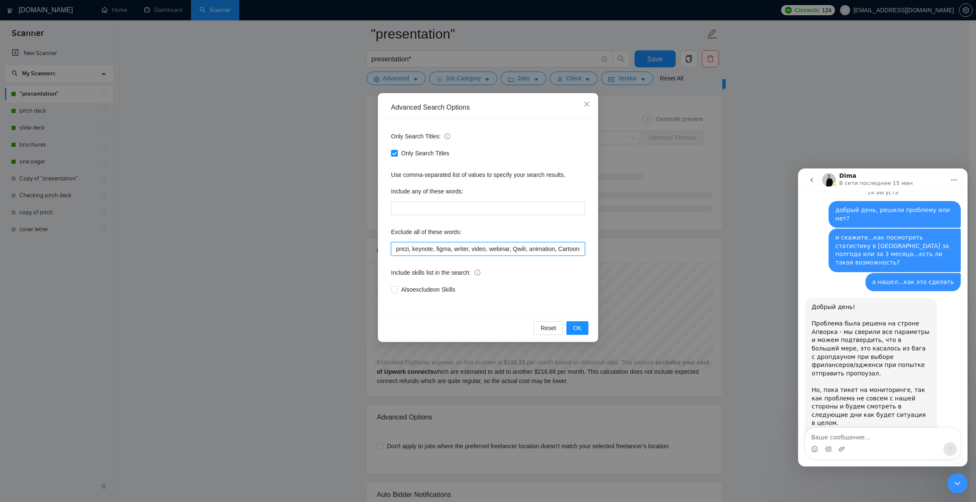
drag, startPoint x: 423, startPoint y: 249, endPoint x: 532, endPoint y: 248, distance: 108.8
click at [532, 248] on input "prezi, keynote, figma, writer, video, webinar, Qwilr, animation, Cartoons, [DOM…" at bounding box center [488, 249] width 194 height 14
click at [537, 246] on input "prezi, keynote, figma, writer, video, webinar, Qwilr, animation, Cartoons, [DOM…" at bounding box center [488, 249] width 194 height 14
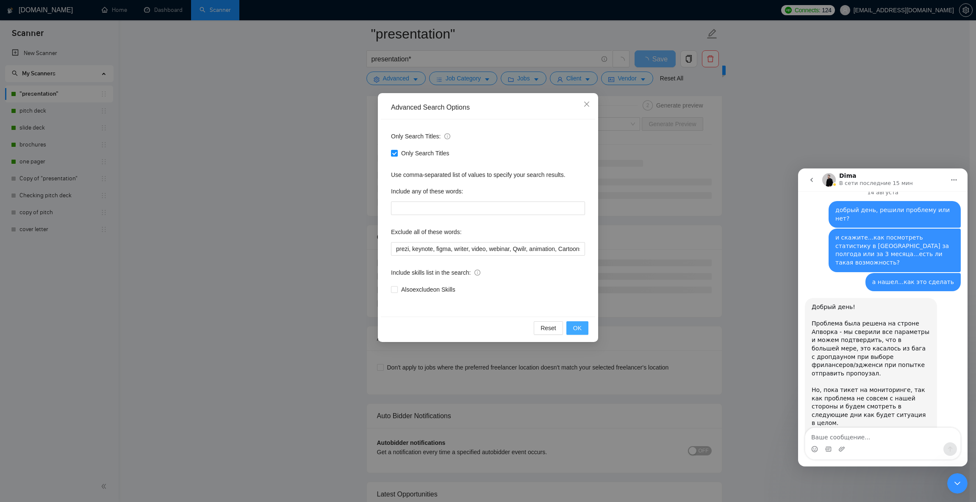
click at [573, 326] on span "OK" at bounding box center [577, 328] width 8 height 9
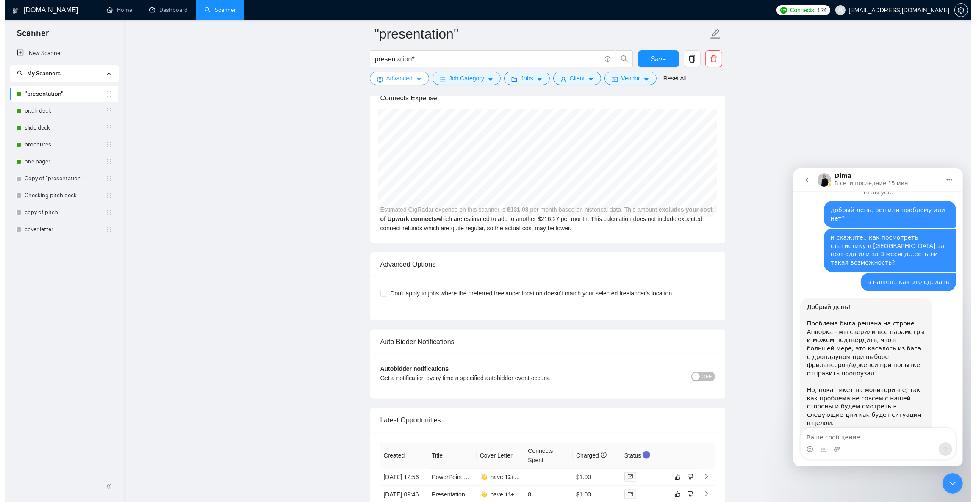
scroll to position [1715, 0]
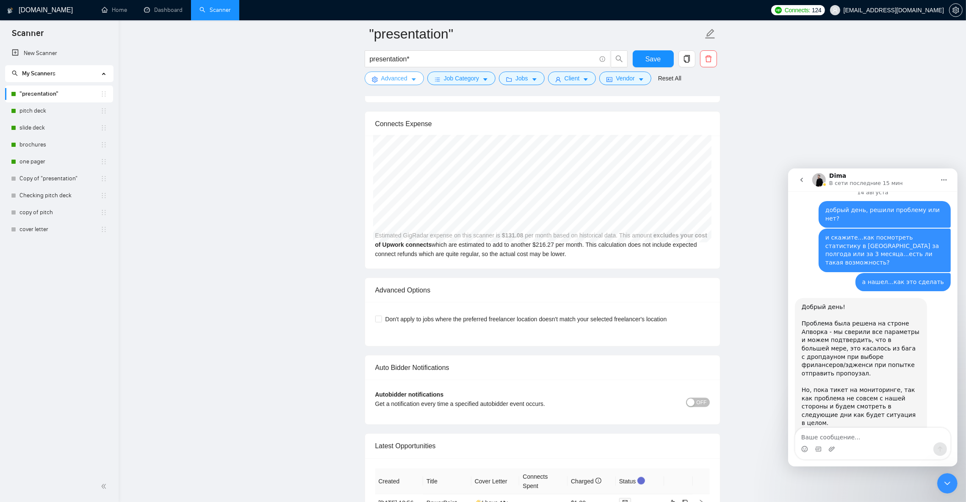
click at [407, 75] on button "Advanced" at bounding box center [394, 79] width 59 height 14
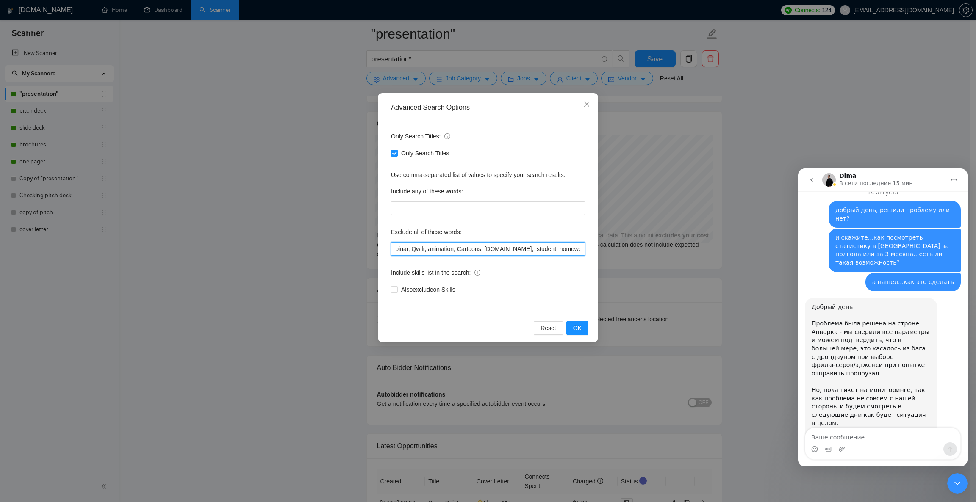
scroll to position [0, 578]
drag, startPoint x: 567, startPoint y: 249, endPoint x: 575, endPoint y: 250, distance: 8.1
click at [575, 250] on input "prezi, keynote, figma, writer, video, webinar, Qwilr, animation, Cartoons, [DOM…" at bounding box center [488, 249] width 194 height 14
click at [409, 246] on input "prezi, keynote, figma, writer, video, webinar, Qwilr, animation, Cartoons, [DOM…" at bounding box center [488, 249] width 194 height 14
click at [410, 249] on input "prezi, keynote, figma, writer, video, webinar, Qwilr, animation, Cartoons, [DOM…" at bounding box center [488, 249] width 194 height 14
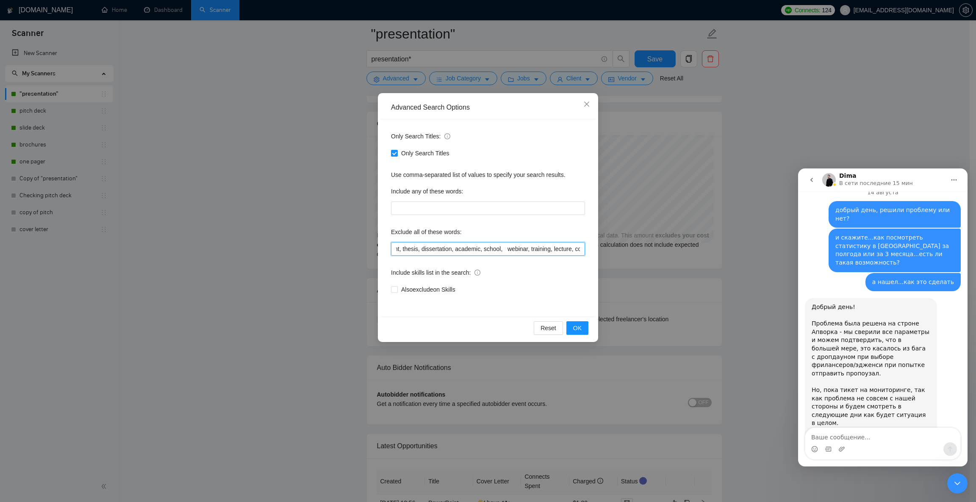
scroll to position [0, 0]
drag, startPoint x: 401, startPoint y: 250, endPoint x: 546, endPoint y: 243, distance: 145.5
click at [538, 241] on div "Exclude all of these words: prezi, keynote, figma, writer, video, webinar, Qwil…" at bounding box center [488, 240] width 194 height 30
click at [551, 244] on input "prezi, keynote, figma, writer, video, webinar, Qwilr, animation, Cartoons, [DOM…" at bounding box center [488, 249] width 194 height 14
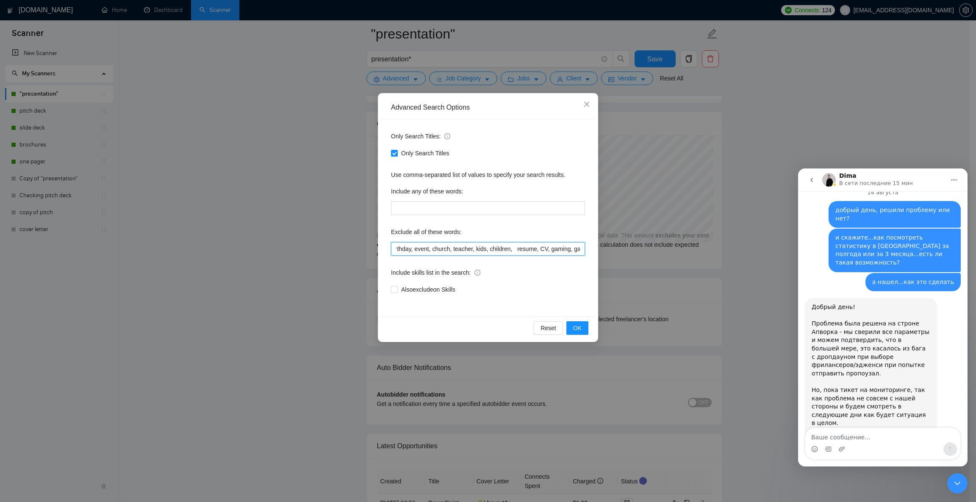
drag, startPoint x: 566, startPoint y: 248, endPoint x: 651, endPoint y: 243, distance: 85.3
click at [644, 243] on div "Advanced Search Options Only Search Titles: Only Search Titles Use comma-separa…" at bounding box center [488, 251] width 976 height 502
paste input "student, homework, assignment, thesis, dissertation, academic, wedding, birthda…"
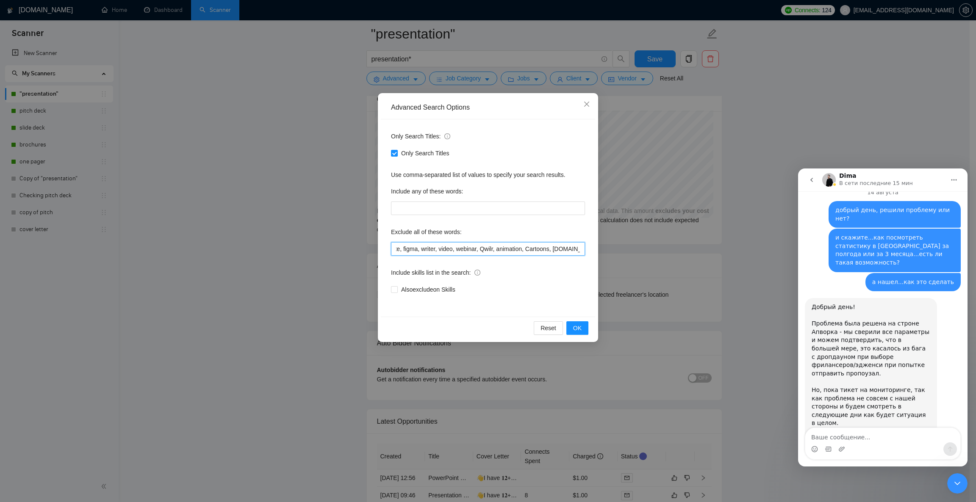
scroll to position [0, 341]
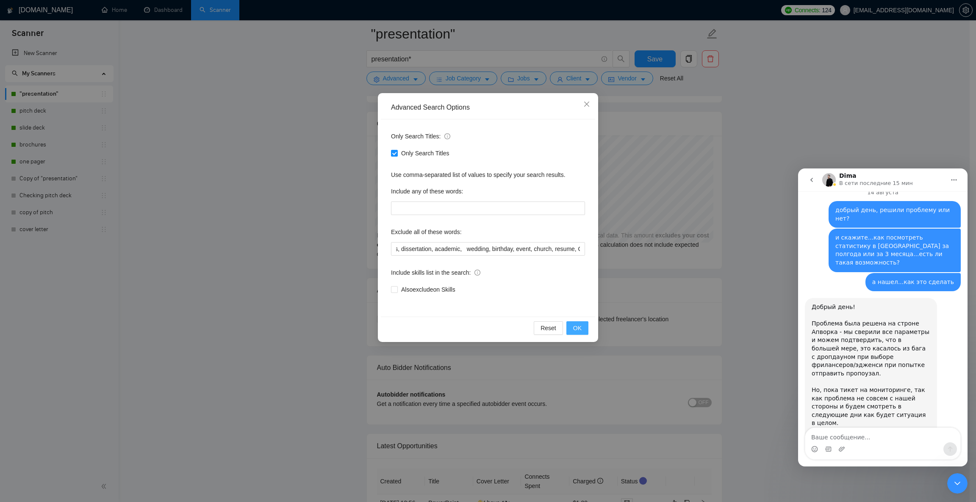
click at [579, 325] on span "OK" at bounding box center [577, 328] width 8 height 9
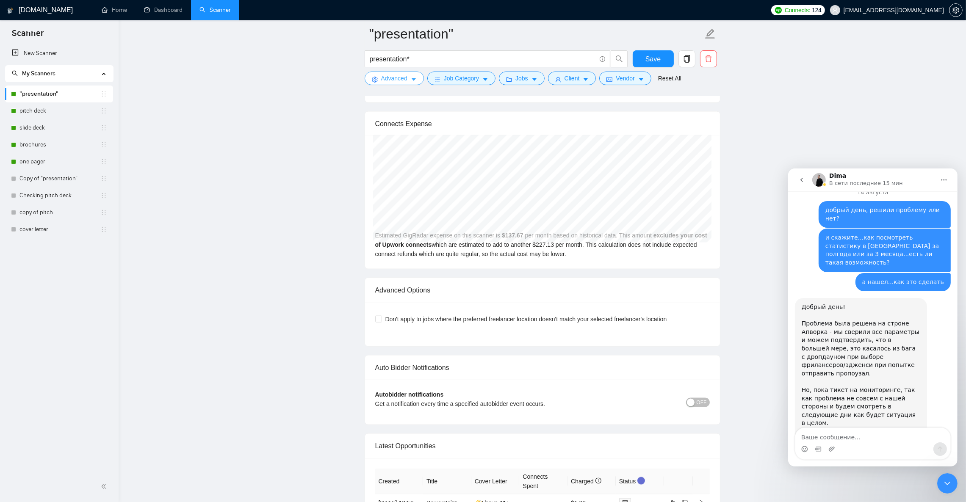
click at [416, 78] on button "Advanced" at bounding box center [394, 79] width 59 height 14
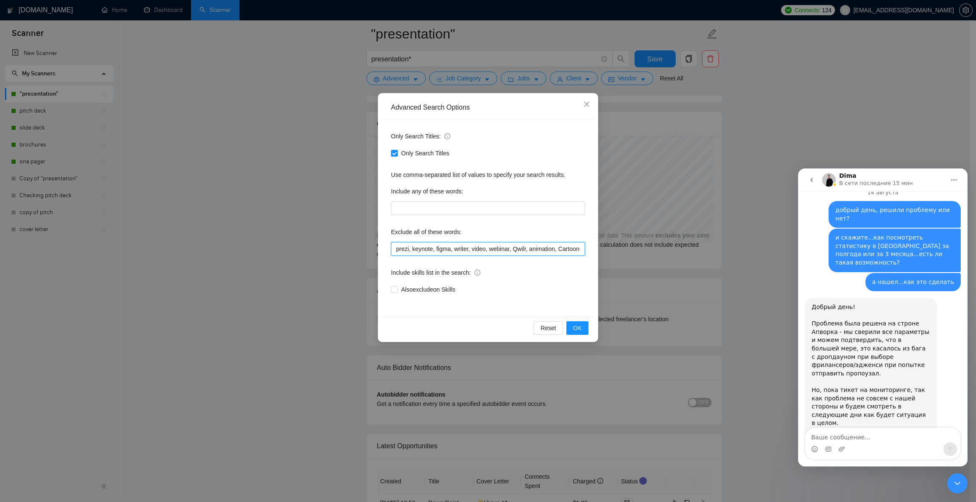
click at [499, 251] on input "prezi, keynote, figma, writer, video, webinar, Qwilr, animation, Cartoons, [DOM…" at bounding box center [488, 249] width 194 height 14
click at [533, 251] on input "prezi, keynote, figma, writer, video, webinar, Qwilr, animation, Cartoons, [DOM…" at bounding box center [488, 249] width 194 height 14
drag, startPoint x: 561, startPoint y: 250, endPoint x: 573, endPoint y: 245, distance: 13.3
click at [573, 245] on input "prezi, keynote, figma, writer, video, webinar, Qwilr, animation, Cartoons, [DOM…" at bounding box center [488, 249] width 194 height 14
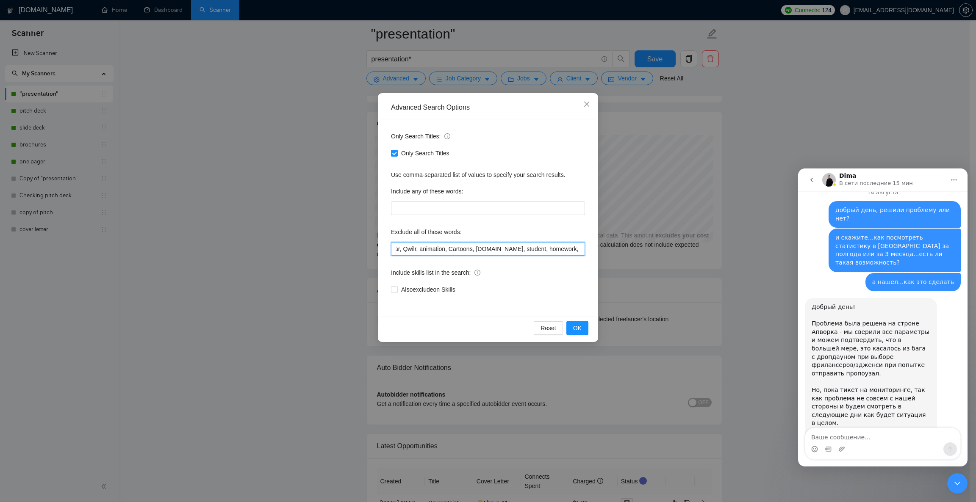
click at [454, 251] on input "prezi, keynote, figma, writer, video, webinar, Qwilr, animation, Cartoons, [DOM…" at bounding box center [488, 249] width 194 height 14
click at [468, 249] on input "prezi, keynote, figma, writer, video, webinar, Qwilr, animation, Cartoons, [DOM…" at bounding box center [488, 249] width 194 height 14
drag, startPoint x: 448, startPoint y: 250, endPoint x: 470, endPoint y: 253, distance: 22.6
click at [470, 253] on input "prezi, keynote, figma, writer, video, webinar, Qwilr, animation, Cartoons, [DOM…" at bounding box center [488, 249] width 194 height 14
click at [474, 250] on input "prezi, keynote, figma, writer, video, webinar, Qwilr, animation, Cartoons, [DOM…" at bounding box center [488, 249] width 194 height 14
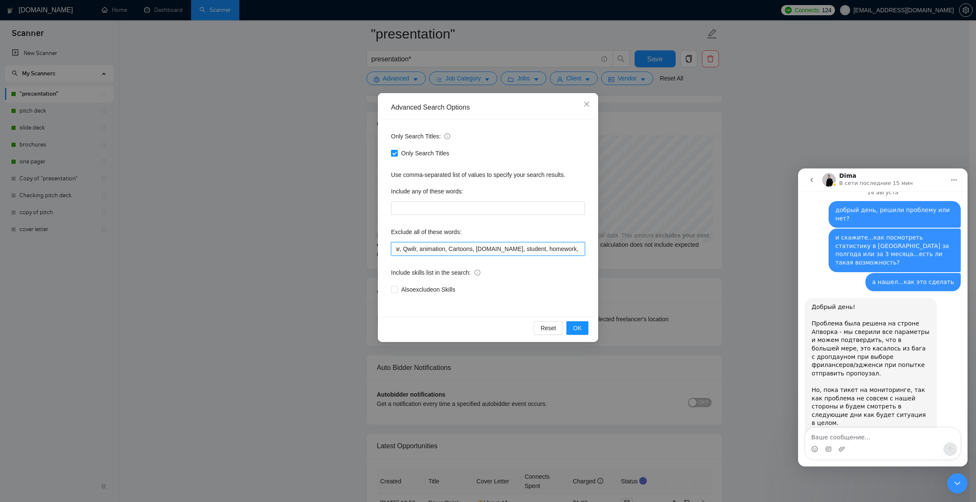
paste input "Cartoons"
drag, startPoint x: 557, startPoint y: 249, endPoint x: 599, endPoint y: 247, distance: 42.4
click at [599, 247] on div "Advanced Search Options Only Search Titles: Only Search Titles Use comma-separa…" at bounding box center [488, 251] width 976 height 502
click at [548, 251] on input "prezi, keynote, figma, writer, video, webinar, Qwilr, animation, Cartoons, Cart…" at bounding box center [488, 249] width 194 height 14
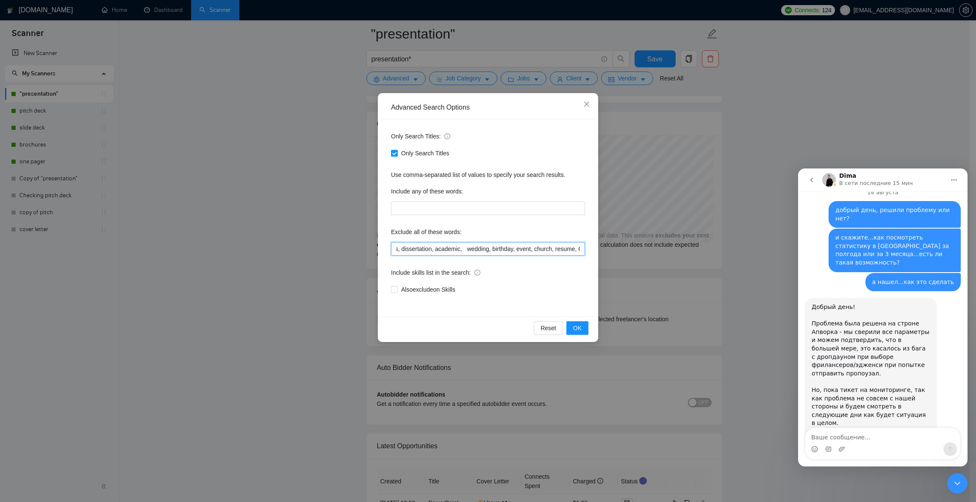
drag, startPoint x: 559, startPoint y: 252, endPoint x: 592, endPoint y: 256, distance: 33.4
click at [592, 256] on div "Only Search Titles: Only Search Titles Use comma-separated list of values to sp…" at bounding box center [488, 217] width 214 height 197
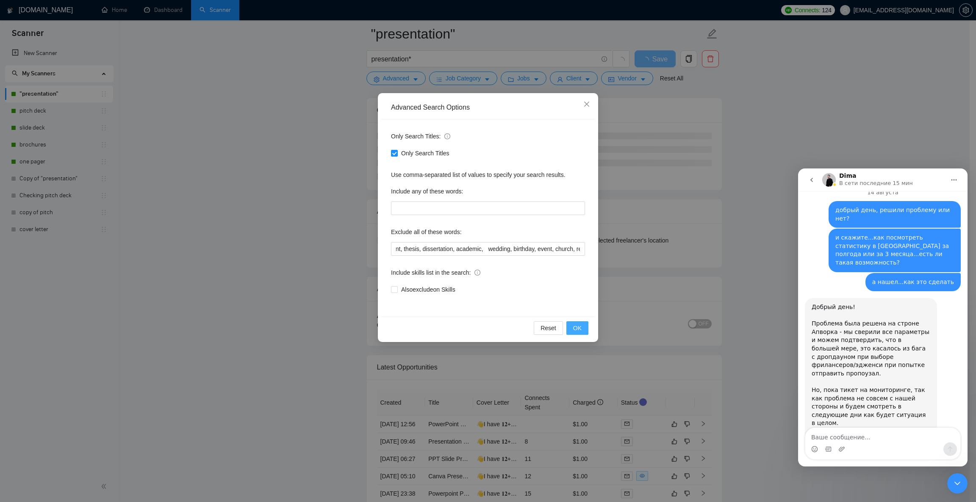
scroll to position [0, 0]
click at [571, 331] on button "OK" at bounding box center [577, 328] width 22 height 14
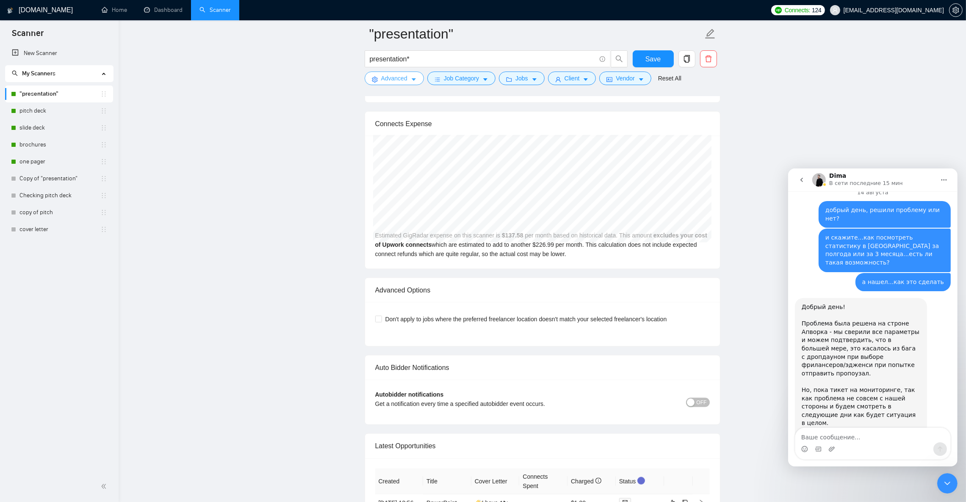
click at [418, 77] on button "Advanced" at bounding box center [394, 79] width 59 height 14
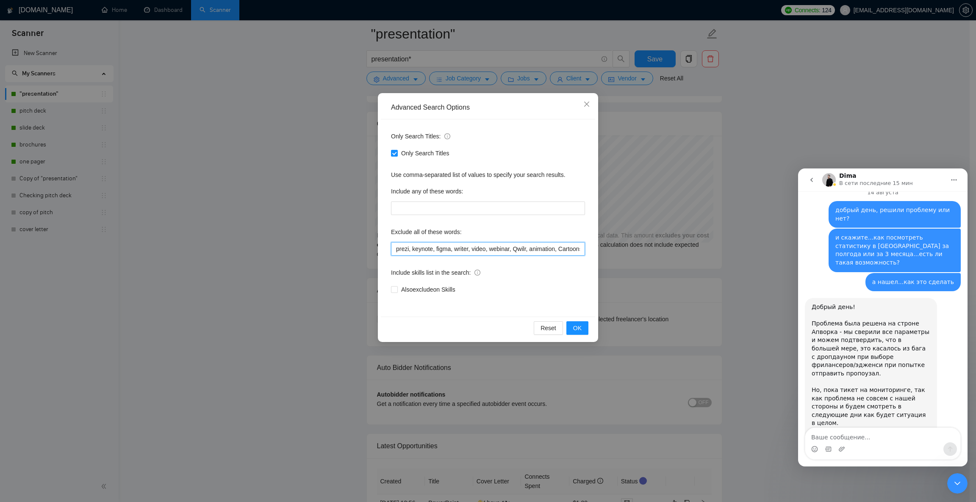
click at [464, 254] on input "prezi, keynote, figma, writer, video, webinar, Qwilr, animation, Cartoons, Cart…" at bounding box center [488, 249] width 194 height 14
paste input "qwilr, animation, animated, cartoon, Cartoon, [DOMAIN_NAME], student, homework,…"
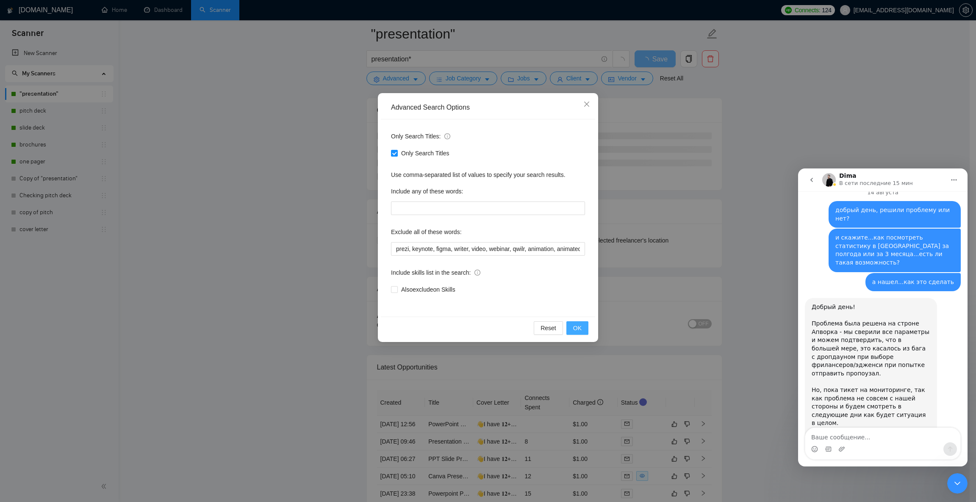
click at [580, 331] on span "OK" at bounding box center [577, 328] width 8 height 9
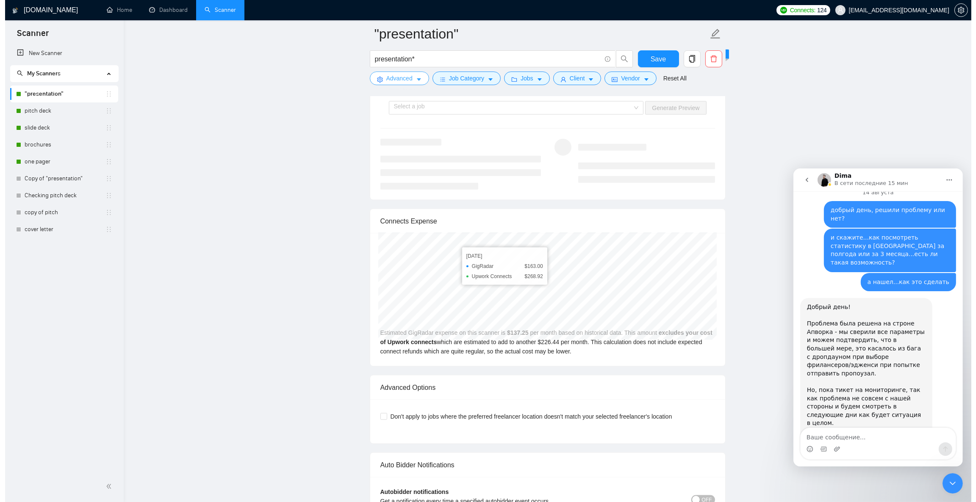
scroll to position [1588, 0]
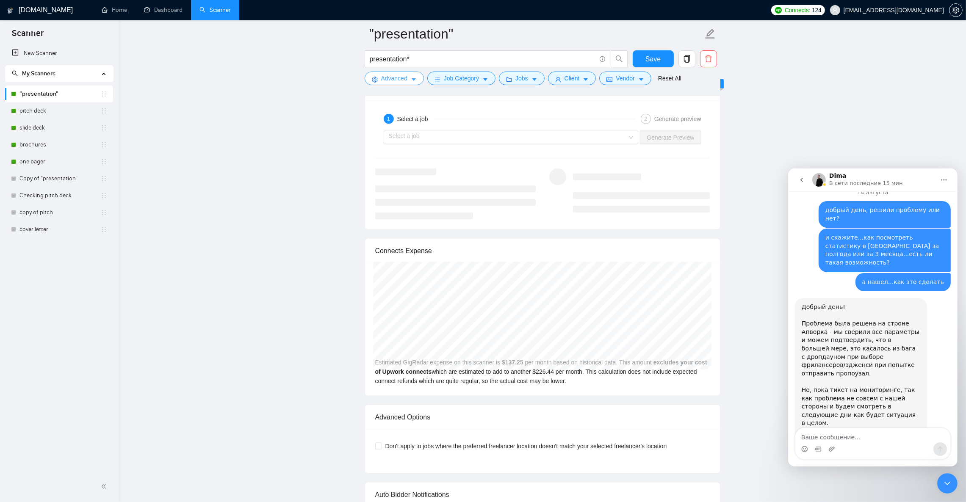
click at [413, 77] on icon "caret-down" at bounding box center [414, 80] width 6 height 6
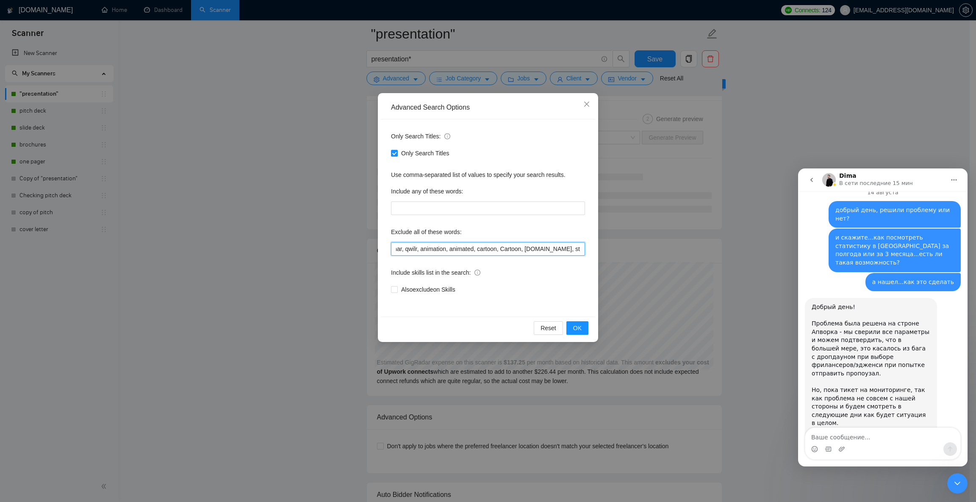
scroll to position [0, 393]
drag, startPoint x: 481, startPoint y: 248, endPoint x: 627, endPoint y: 248, distance: 146.1
click at [627, 248] on div "Advanced Search Options Only Search Titles: Only Search Titles Use comma-separa…" at bounding box center [488, 251] width 976 height 502
click at [556, 245] on input "prezi, keynote, figma, writer, video, webinar, qwilr, animation, animated, cart…" at bounding box center [488, 249] width 194 height 14
drag, startPoint x: 561, startPoint y: 248, endPoint x: 669, endPoint y: 260, distance: 108.3
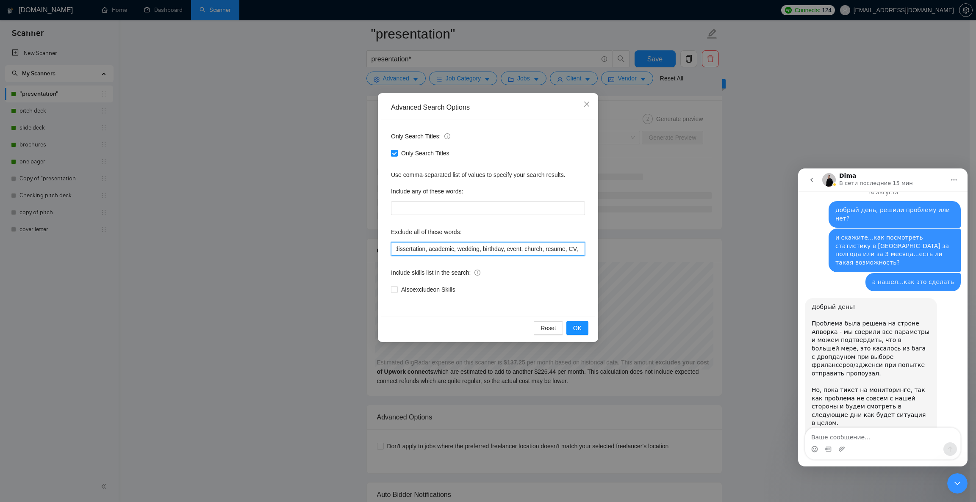
click at [644, 260] on div "Advanced Search Options Only Search Titles: Only Search Titles Use comma-separa…" at bounding box center [488, 251] width 976 height 502
click at [566, 246] on input "prezi, keynote, figma, writer, video, webinar, qwilr, animation, animated, cart…" at bounding box center [488, 249] width 194 height 14
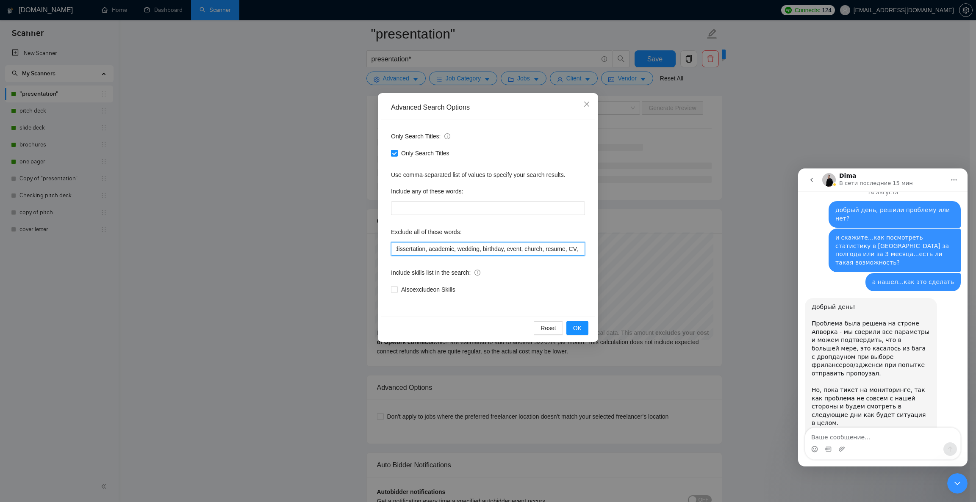
scroll to position [0, 395]
paste input "school, university"
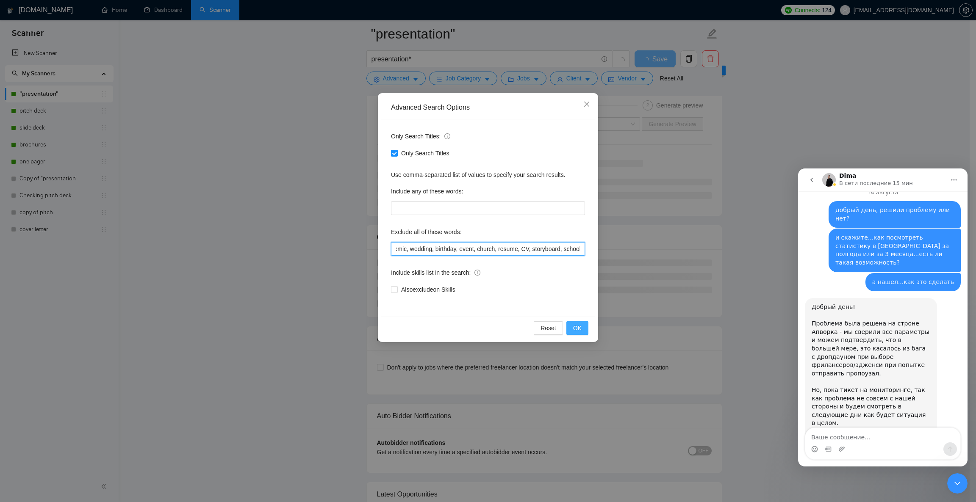
type input "prezi, keynote, figma, writer, video, webinar, qwilr, animation, animated, cart…"
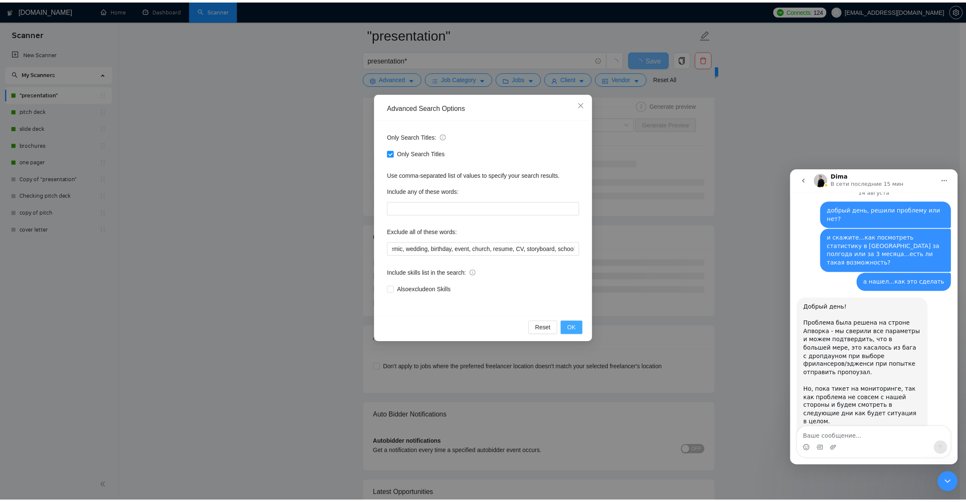
scroll to position [0, 0]
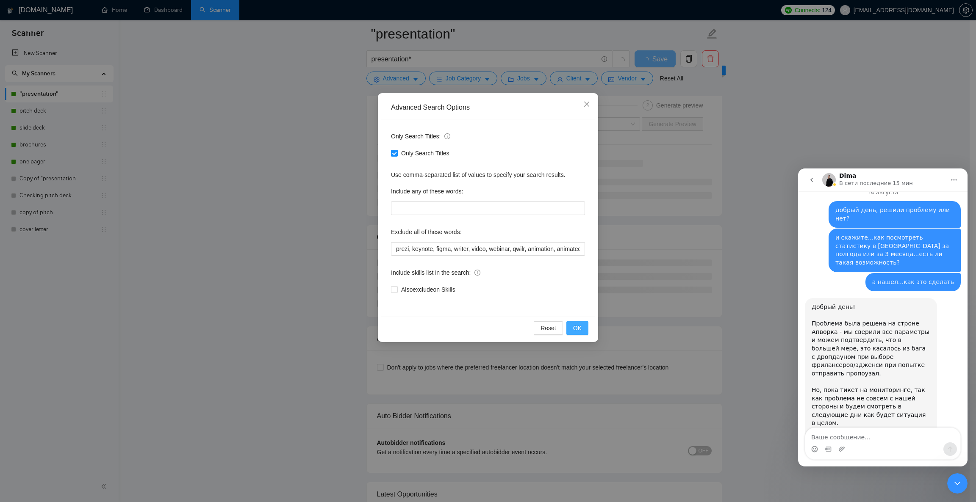
click at [583, 332] on button "OK" at bounding box center [577, 328] width 22 height 14
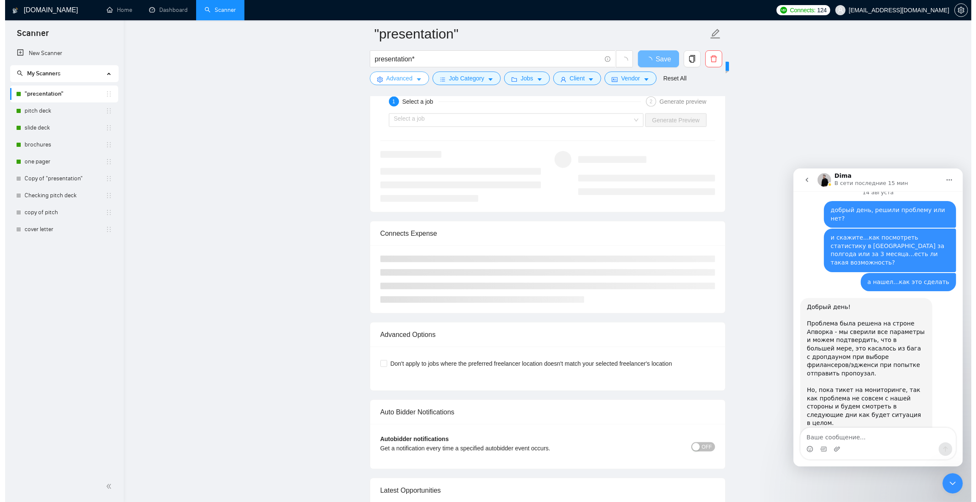
scroll to position [1588, 0]
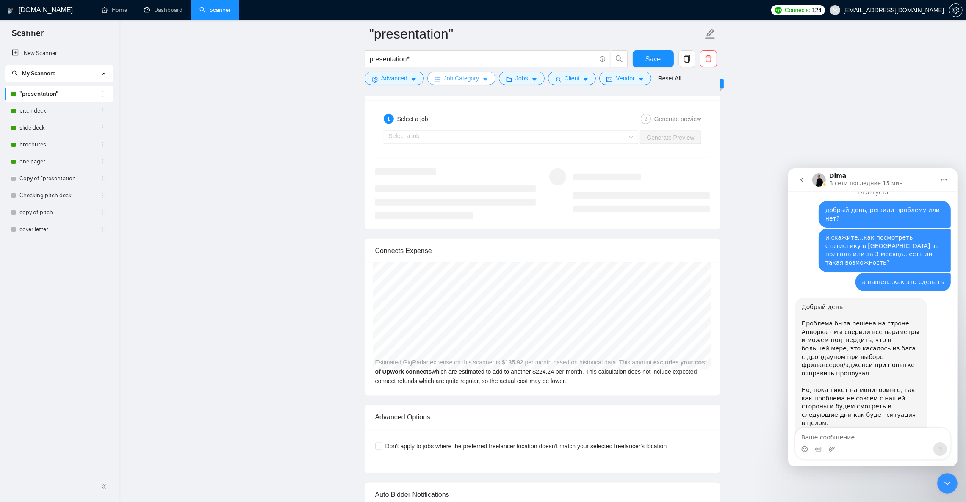
click at [465, 81] on span "Job Category" at bounding box center [461, 78] width 35 height 9
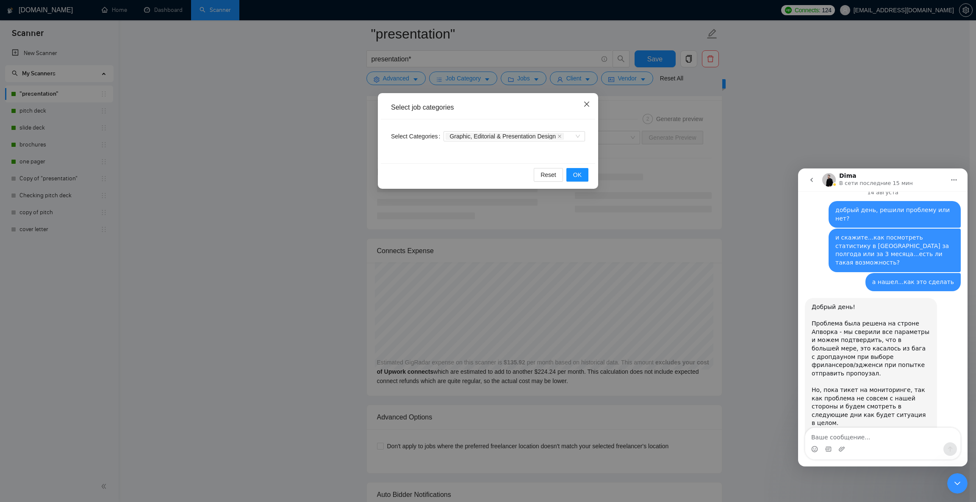
click at [592, 104] on span "Close" at bounding box center [586, 104] width 23 height 23
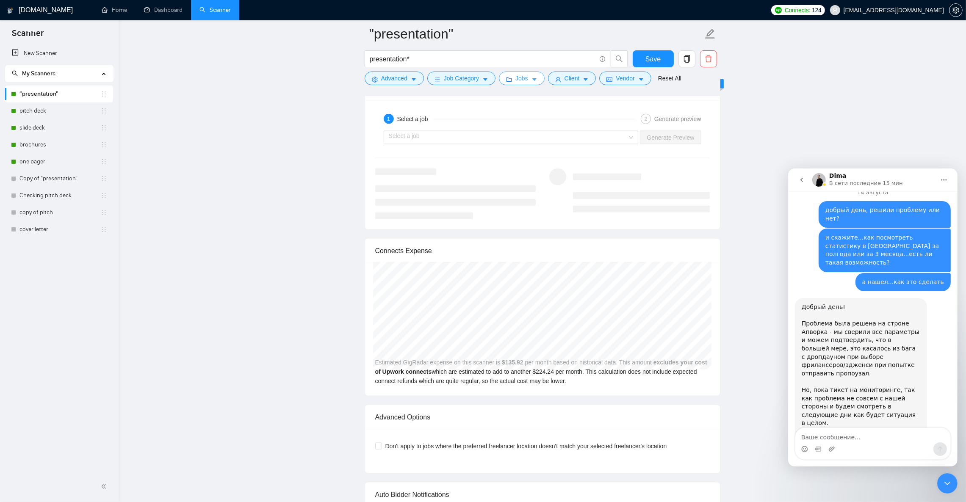
click at [537, 80] on button "Jobs" at bounding box center [522, 79] width 46 height 14
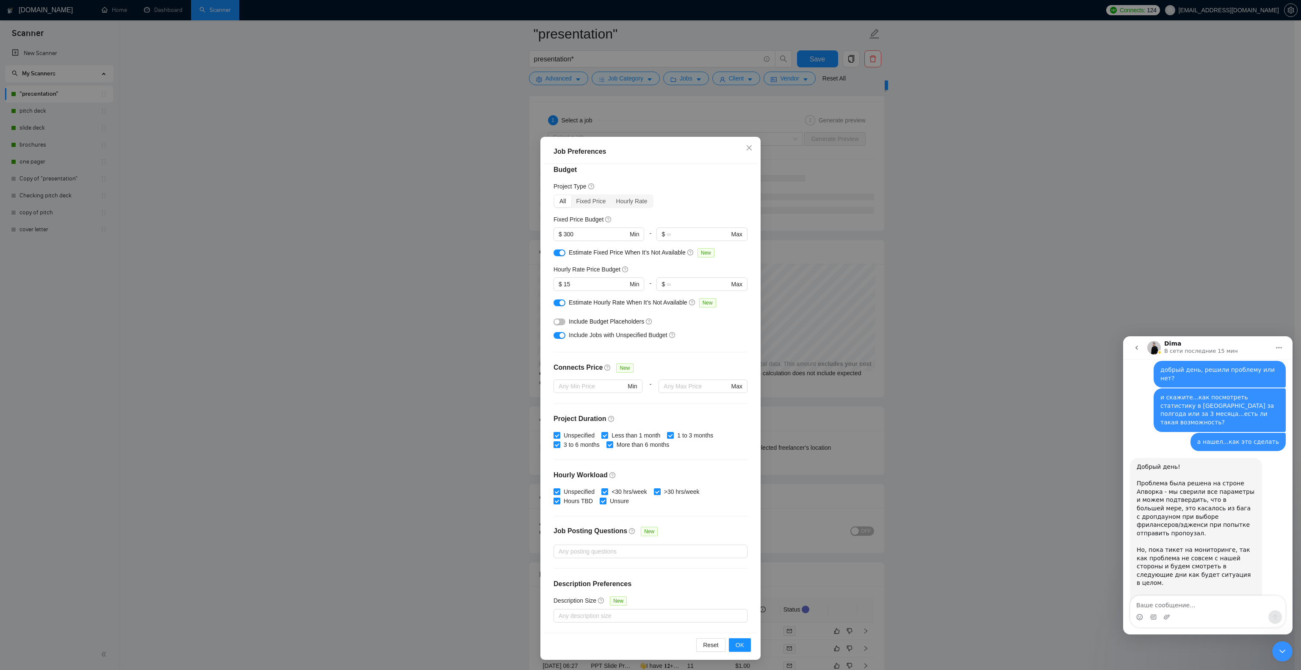
scroll to position [0, 0]
click at [644, 147] on icon "close" at bounding box center [749, 147] width 7 height 7
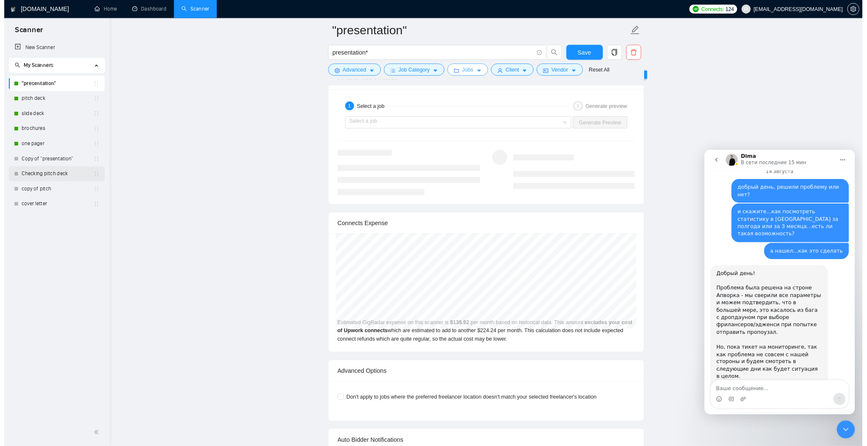
scroll to position [1588, 0]
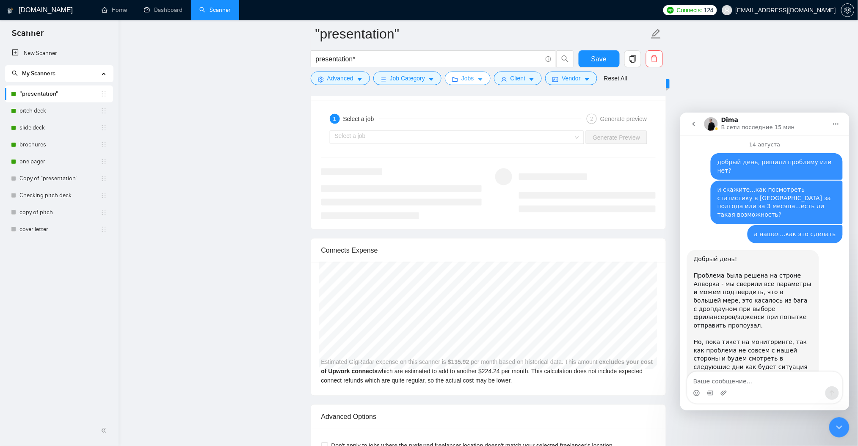
click at [483, 79] on button "Jobs" at bounding box center [468, 79] width 46 height 14
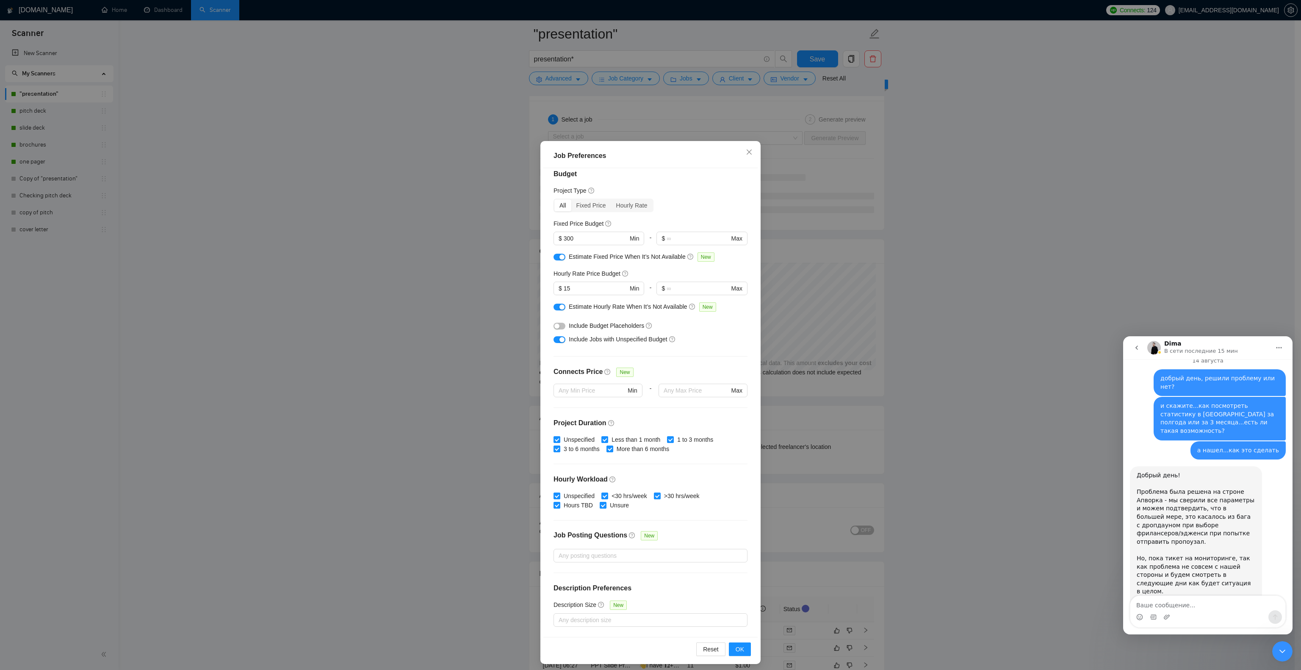
scroll to position [1348, 0]
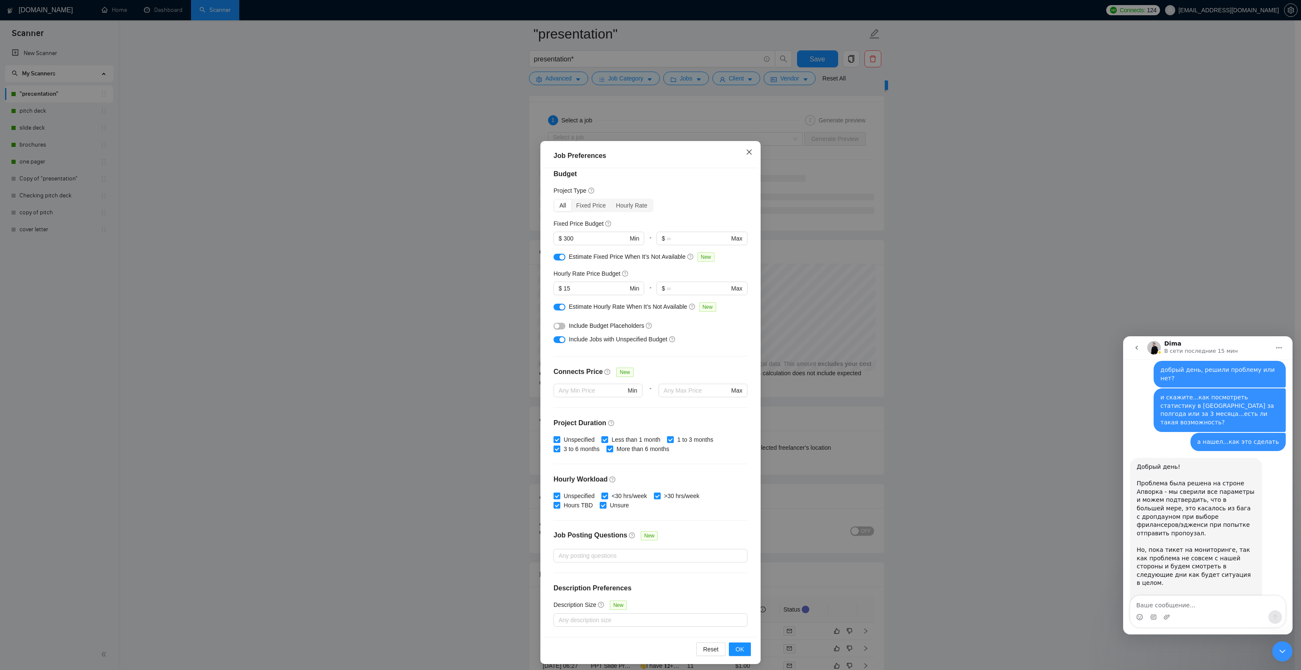
click at [644, 152] on icon "close" at bounding box center [749, 152] width 7 height 7
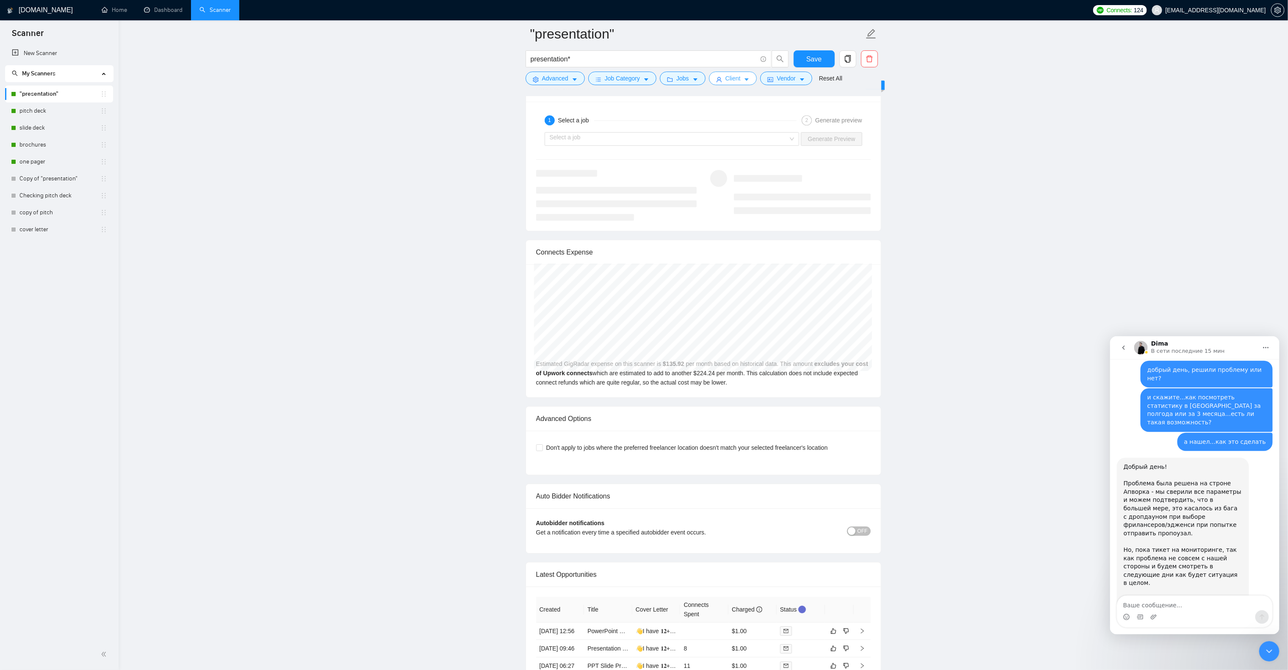
click at [644, 77] on button "Client" at bounding box center [733, 79] width 48 height 14
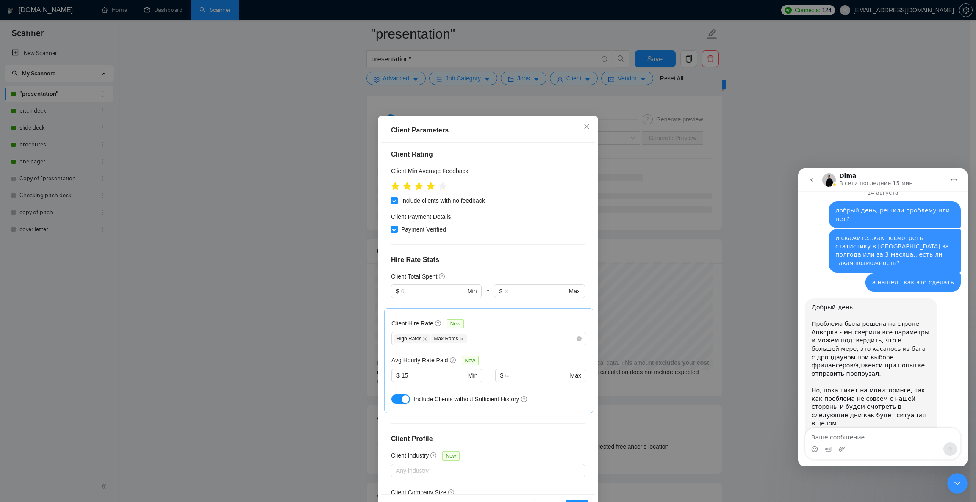
scroll to position [190, 0]
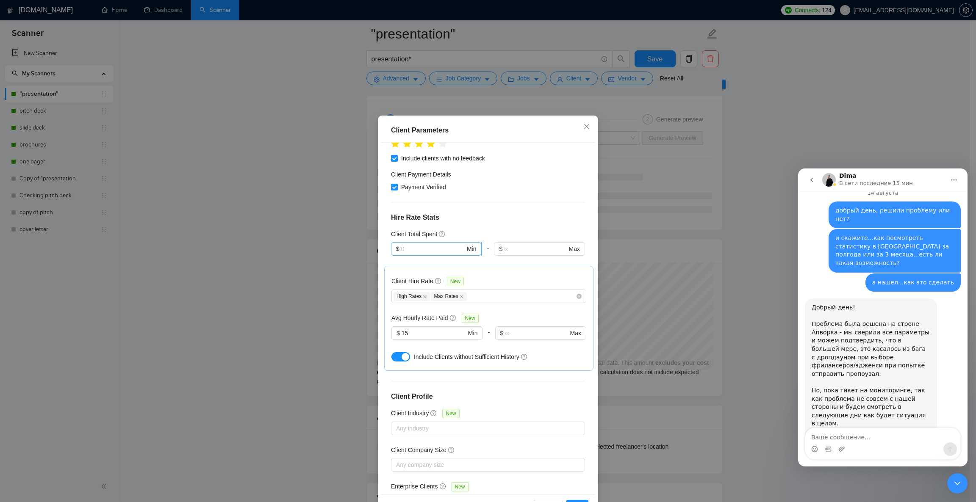
click at [433, 244] on input "text" at bounding box center [433, 248] width 64 height 9
type input "20"
drag, startPoint x: 475, startPoint y: 128, endPoint x: 410, endPoint y: 127, distance: 65.2
click at [410, 127] on div "Client Parameters" at bounding box center [488, 130] width 194 height 10
click at [401, 128] on div "Client Parameters" at bounding box center [488, 130] width 194 height 10
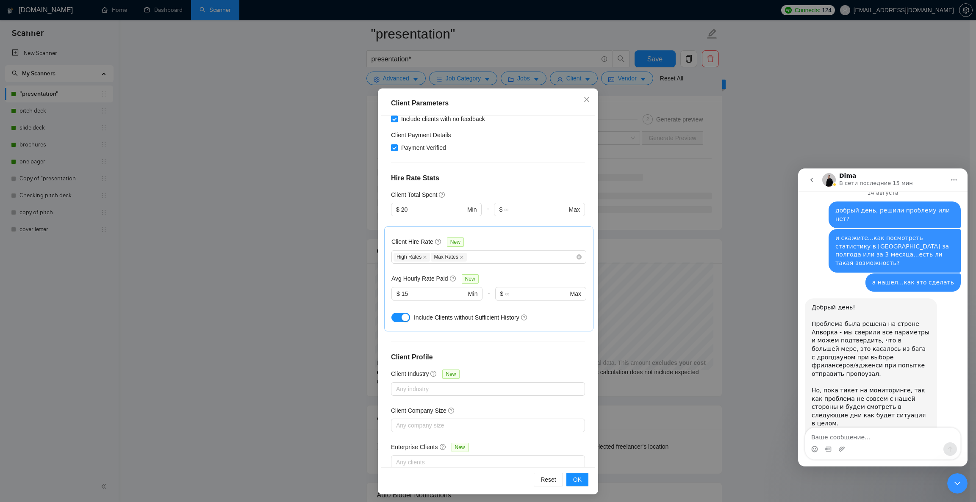
scroll to position [29, 0]
click at [575, 335] on span "OK" at bounding box center [577, 477] width 8 height 9
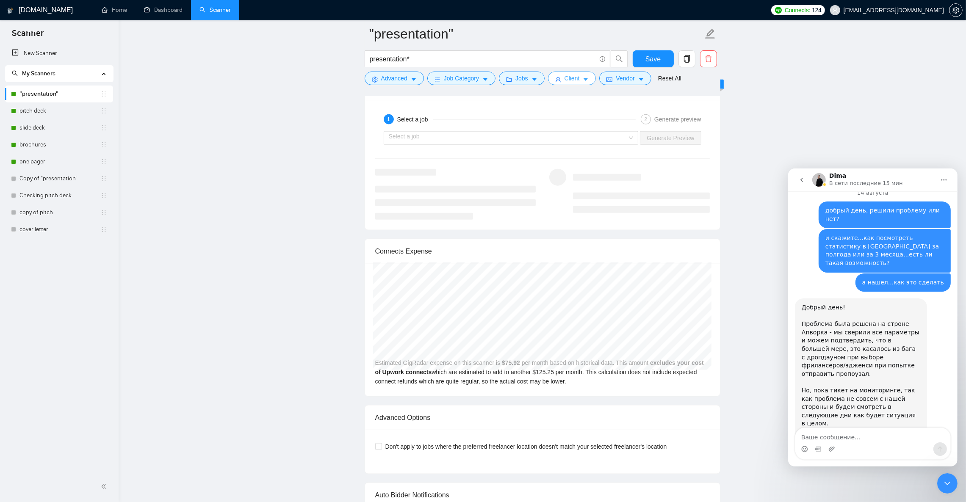
click at [584, 80] on icon "caret-down" at bounding box center [586, 80] width 4 height 3
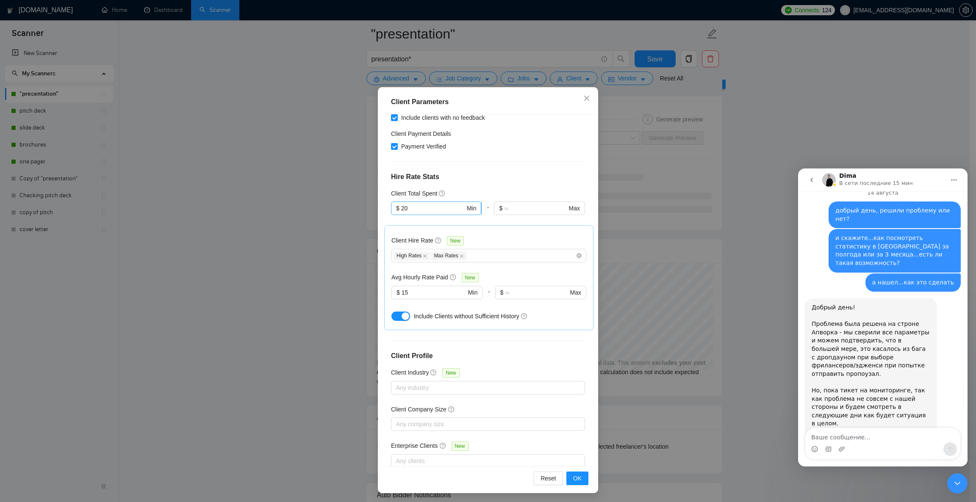
scroll to position [29, 0]
drag, startPoint x: 400, startPoint y: 183, endPoint x: 378, endPoint y: 180, distance: 22.6
click at [381, 180] on div "Client Location Include Client Countries [GEOGRAPHIC_DATA] [GEOGRAPHIC_DATA] [G…" at bounding box center [488, 288] width 214 height 351
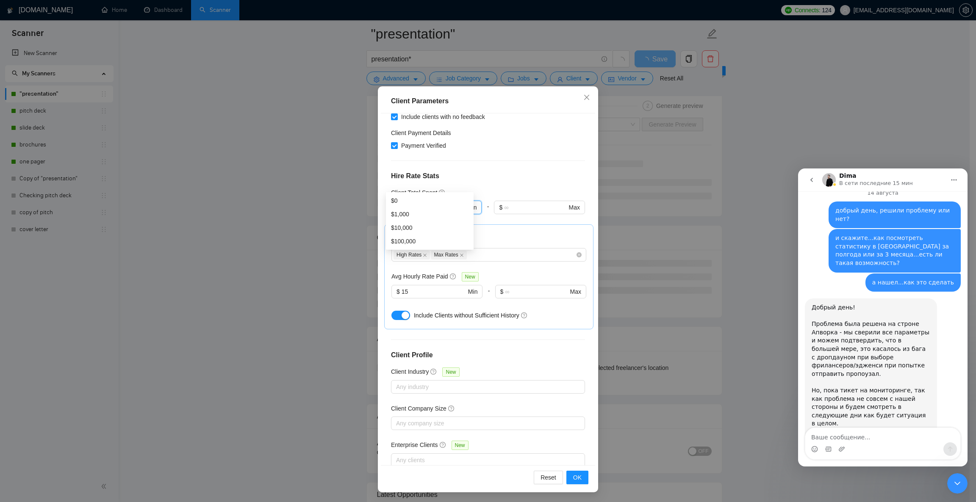
type input "0"
click at [324, 163] on div "Client Parameters Client Location Include Client Countries [GEOGRAPHIC_DATA] [G…" at bounding box center [488, 251] width 976 height 502
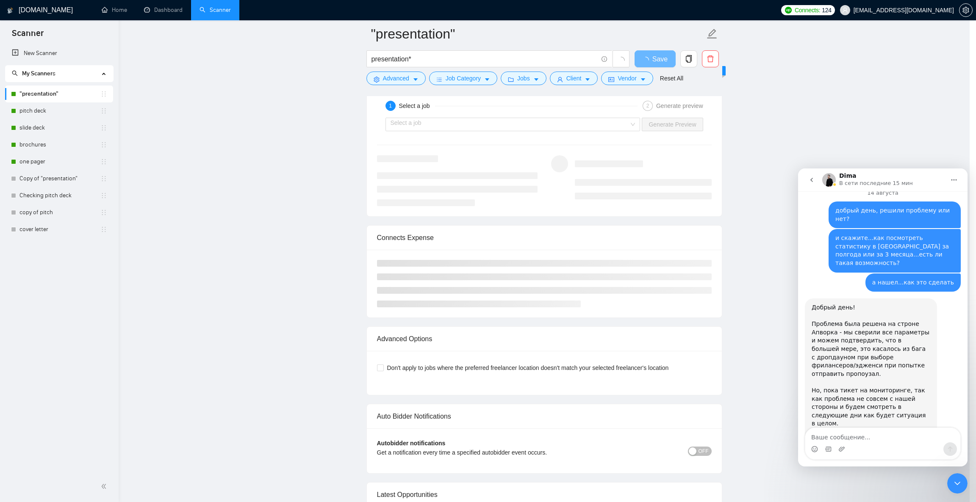
scroll to position [0, 0]
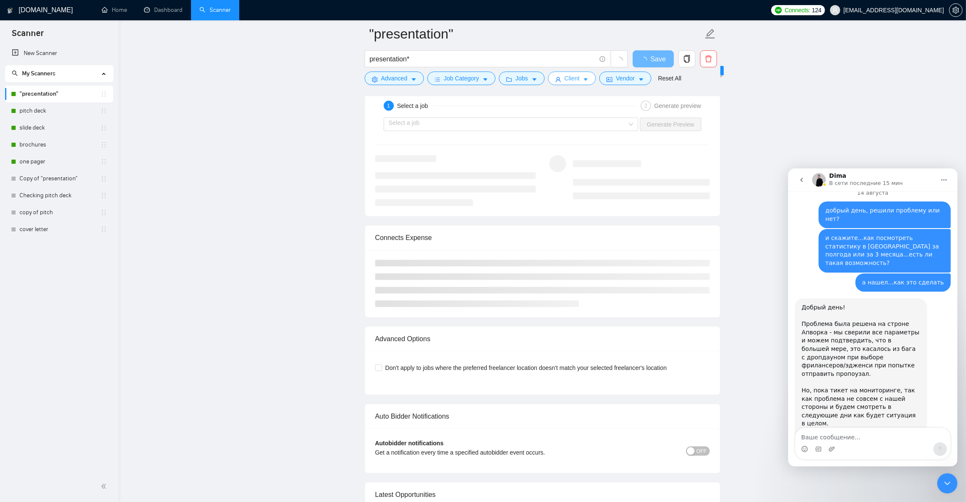
click at [584, 77] on icon "caret-down" at bounding box center [586, 80] width 6 height 6
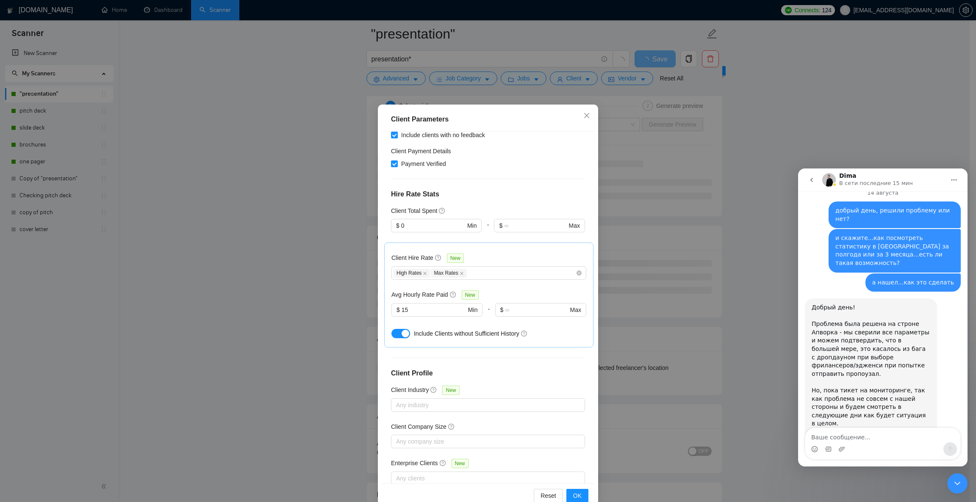
scroll to position [29, 0]
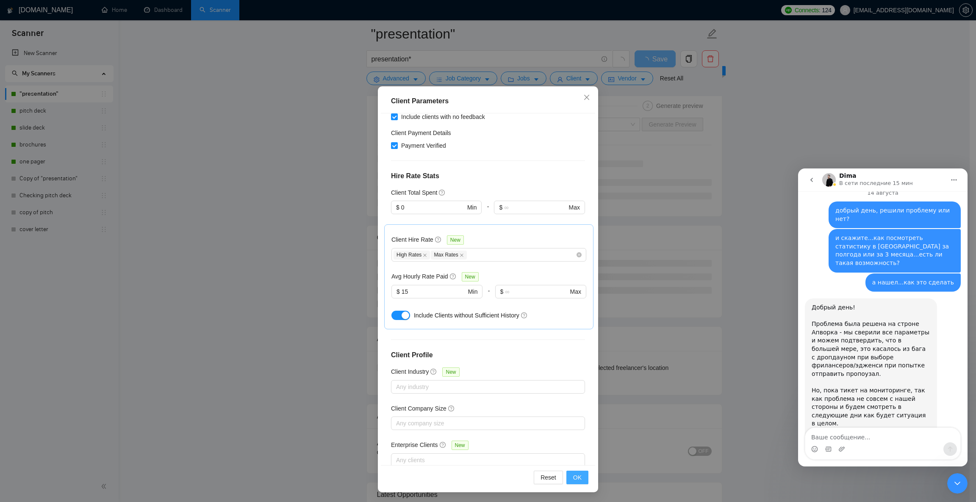
click at [574, 335] on span "OK" at bounding box center [577, 477] width 8 height 9
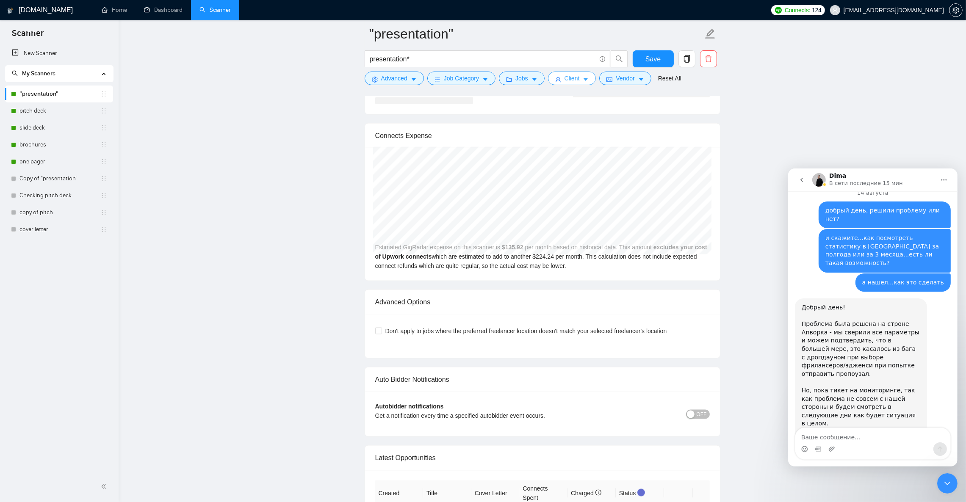
scroll to position [1688, 0]
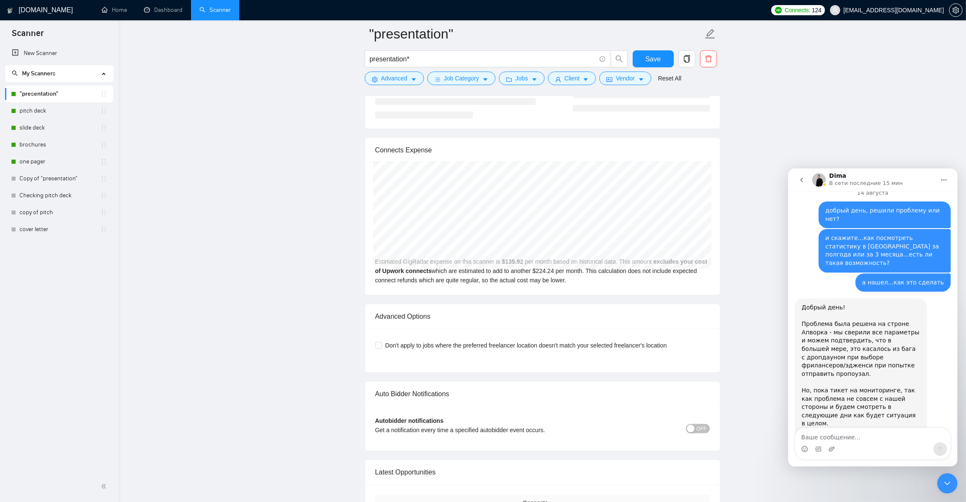
click at [644, 335] on icon "Закрыть службу сообщений Intercom" at bounding box center [947, 483] width 10 height 10
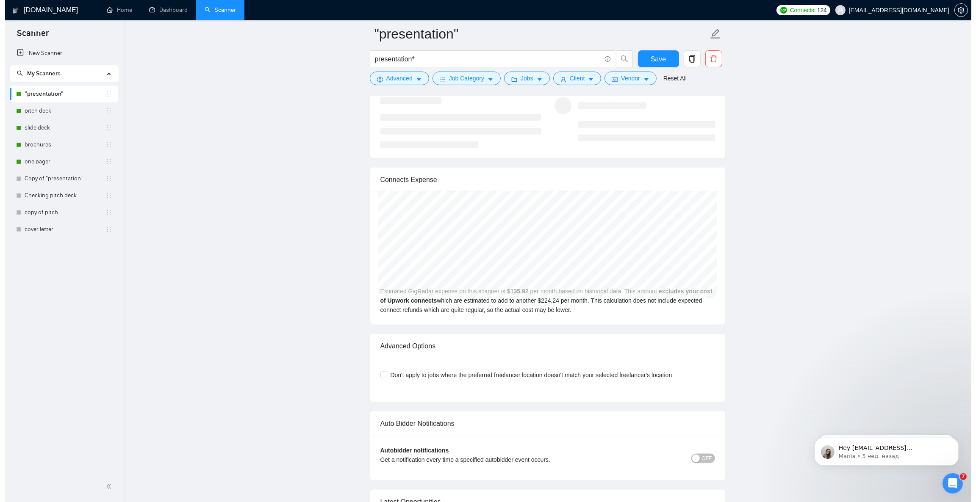
scroll to position [1561, 0]
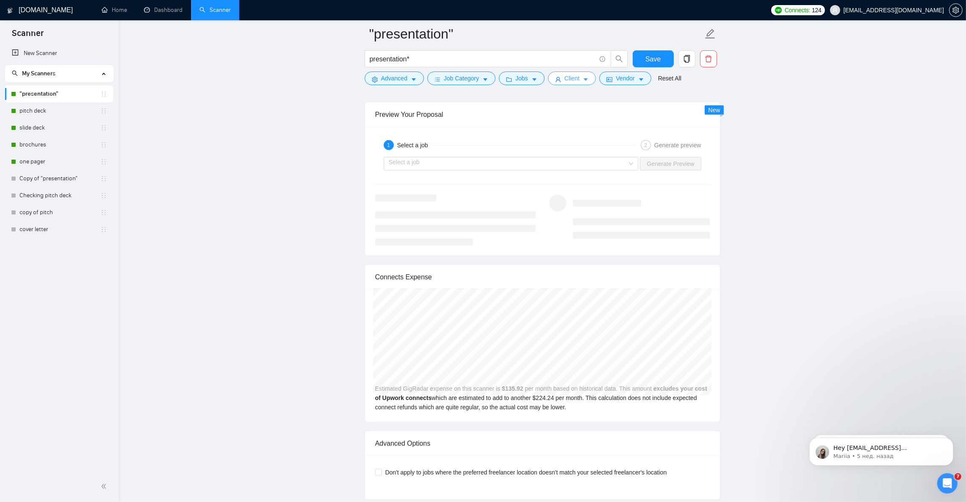
click at [583, 79] on icon "caret-down" at bounding box center [586, 80] width 6 height 6
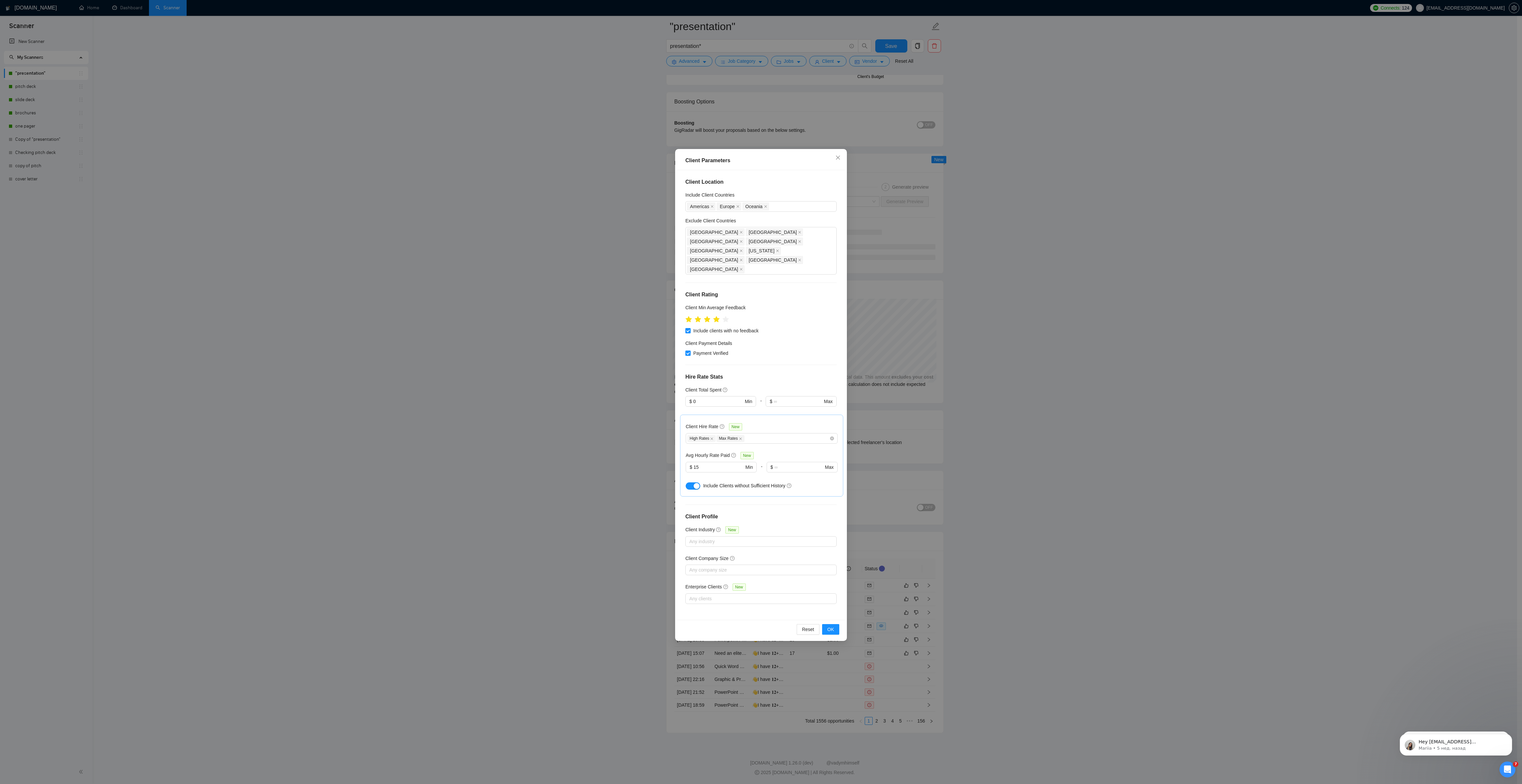
scroll to position [1052, 0]
